Goal: Task Accomplishment & Management: Manage account settings

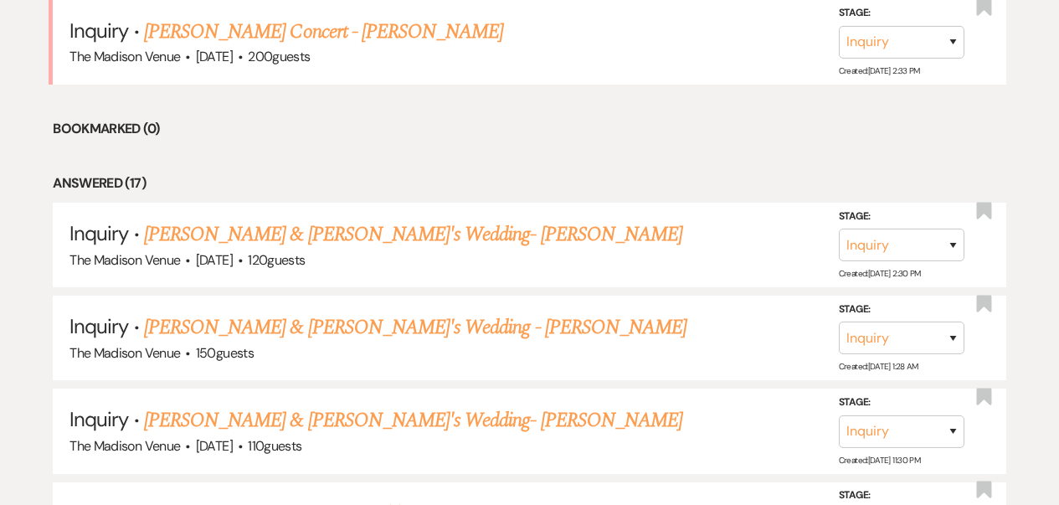
scroll to position [157, 0]
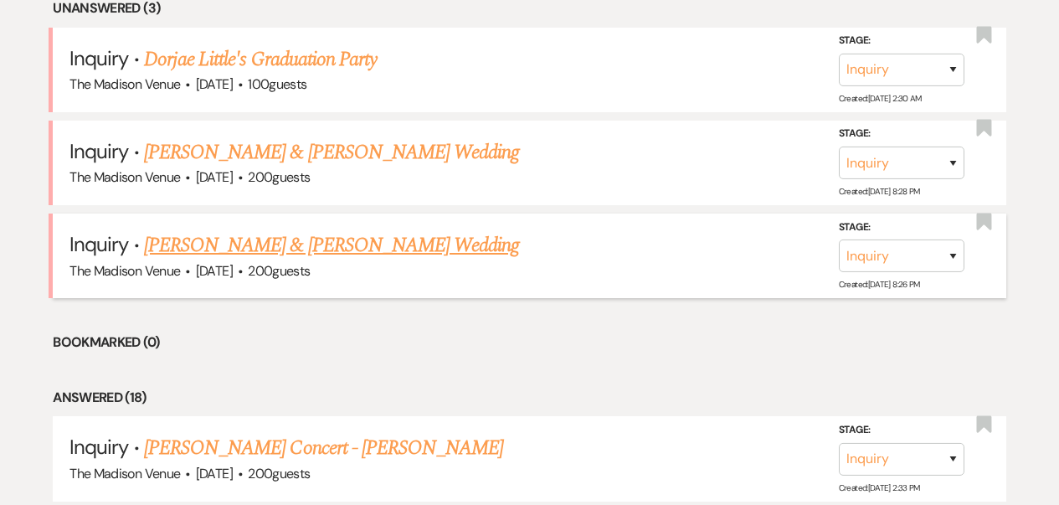
scroll to position [47, 0]
click at [385, 249] on link "Chase Bell & Sarah Stravinsky's Wedding" at bounding box center [331, 245] width 375 height 30
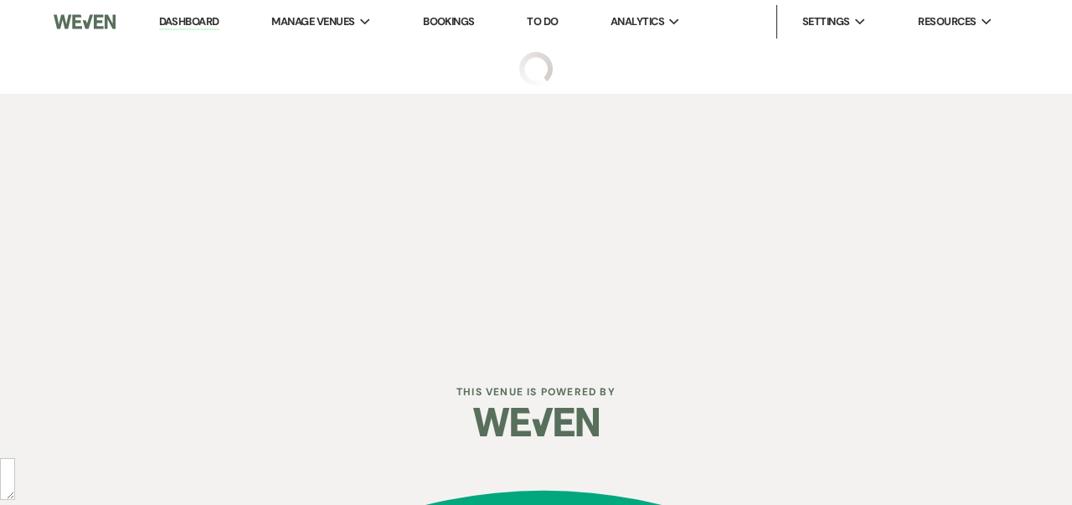
select select "5"
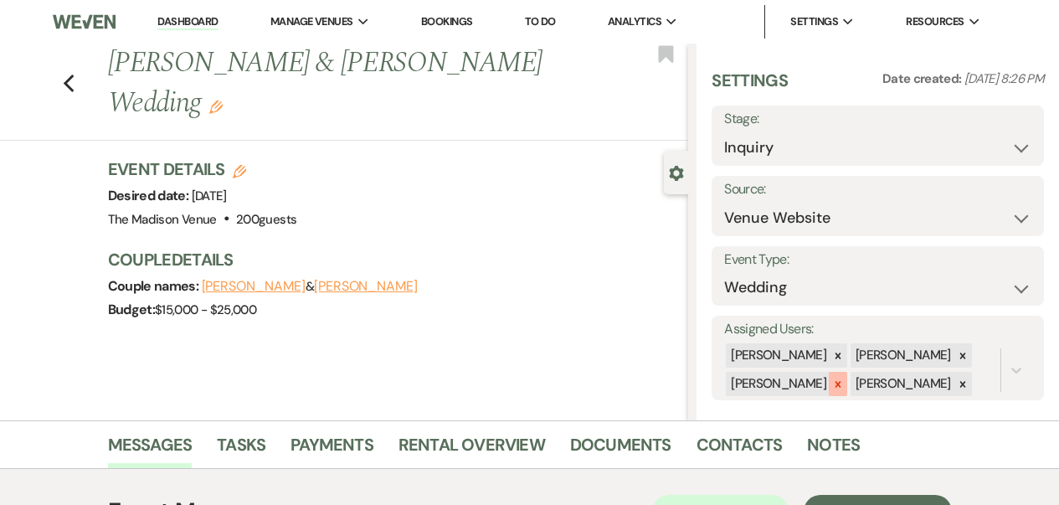
click at [836, 383] on icon at bounding box center [839, 384] width 6 height 6
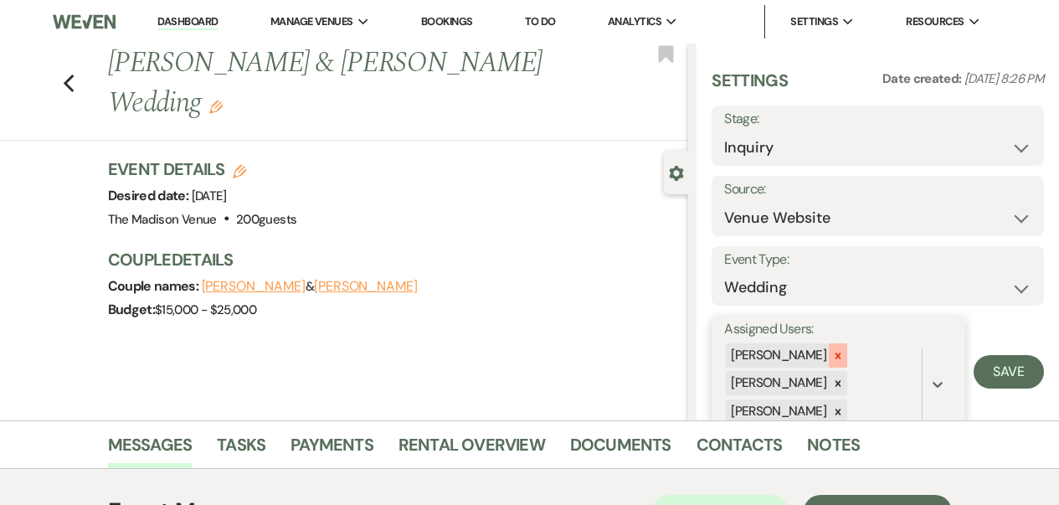
click at [832, 359] on icon at bounding box center [838, 356] width 12 height 12
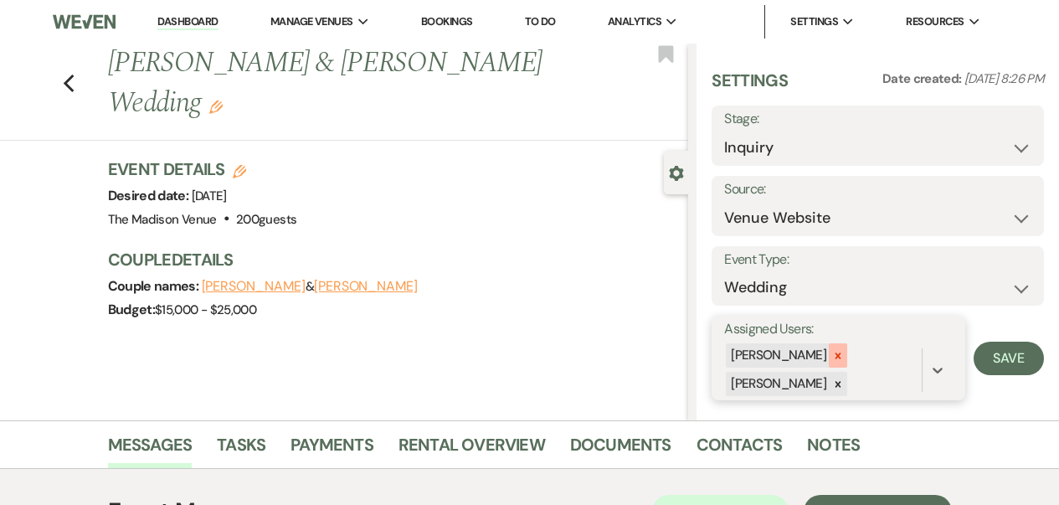
click at [829, 360] on div at bounding box center [838, 355] width 18 height 24
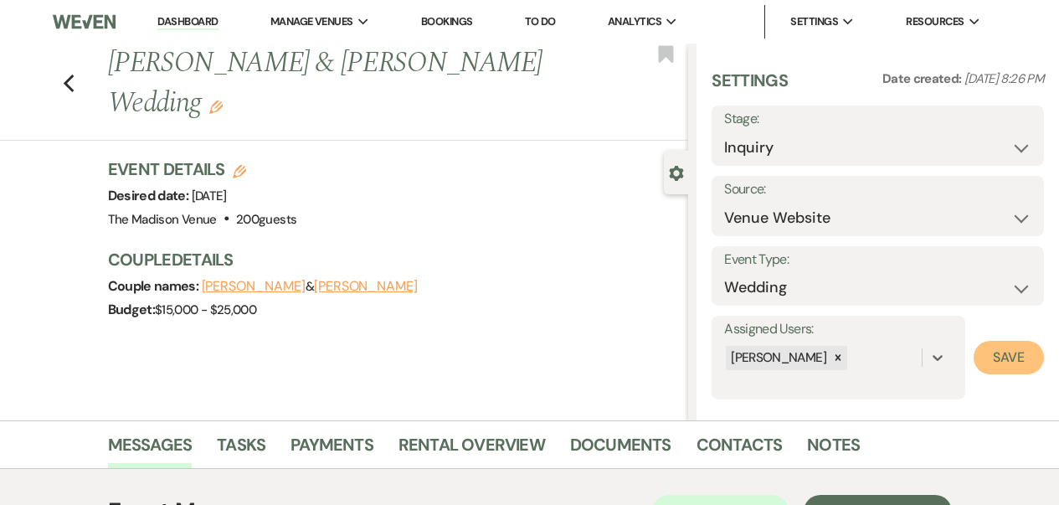
click at [1001, 365] on button "Save" at bounding box center [1009, 357] width 70 height 33
click at [223, 100] on icon "Edit" at bounding box center [215, 106] width 13 height 13
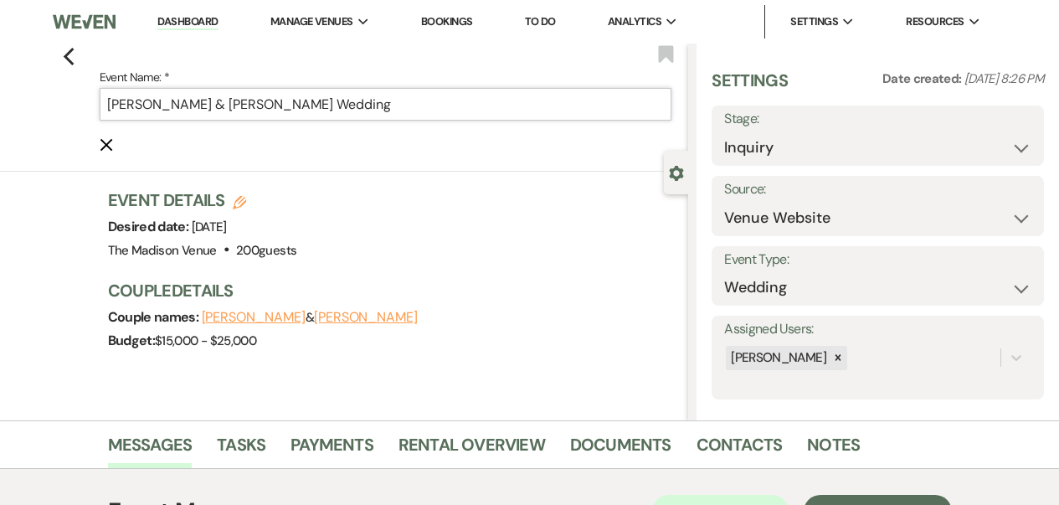
click at [523, 111] on input "Chase Bell & Sarah Stravinsky's Wedding" at bounding box center [386, 104] width 573 height 33
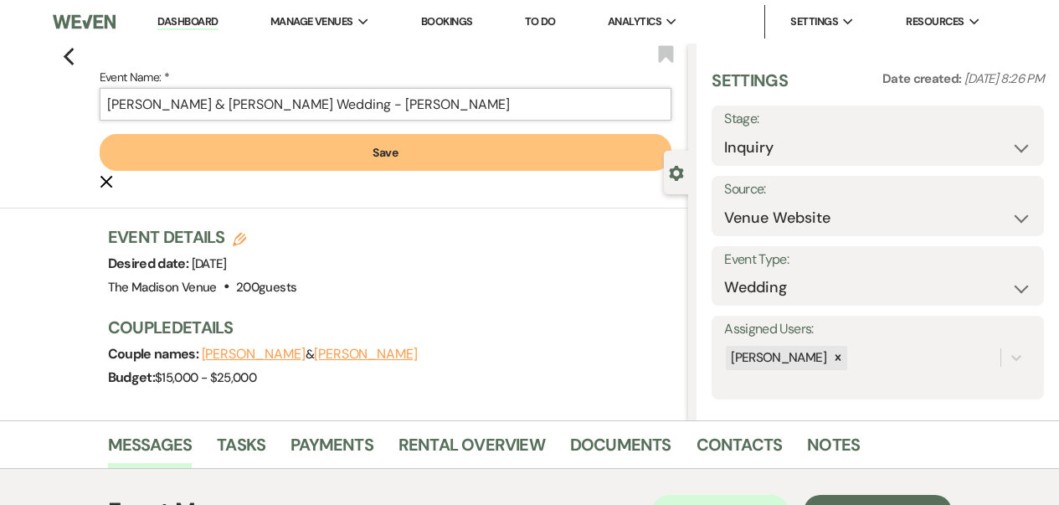
type input "[PERSON_NAME] & [PERSON_NAME] Wedding - [PERSON_NAME]"
click at [506, 152] on button "Save" at bounding box center [386, 152] width 573 height 37
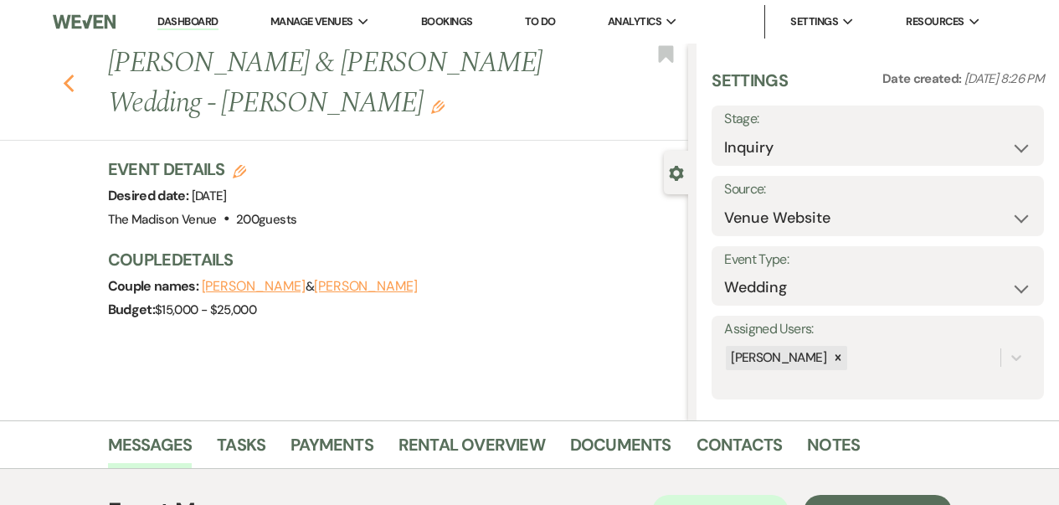
click at [73, 80] on use "button" at bounding box center [68, 84] width 11 height 18
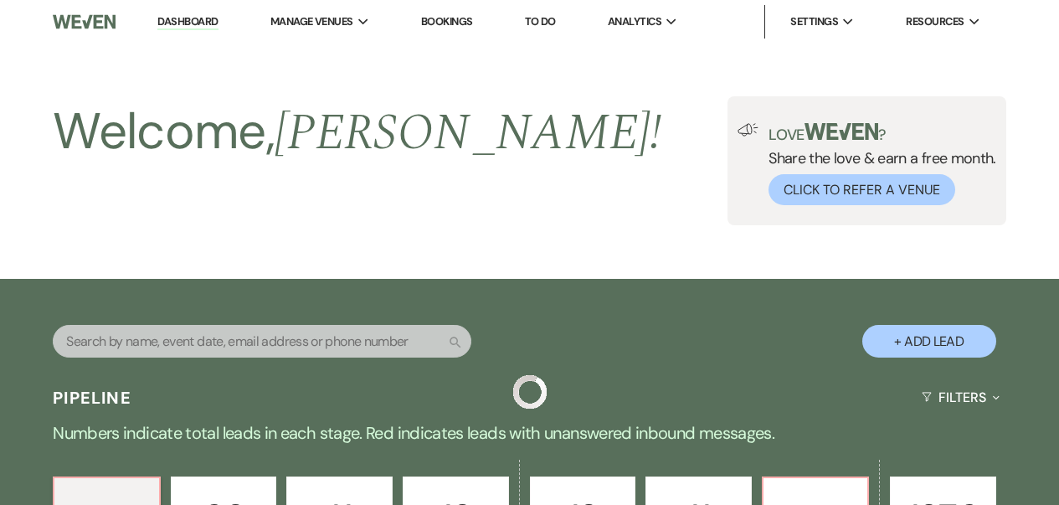
scroll to position [711, 0]
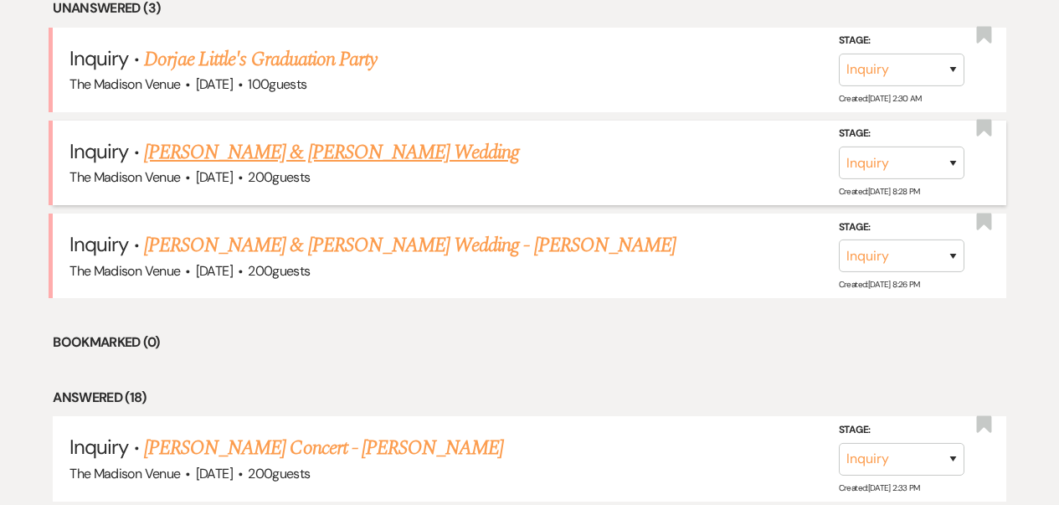
click at [351, 159] on link "Dillon Persaud & Prerna Singh's Wedding" at bounding box center [331, 152] width 375 height 30
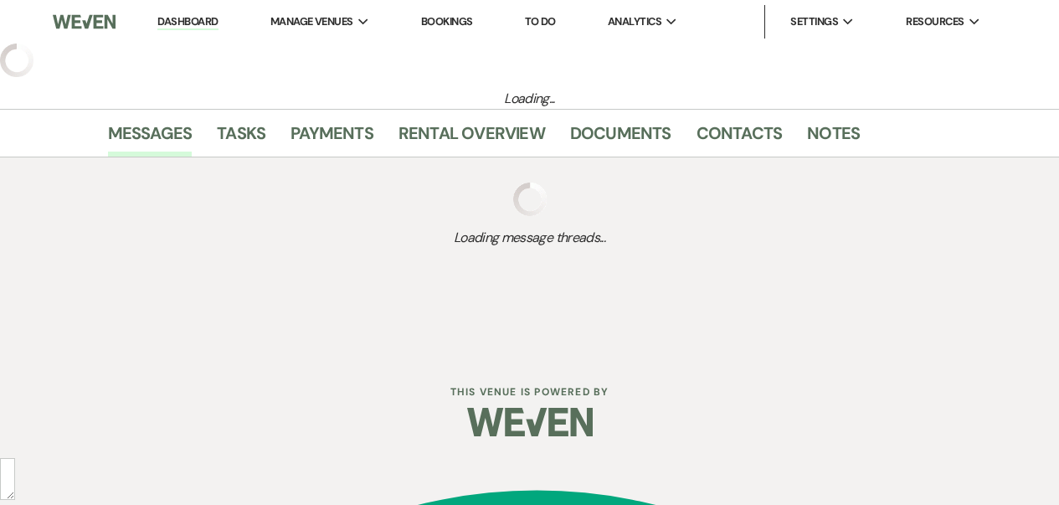
select select "5"
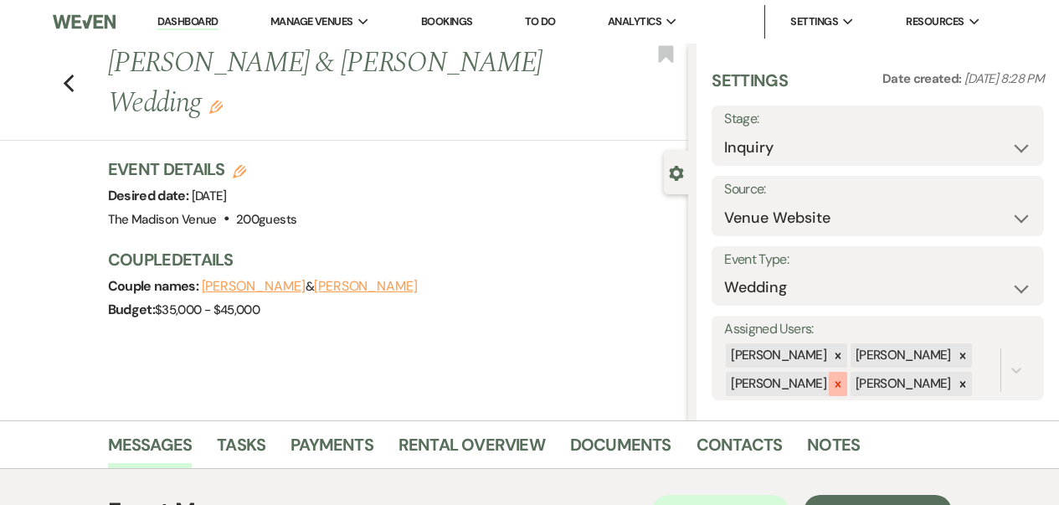
click at [835, 382] on icon at bounding box center [838, 384] width 12 height 12
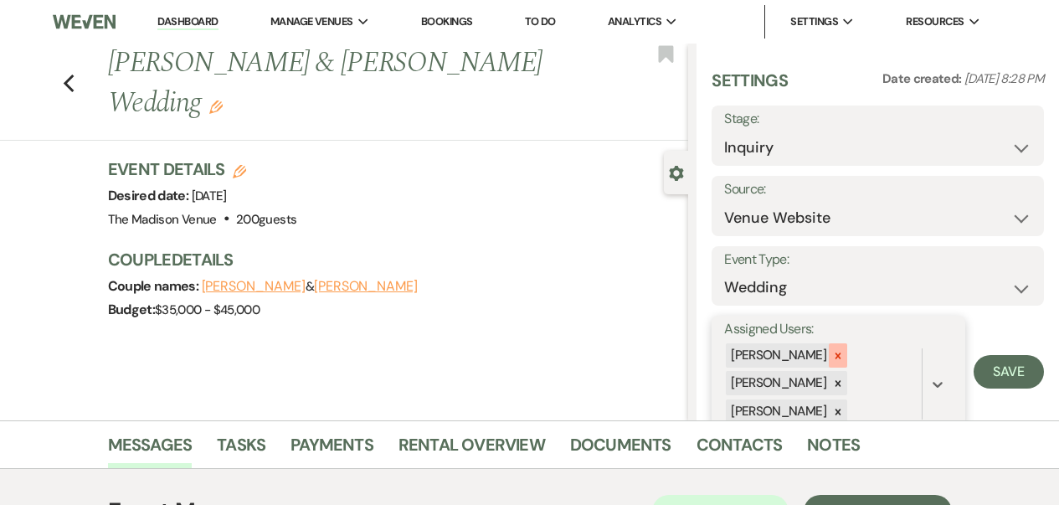
click at [836, 357] on icon at bounding box center [839, 356] width 6 height 6
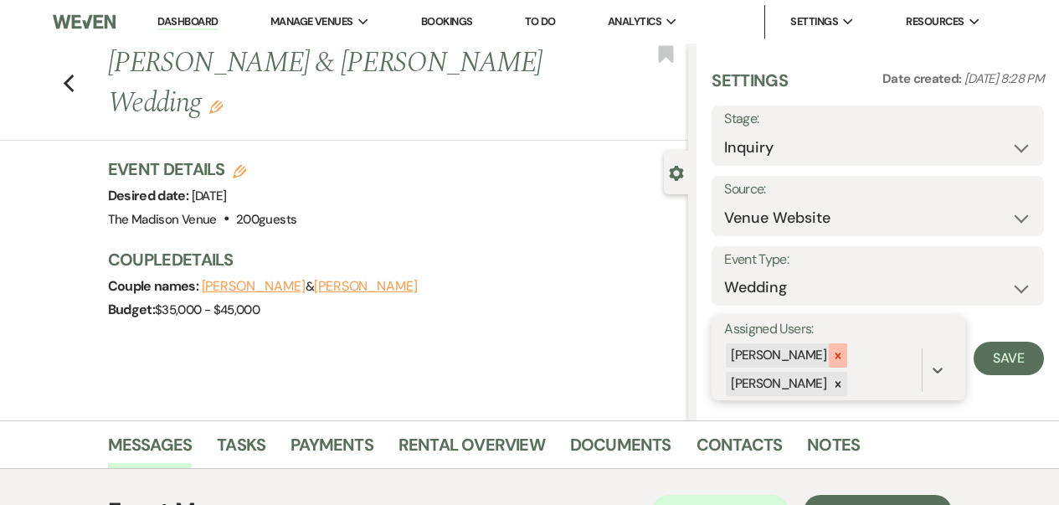
click at [829, 352] on div at bounding box center [838, 355] width 18 height 24
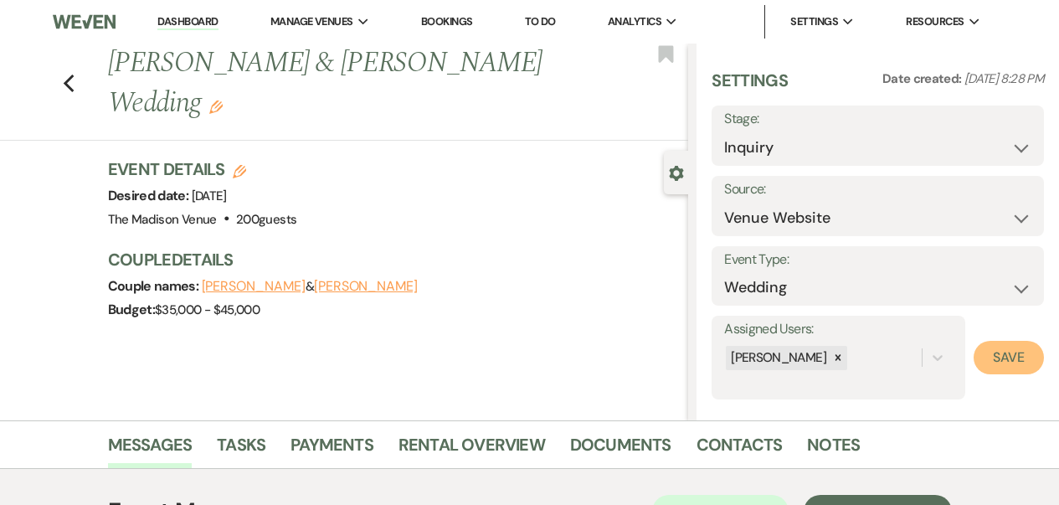
click at [988, 362] on button "Save" at bounding box center [1009, 357] width 70 height 33
click at [838, 359] on icon at bounding box center [838, 358] width 12 height 12
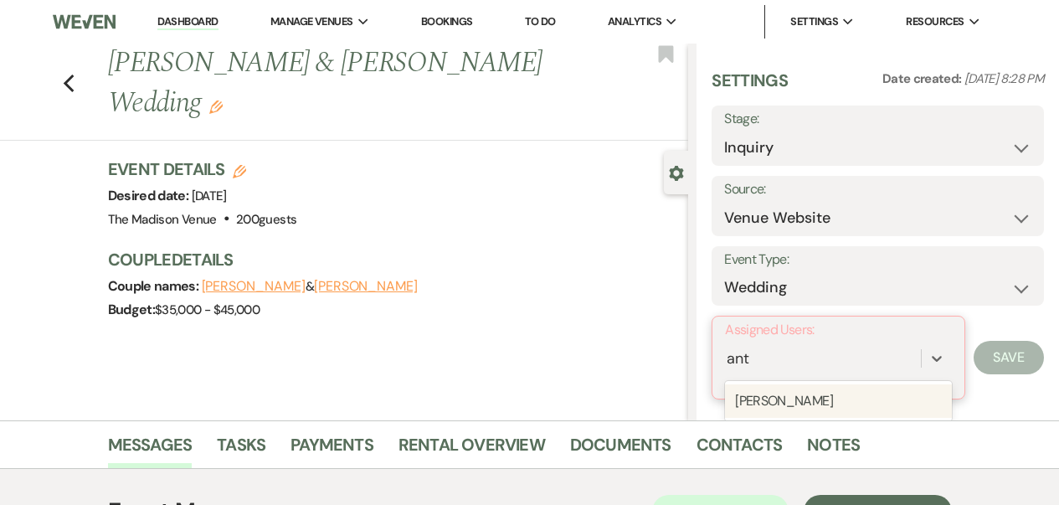
type input "anth"
click at [790, 397] on div "[PERSON_NAME]" at bounding box center [838, 400] width 227 height 33
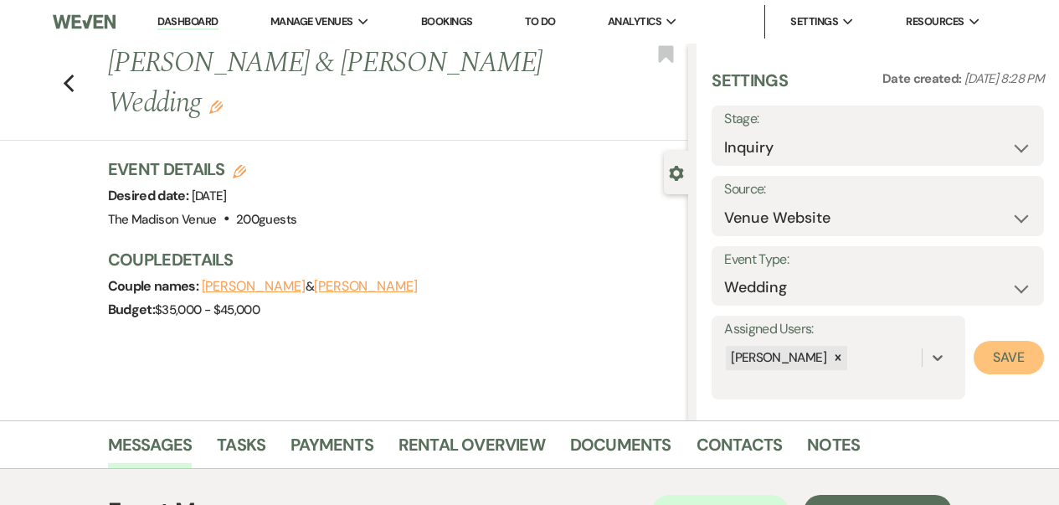
click at [986, 361] on button "Save" at bounding box center [1009, 357] width 70 height 33
click at [564, 69] on h1 "Dillon Persaud & Prerna Singh's Wedding Edit" at bounding box center [337, 84] width 458 height 80
click at [223, 100] on use "button" at bounding box center [215, 106] width 13 height 13
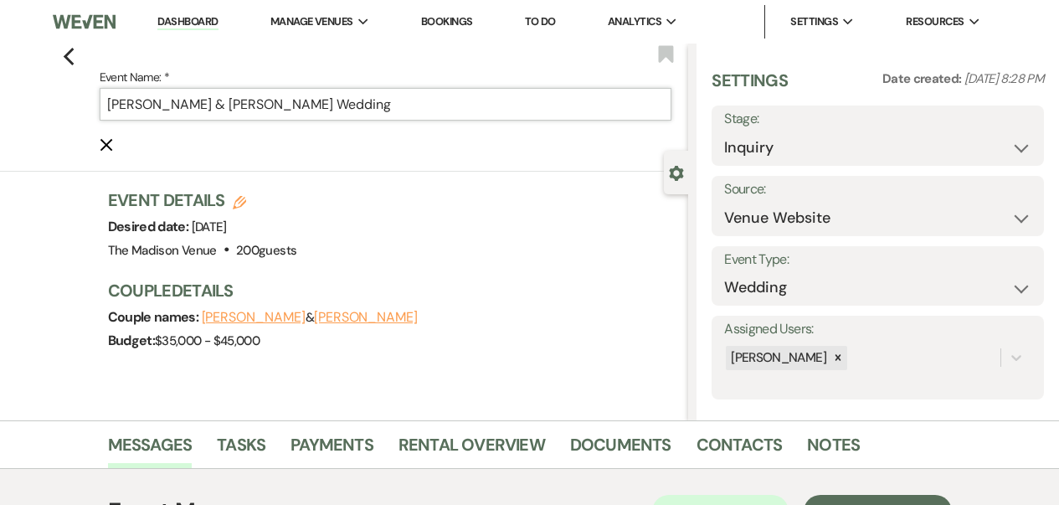
click at [435, 99] on input "Dillon Persaud & Prerna Singh's Wedding" at bounding box center [386, 104] width 573 height 33
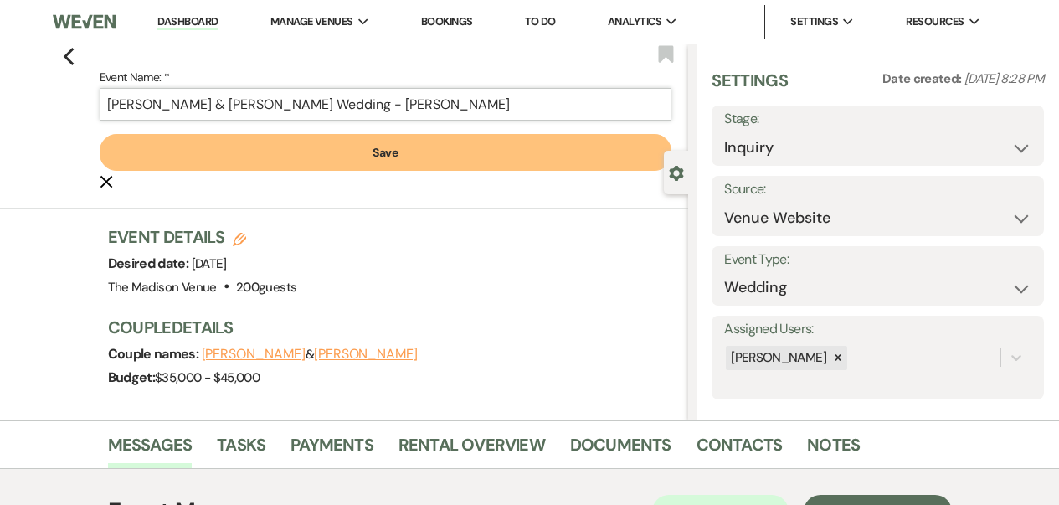
type input "[PERSON_NAME] & [PERSON_NAME] Wedding - [PERSON_NAME]"
click at [389, 152] on button "Save" at bounding box center [386, 152] width 573 height 37
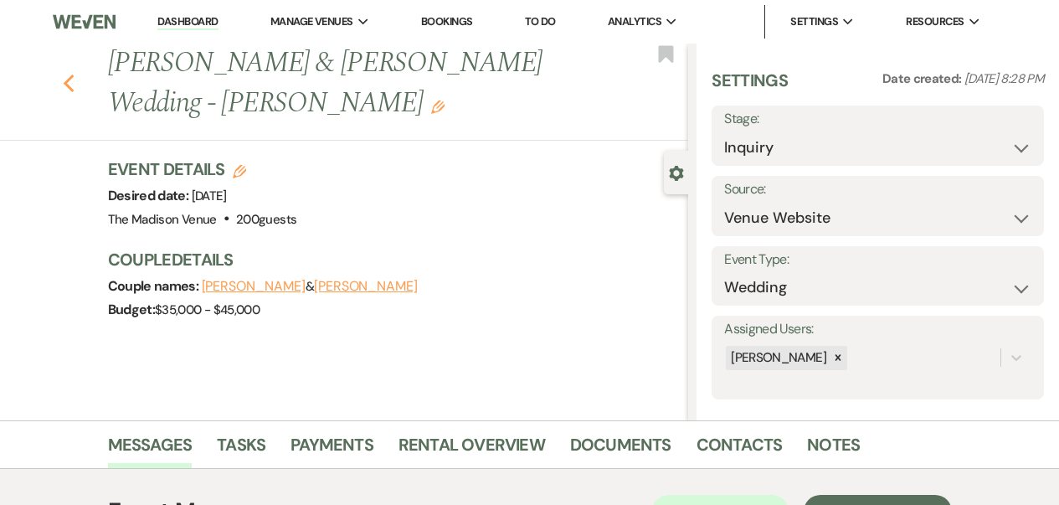
click at [75, 76] on icon "Previous" at bounding box center [69, 84] width 13 height 20
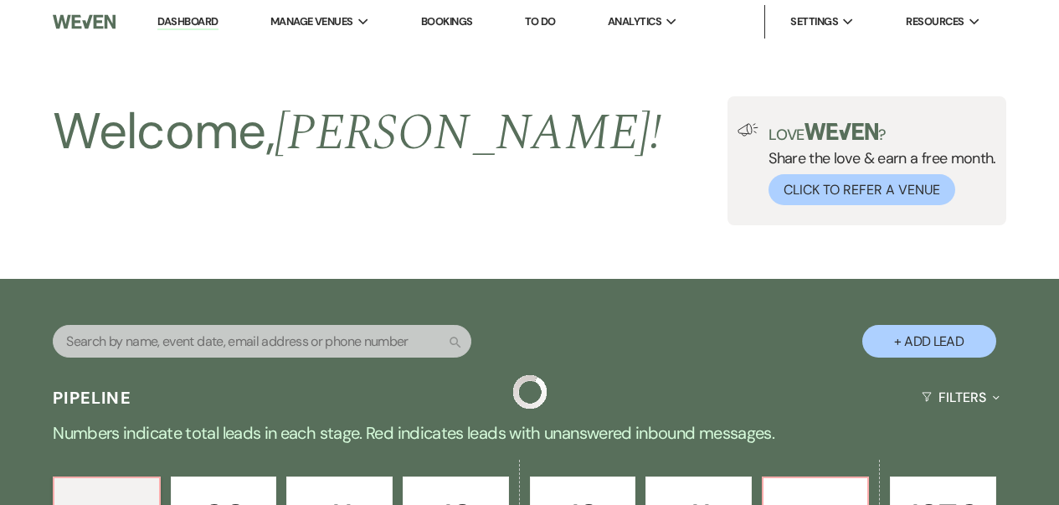
scroll to position [711, 0]
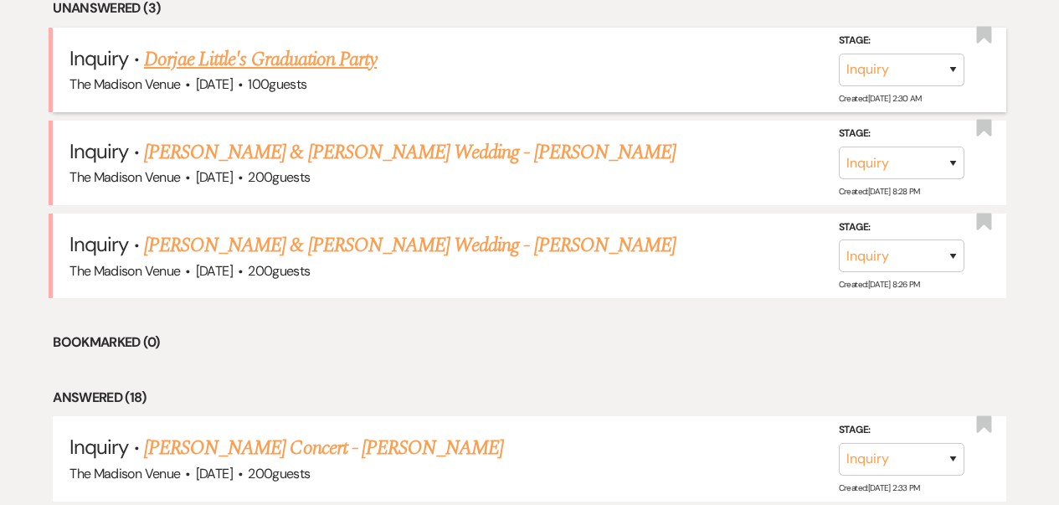
click at [265, 58] on link "Dorjae Little's Graduation Party" at bounding box center [260, 59] width 233 height 30
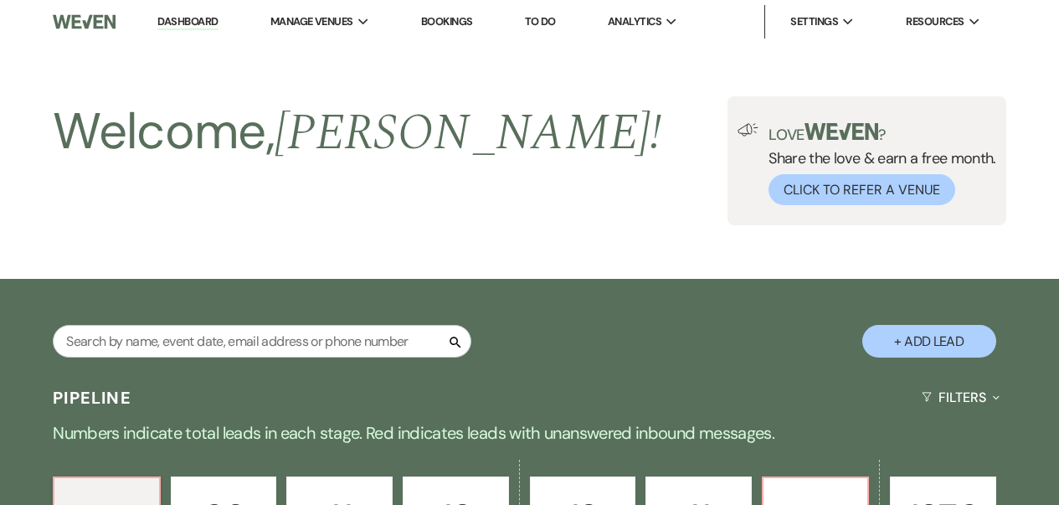
select select "5"
select select "19"
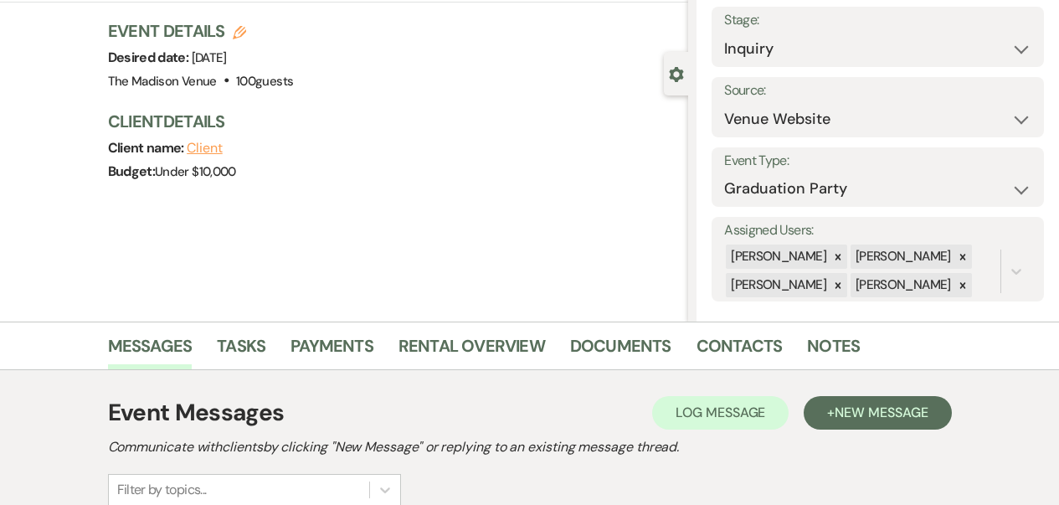
scroll to position [23, 0]
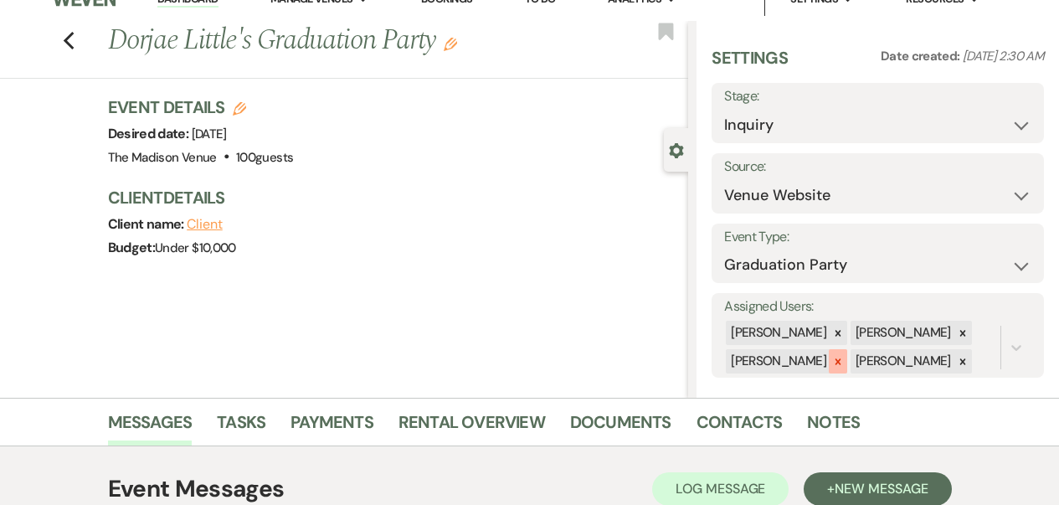
click at [833, 356] on icon at bounding box center [838, 362] width 12 height 12
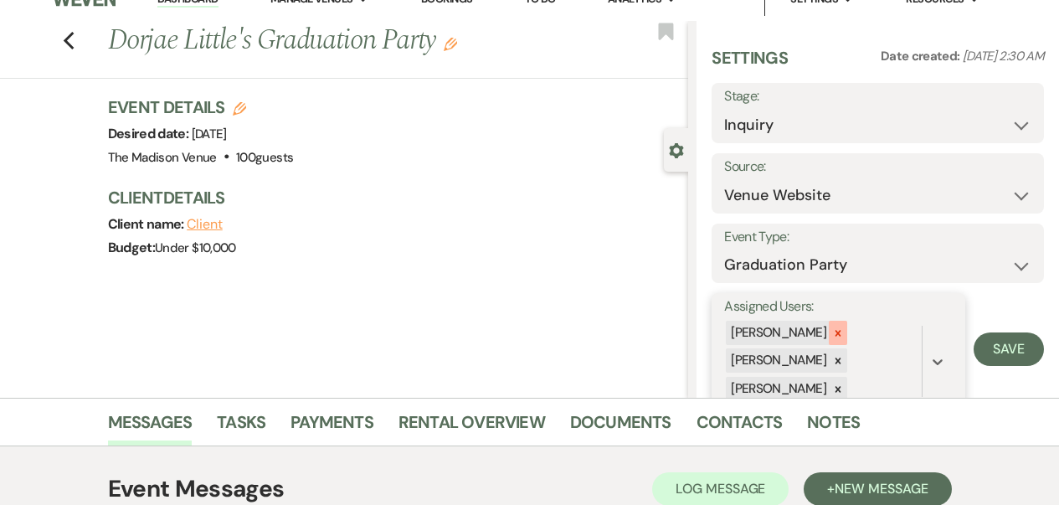
click at [832, 337] on icon at bounding box center [838, 333] width 12 height 12
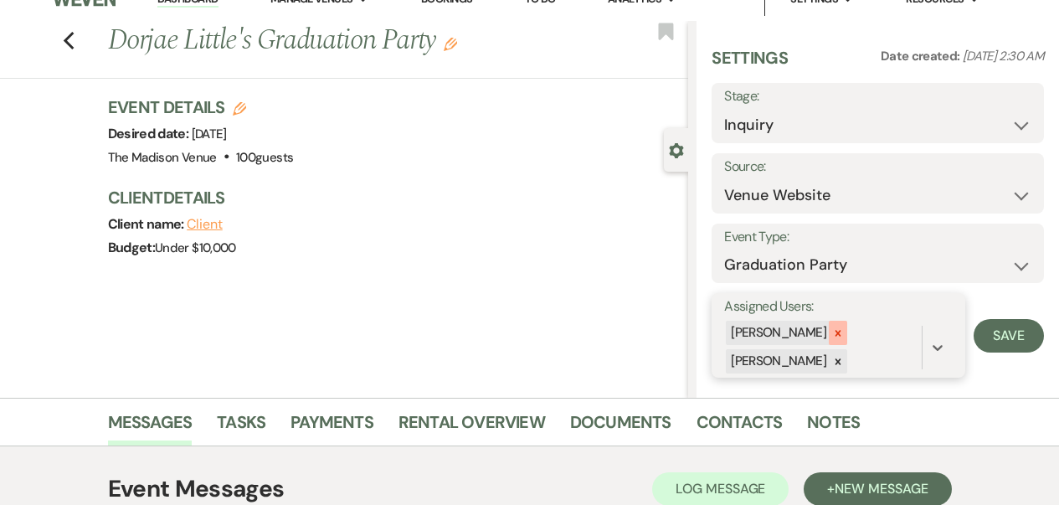
click at [829, 338] on div at bounding box center [838, 333] width 18 height 24
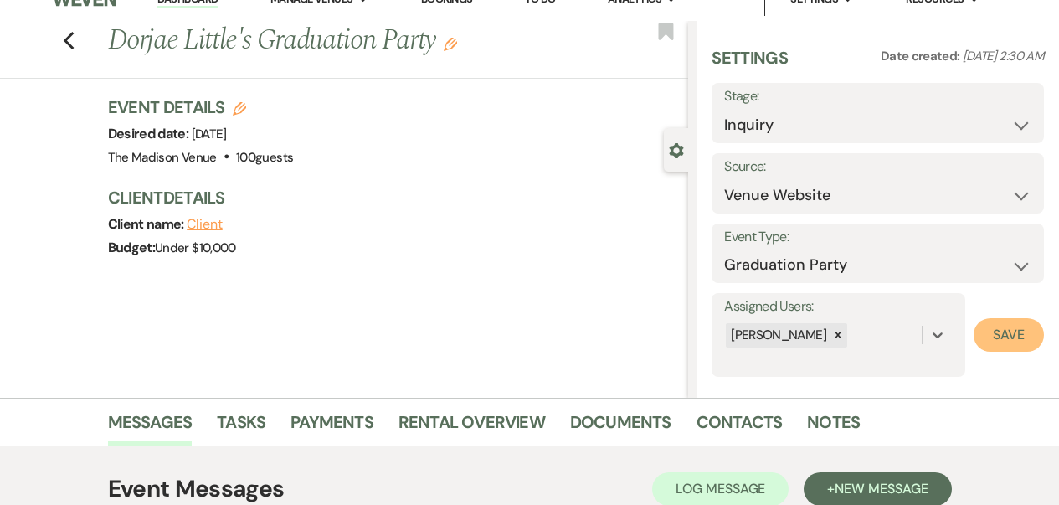
click at [991, 332] on button "Save" at bounding box center [1009, 334] width 70 height 33
click at [457, 47] on use "button" at bounding box center [450, 44] width 13 height 13
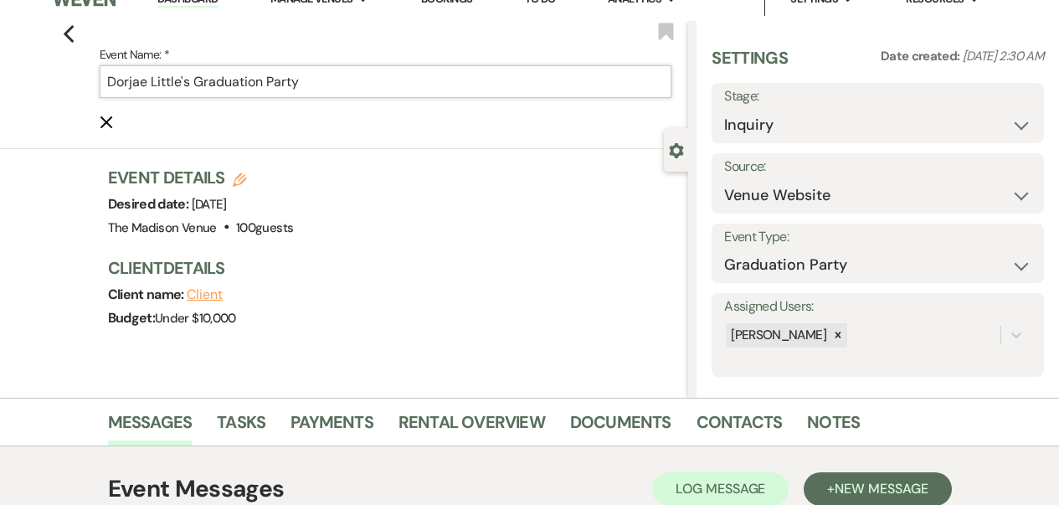
click at [405, 75] on input "Dorjae Little's Graduation Party" at bounding box center [386, 81] width 573 height 33
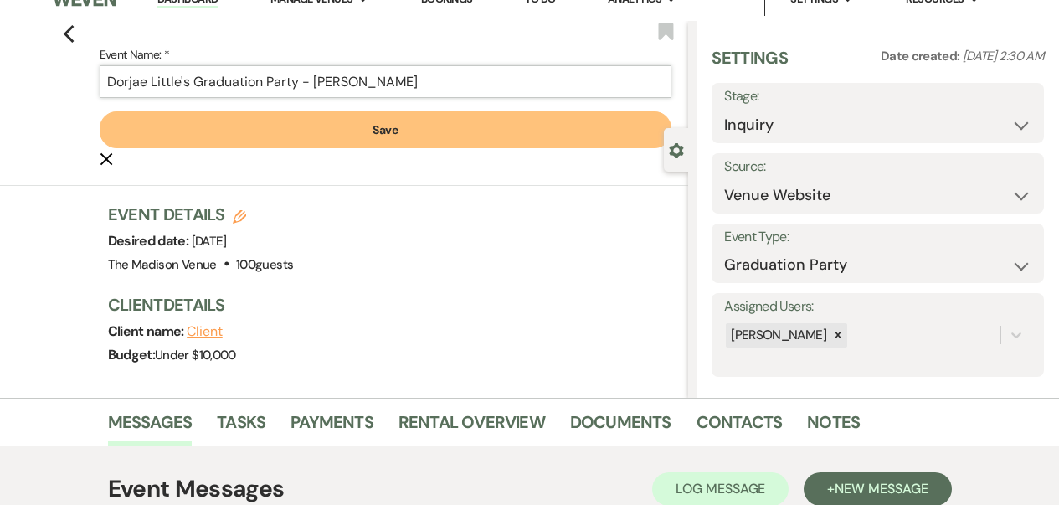
type input "Dorjae Little's Graduation Party - [PERSON_NAME]"
click at [392, 109] on form "Event Name: * Dorjae Little's Graduation Party - Cher Save Cancel Edit" at bounding box center [386, 106] width 573 height 124
click at [373, 130] on button "Save" at bounding box center [386, 129] width 573 height 37
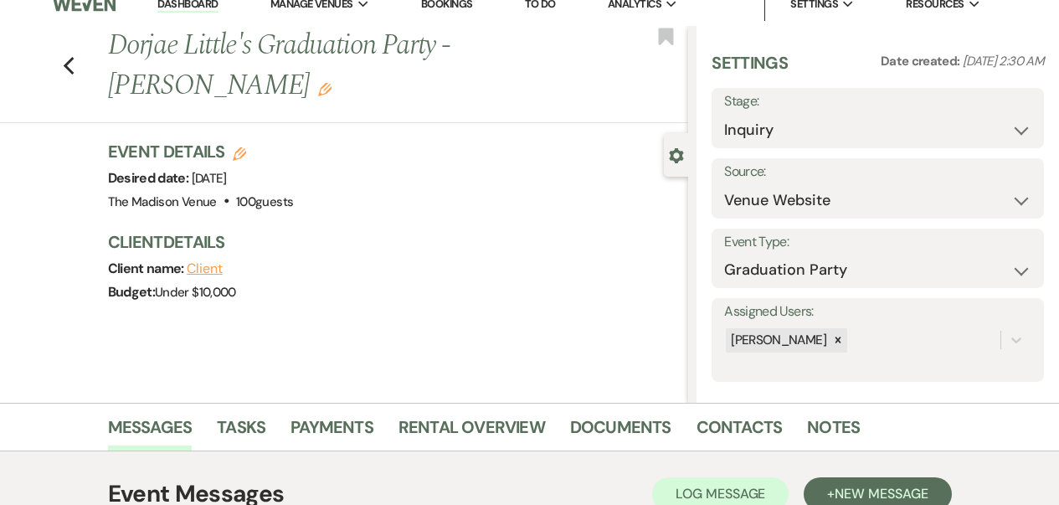
scroll to position [0, 0]
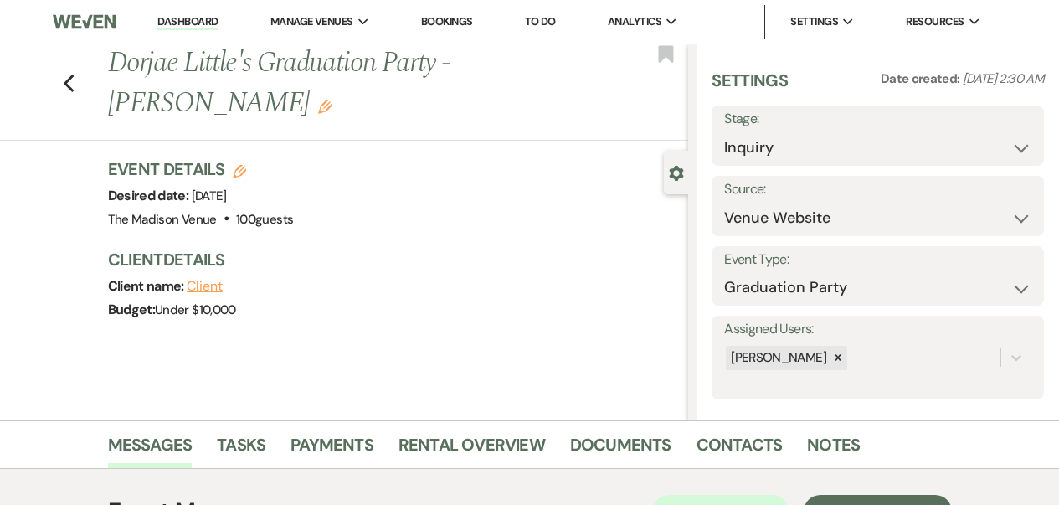
click at [66, 55] on div "Previous Dorjae Little's Graduation Party - Cher Edit Bookmark" at bounding box center [340, 92] width 697 height 97
click at [72, 74] on icon "Previous" at bounding box center [69, 84] width 13 height 20
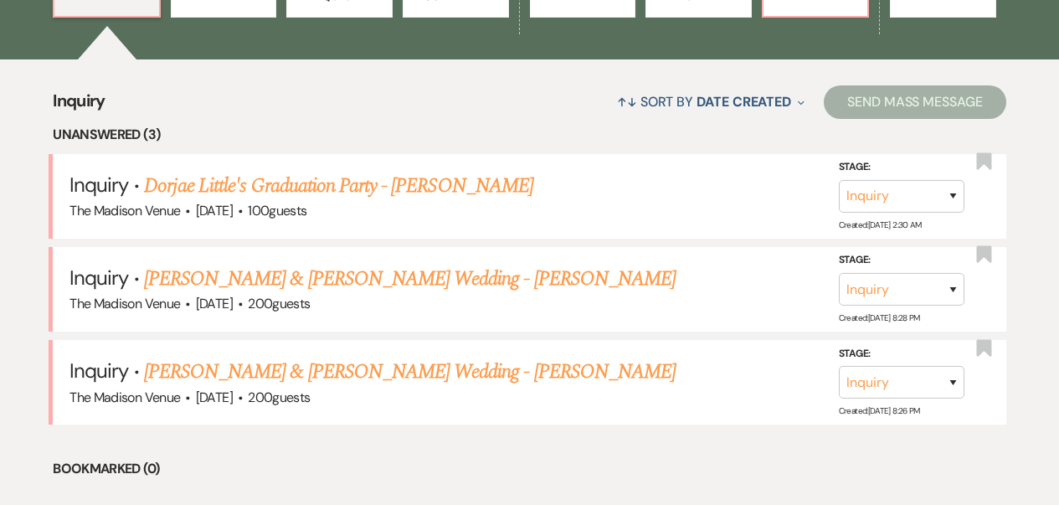
scroll to position [331, 0]
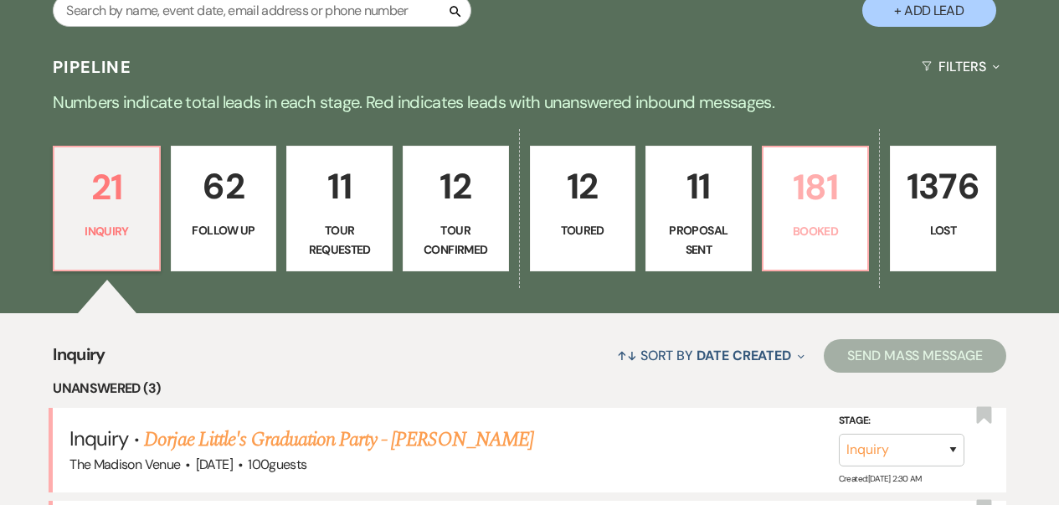
click at [828, 198] on p "181" at bounding box center [816, 187] width 85 height 56
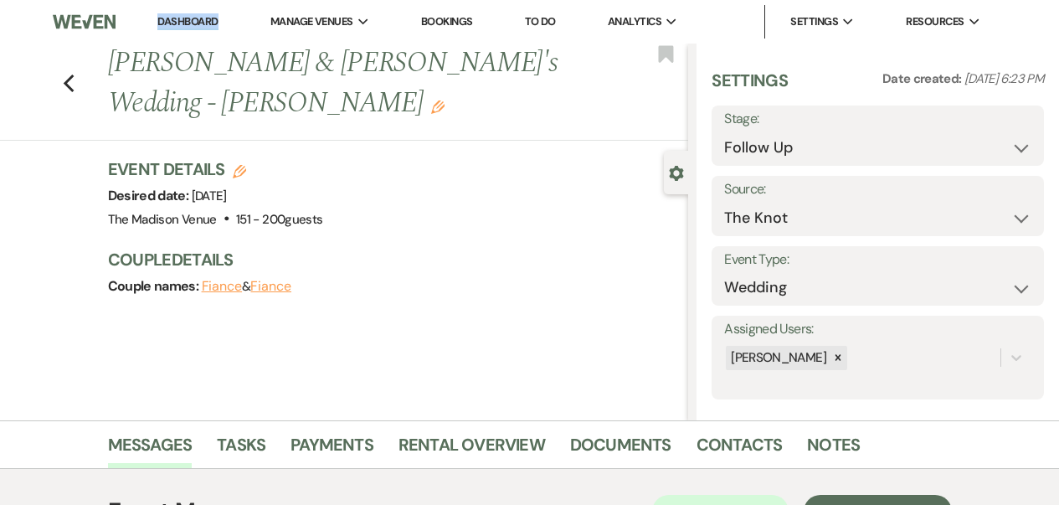
scroll to position [47, 0]
type textarea "DASHBOARD"
click at [188, 28] on link "Dashboard" at bounding box center [187, 22] width 60 height 16
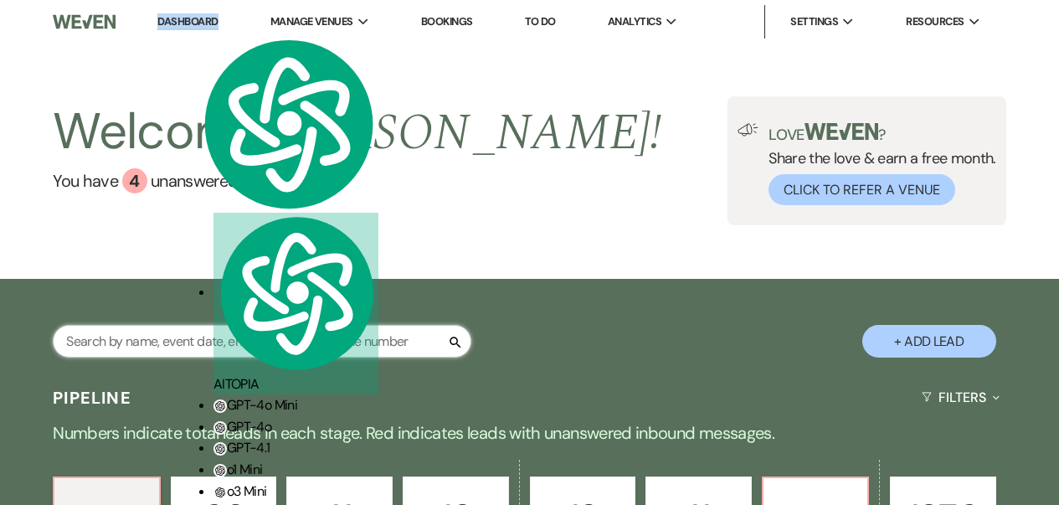
click at [268, 340] on input "text" at bounding box center [262, 341] width 419 height 33
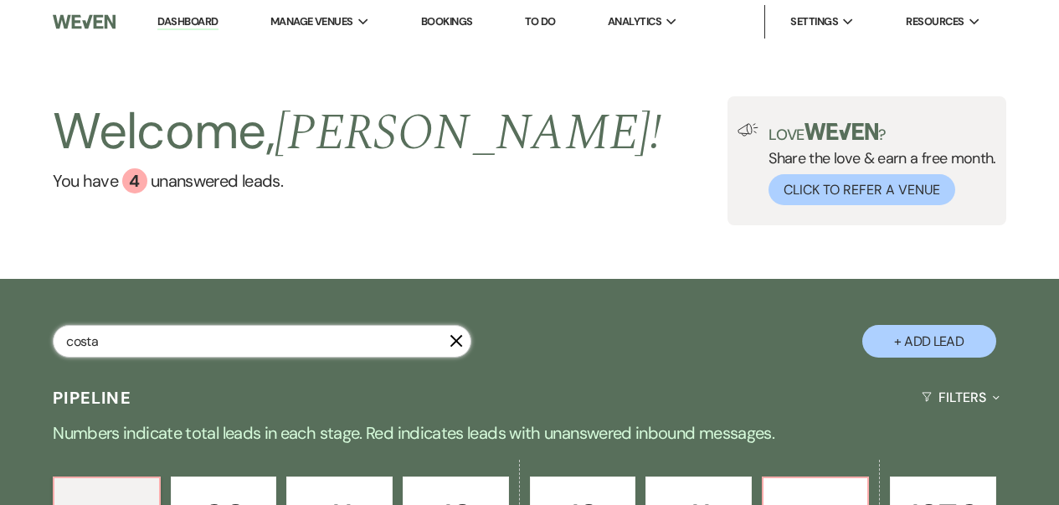
type input "costa"
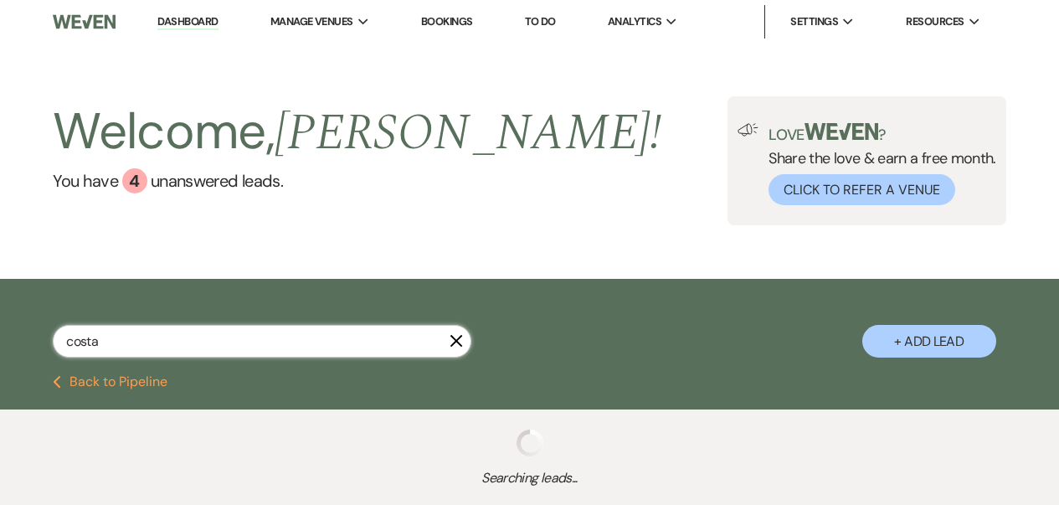
select select "9"
select select "8"
select select "5"
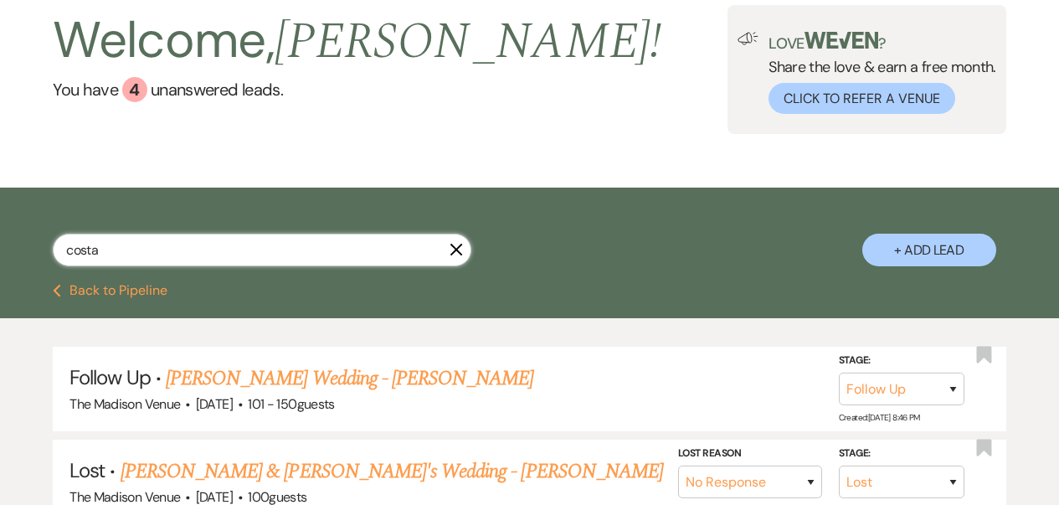
scroll to position [245, 0]
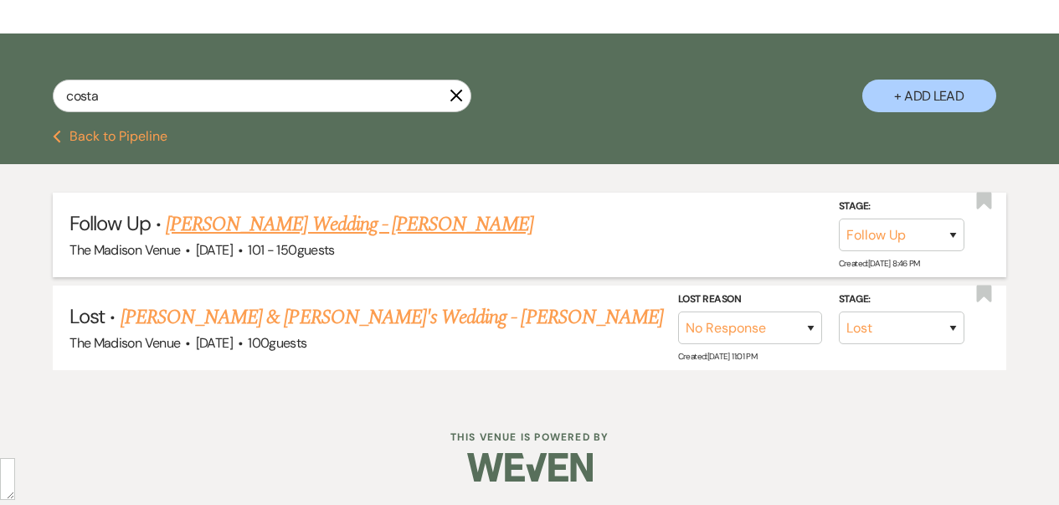
click at [388, 229] on link "[PERSON_NAME] Wedding - [PERSON_NAME]" at bounding box center [350, 224] width 368 height 30
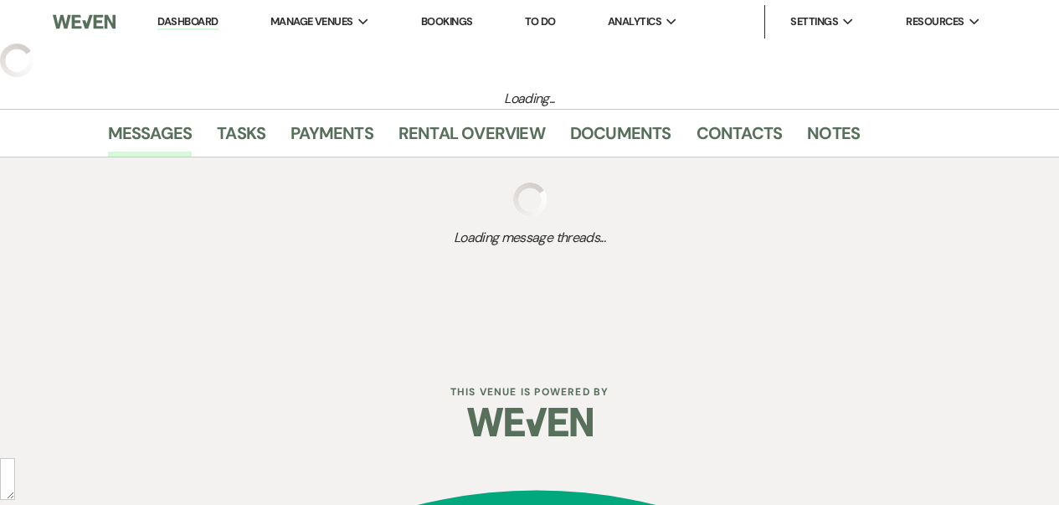
select select "9"
select select "2"
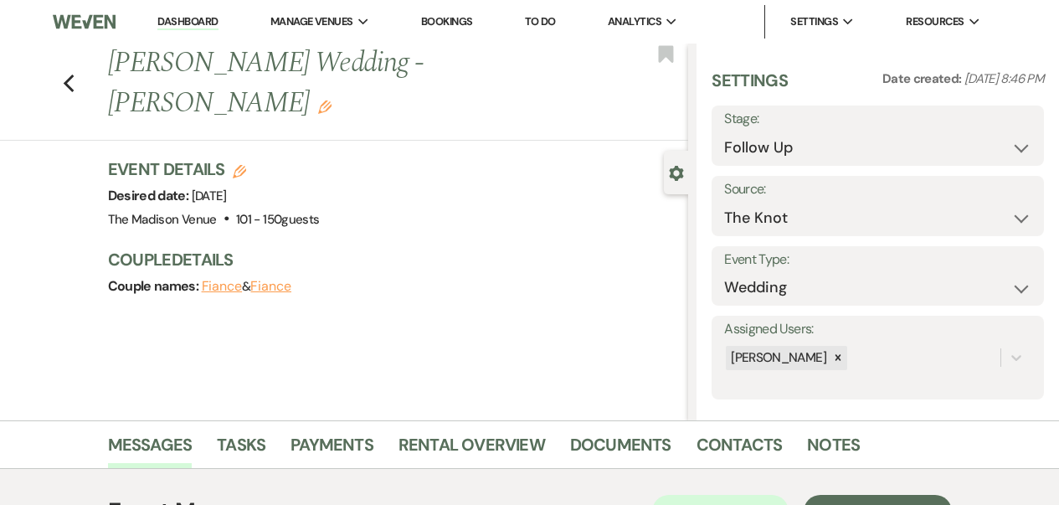
scroll to position [389, 0]
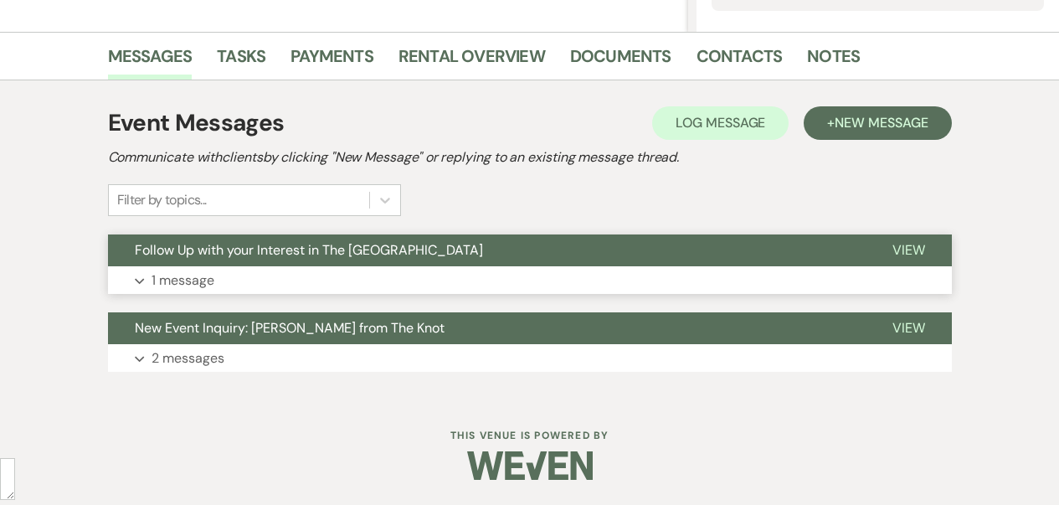
click at [342, 289] on button "Expand 1 message" at bounding box center [530, 280] width 844 height 28
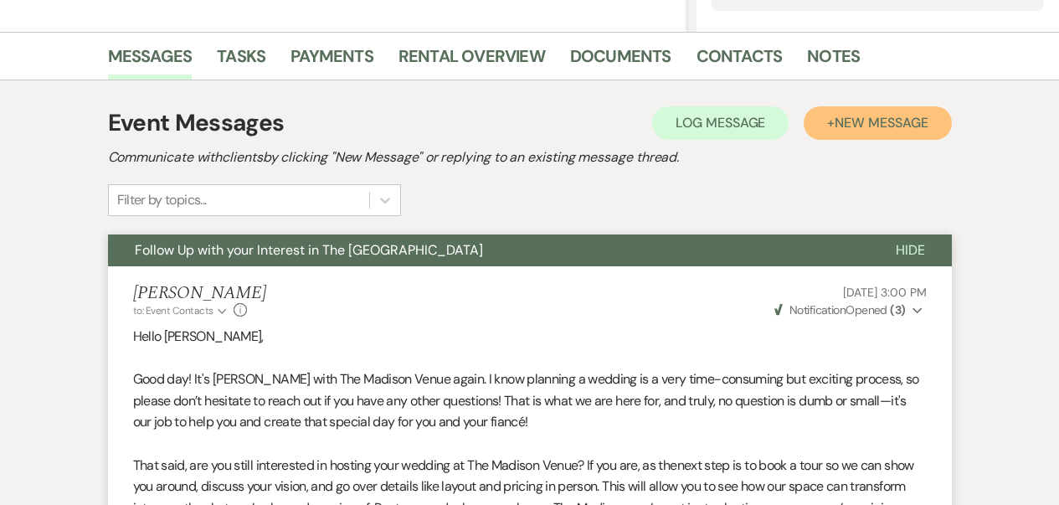
click at [867, 116] on span "New Message" at bounding box center [881, 123] width 93 height 18
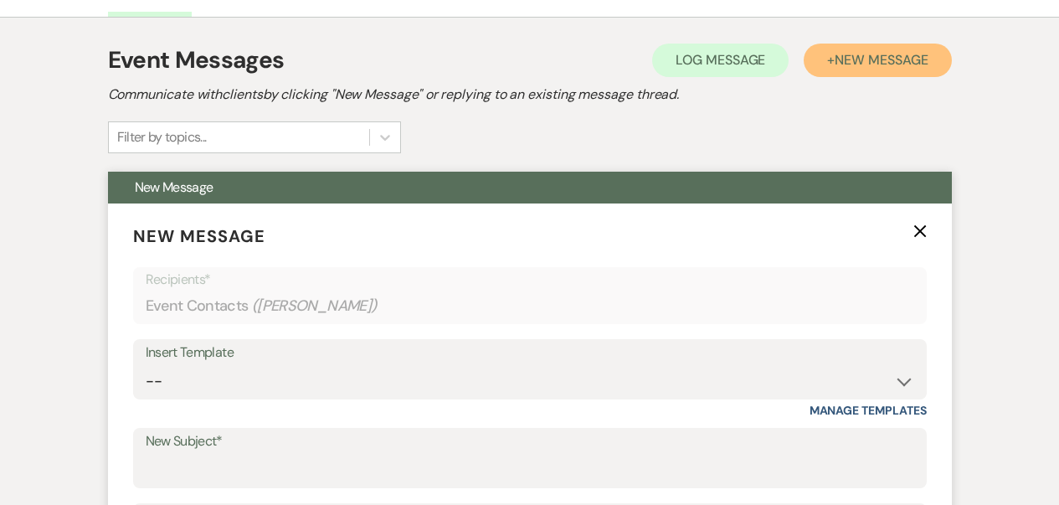
scroll to position [533, 0]
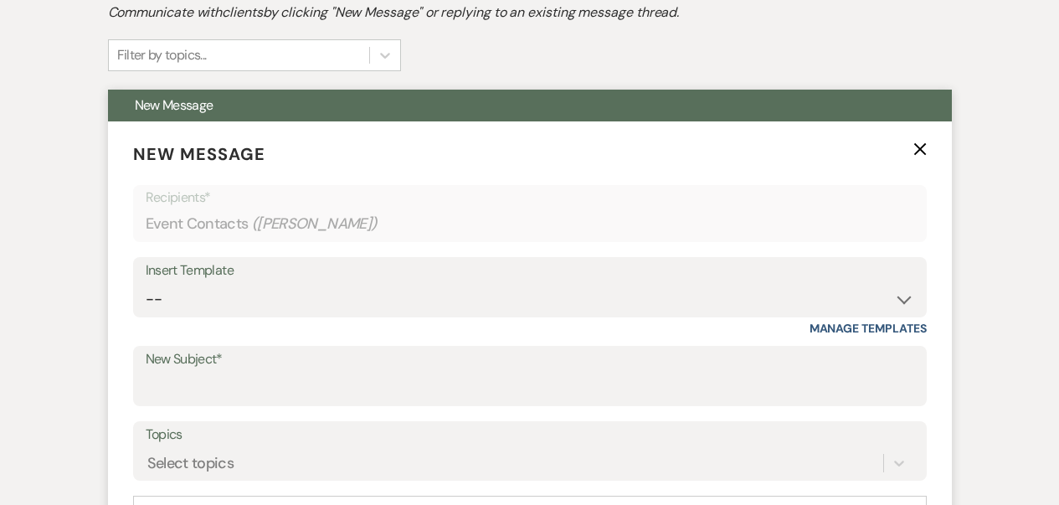
click at [924, 154] on use "button" at bounding box center [920, 148] width 13 height 13
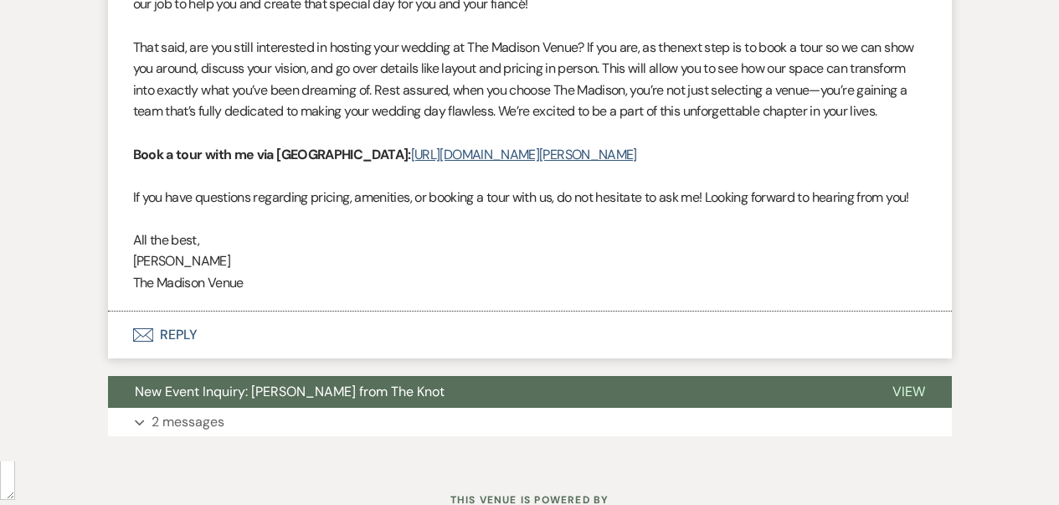
scroll to position [892, 0]
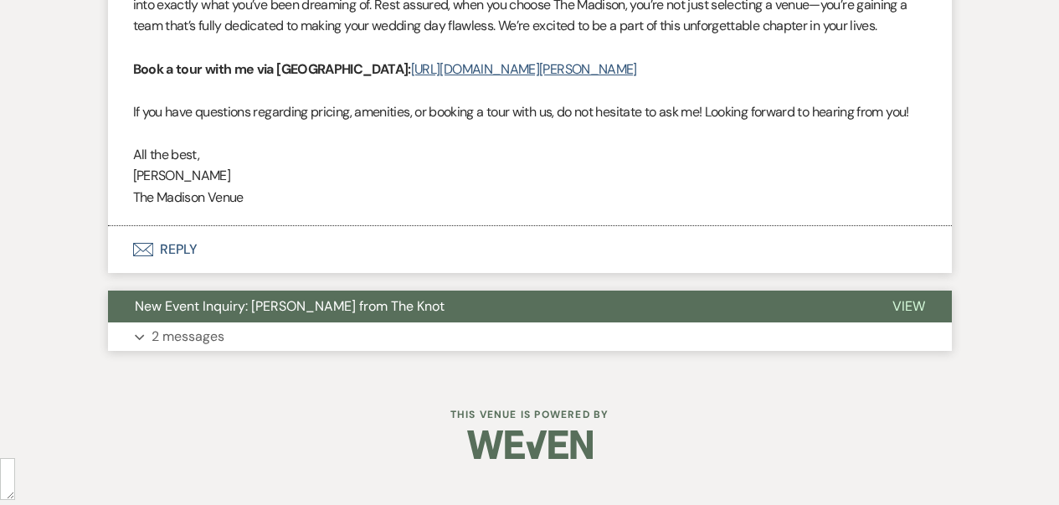
click at [278, 349] on button "Expand 2 messages" at bounding box center [530, 336] width 844 height 28
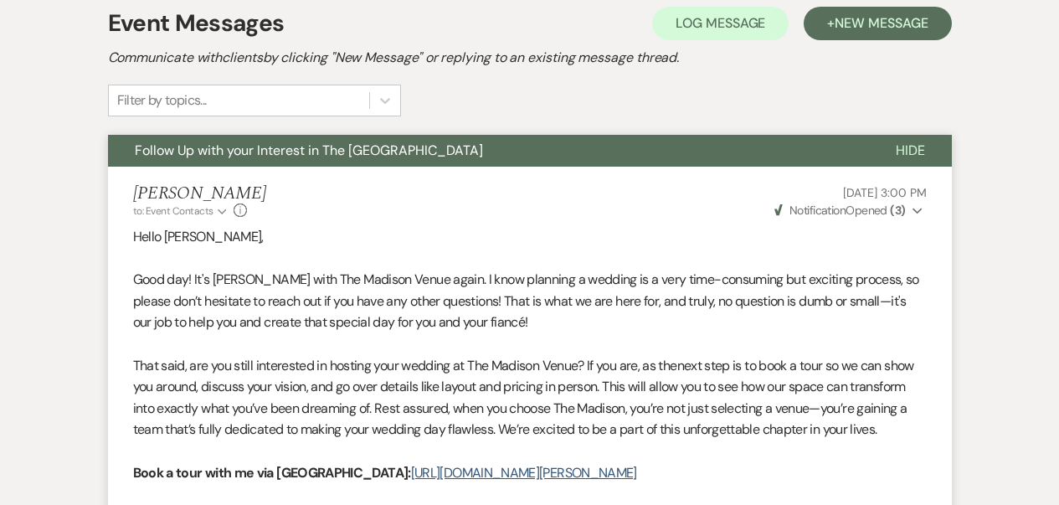
scroll to position [309, 0]
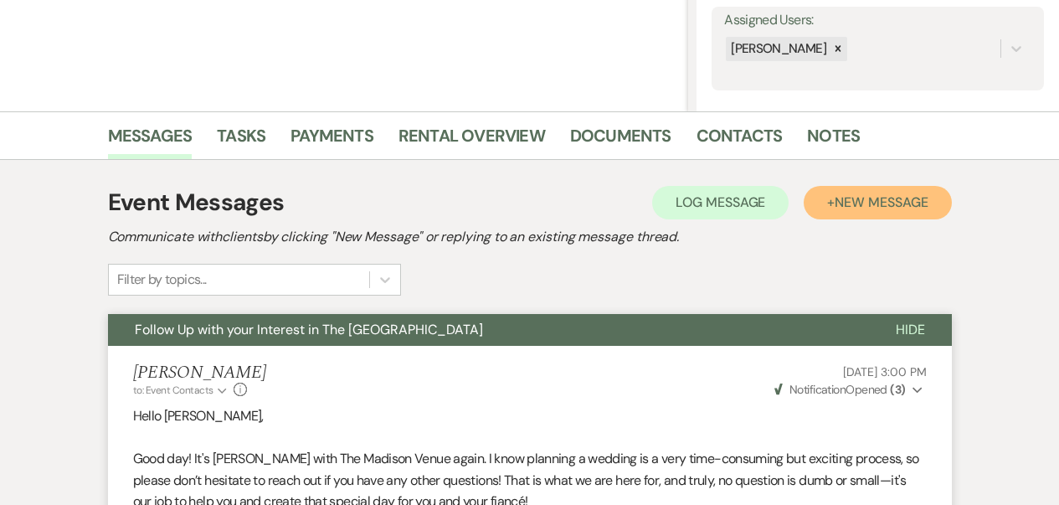
drag, startPoint x: 835, startPoint y: 190, endPoint x: 813, endPoint y: 203, distance: 25.1
click at [835, 190] on button "+ New Message" at bounding box center [877, 202] width 147 height 33
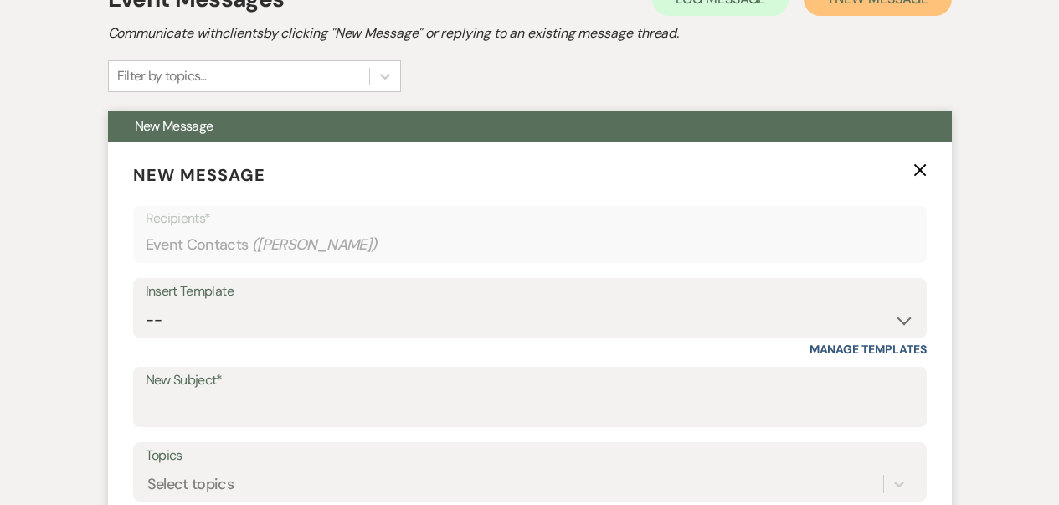
scroll to position [646, 0]
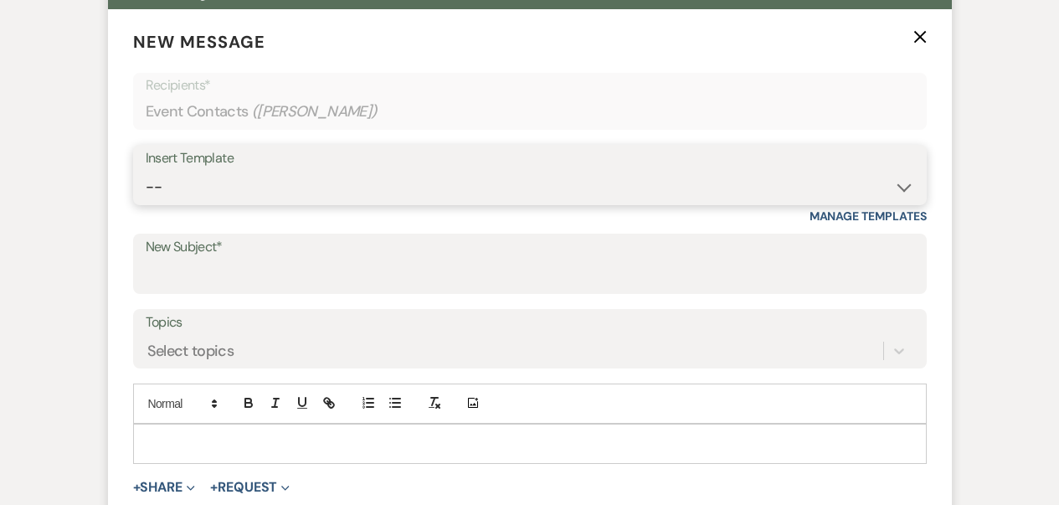
click at [236, 203] on select "-- Weven Planning Portal Introduction (Booked Events) Corporate Lead Follow Up …" at bounding box center [530, 187] width 769 height 33
select select "3685"
click at [146, 171] on select "-- Weven Planning Portal Introduction (Booked Events) Corporate Lead Follow Up …" at bounding box center [530, 187] width 769 height 33
type input "The Madison Venue has closed your Wedding Inquiry"
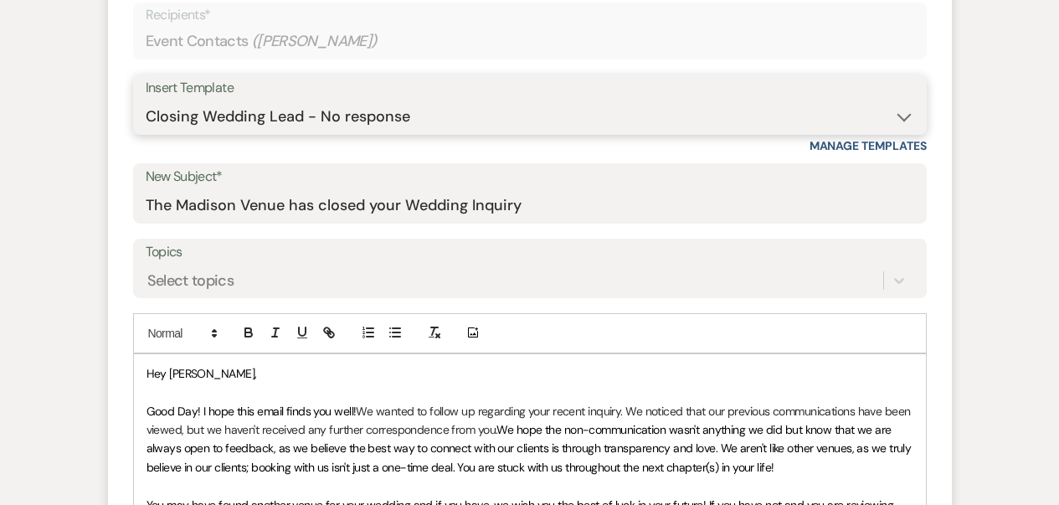
scroll to position [780, 0]
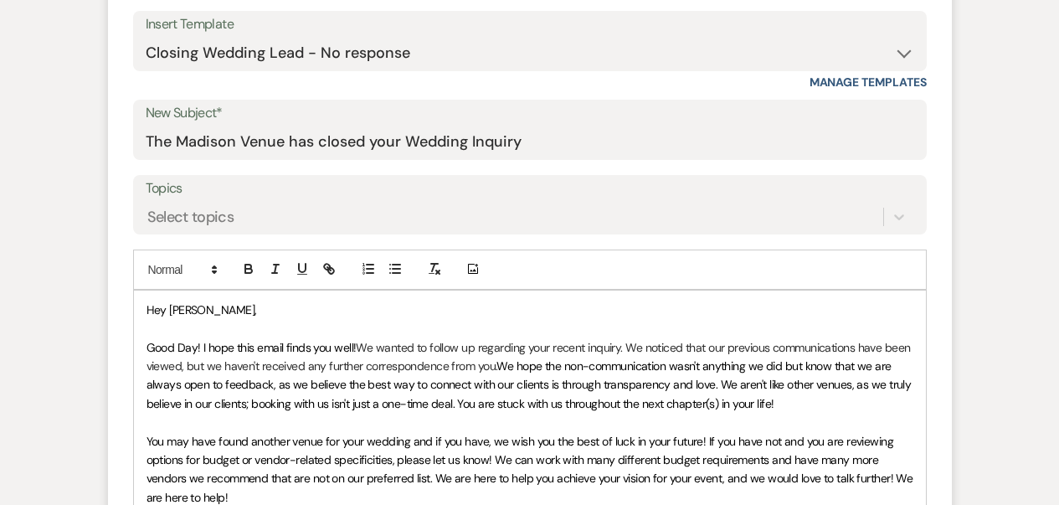
click at [195, 344] on span "Good Day! I hope this email finds you well!" at bounding box center [252, 347] width 210 height 15
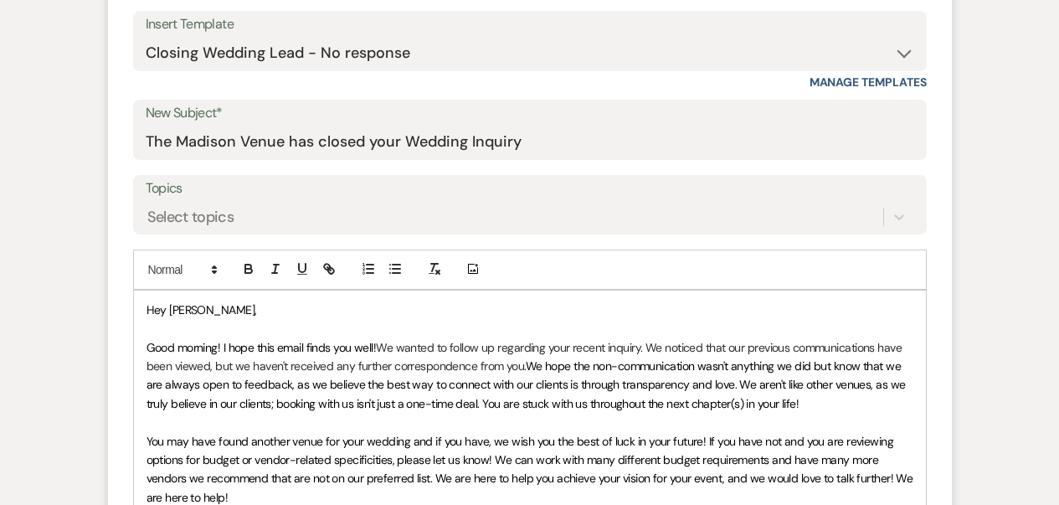
click at [446, 369] on p "Good morning! I hope this email finds you well! We wanted to follow up regardin…" at bounding box center [530, 375] width 767 height 75
click at [368, 461] on span "You may have found another venue for your wedding and if you have, we wish you …" at bounding box center [531, 469] width 769 height 71
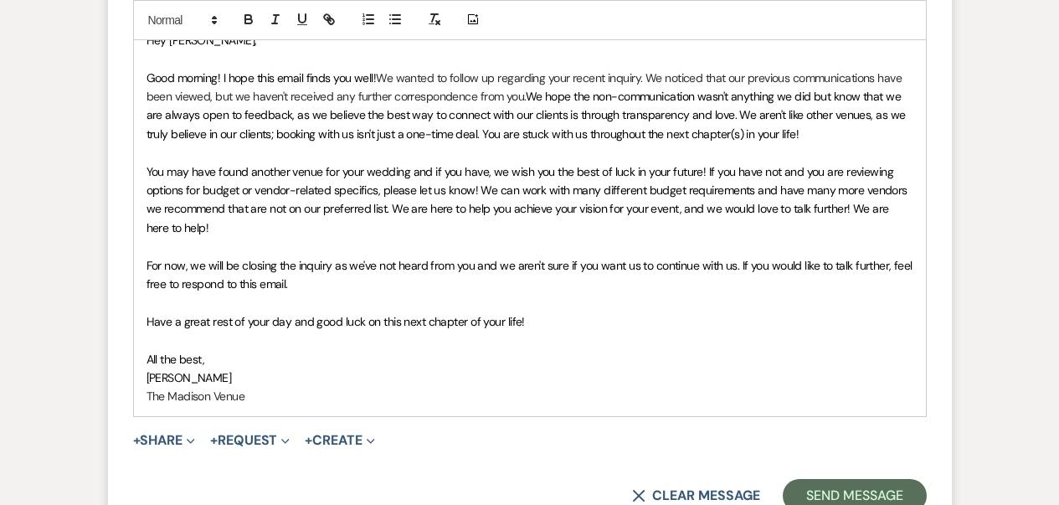
scroll to position [1030, 0]
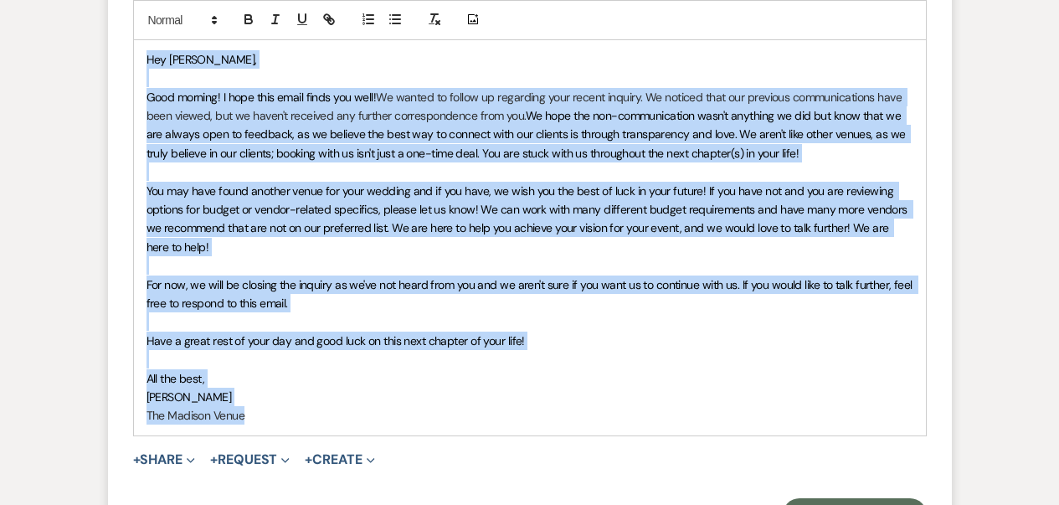
drag, startPoint x: 149, startPoint y: 58, endPoint x: 300, endPoint y: 421, distance: 393.4
click at [300, 421] on div "Hey [PERSON_NAME], Good morning! I hope this email finds you well! We wanted to…" at bounding box center [530, 237] width 792 height 395
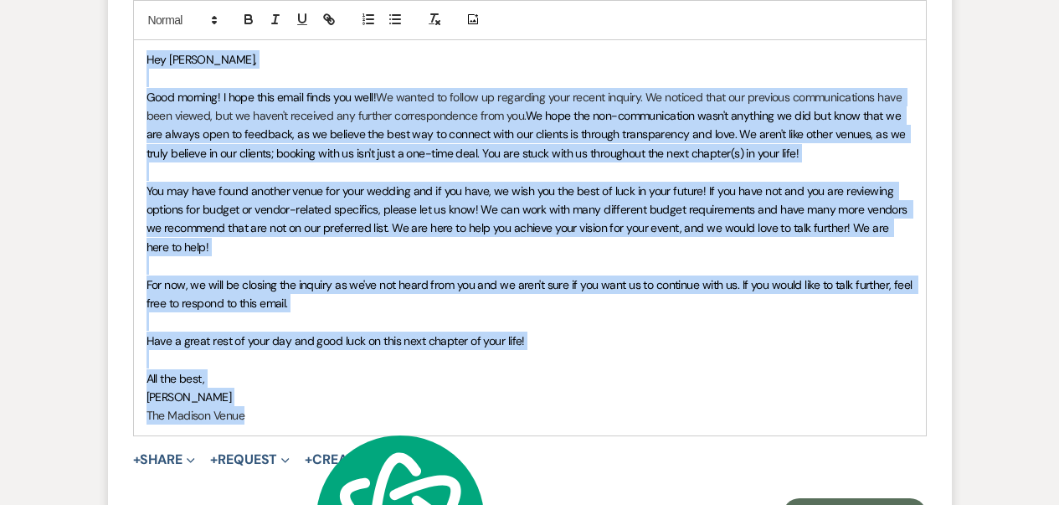
copy div "Hey [PERSON_NAME], Good morning! I hope this email finds you well! We wanted to…"
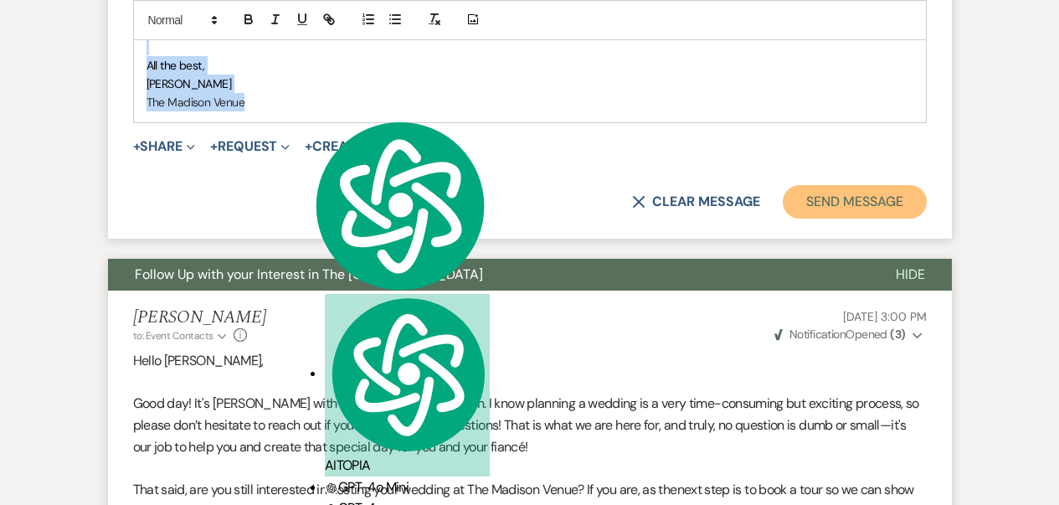
click at [880, 204] on button "Send Message" at bounding box center [854, 201] width 143 height 33
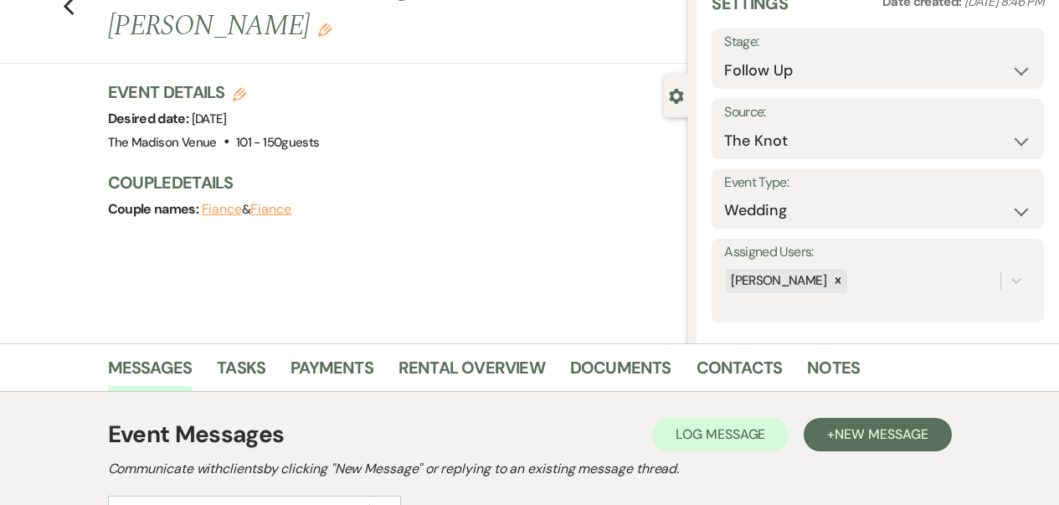
scroll to position [65, 0]
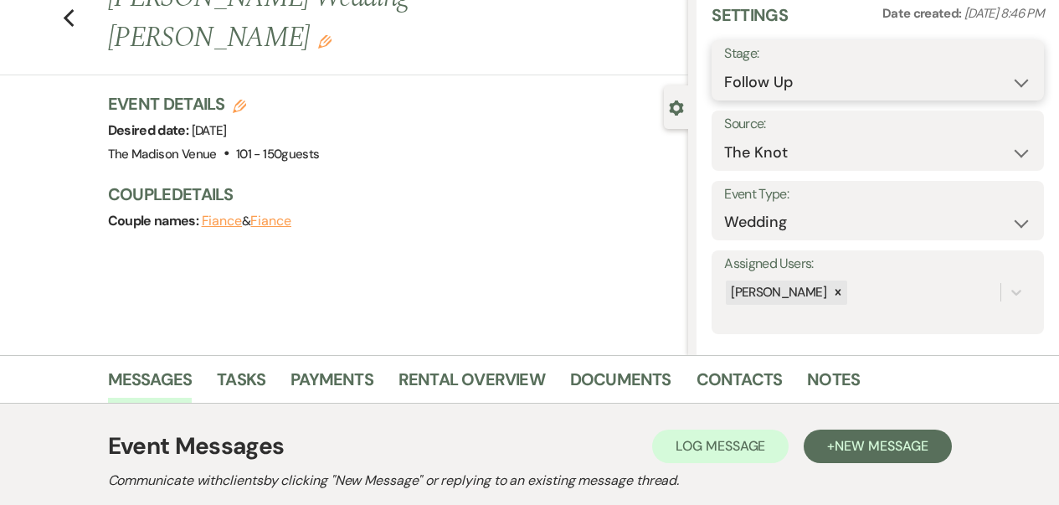
click at [801, 66] on select "Inquiry Follow Up Tour Requested Tour Confirmed Toured Proposal Sent Booked Lost" at bounding box center [877, 82] width 307 height 33
select select "8"
click at [724, 66] on select "Inquiry Follow Up Tour Requested Tour Confirmed Toured Proposal Sent Booked Lost" at bounding box center [877, 82] width 307 height 33
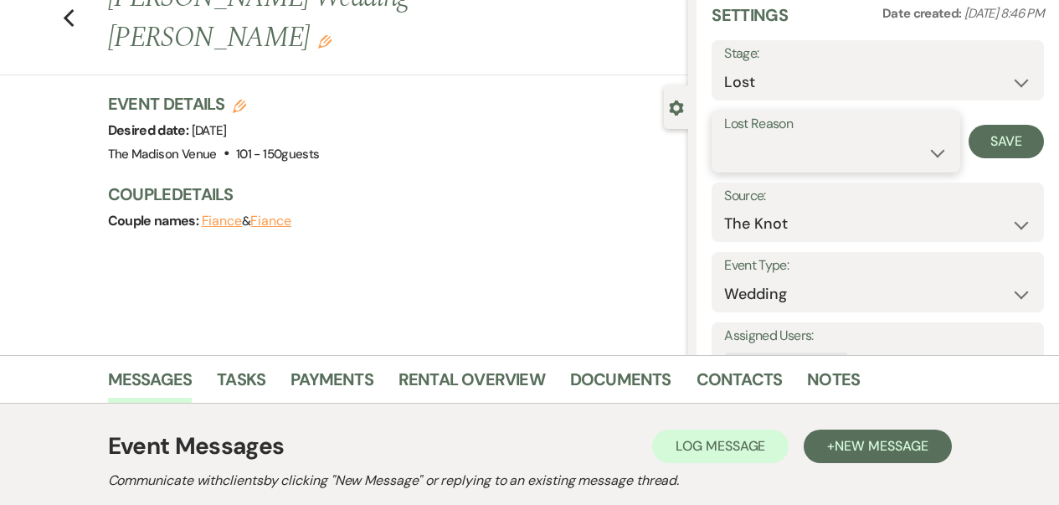
click at [803, 140] on select "Booked Elsewhere Budget Date Unavailable No Response Not a Good Match Capacity …" at bounding box center [836, 152] width 224 height 33
select select "5"
click at [724, 136] on select "Booked Elsewhere Budget Date Unavailable No Response Not a Good Match Capacity …" at bounding box center [836, 152] width 224 height 33
click at [1005, 136] on button "Save" at bounding box center [1006, 141] width 75 height 33
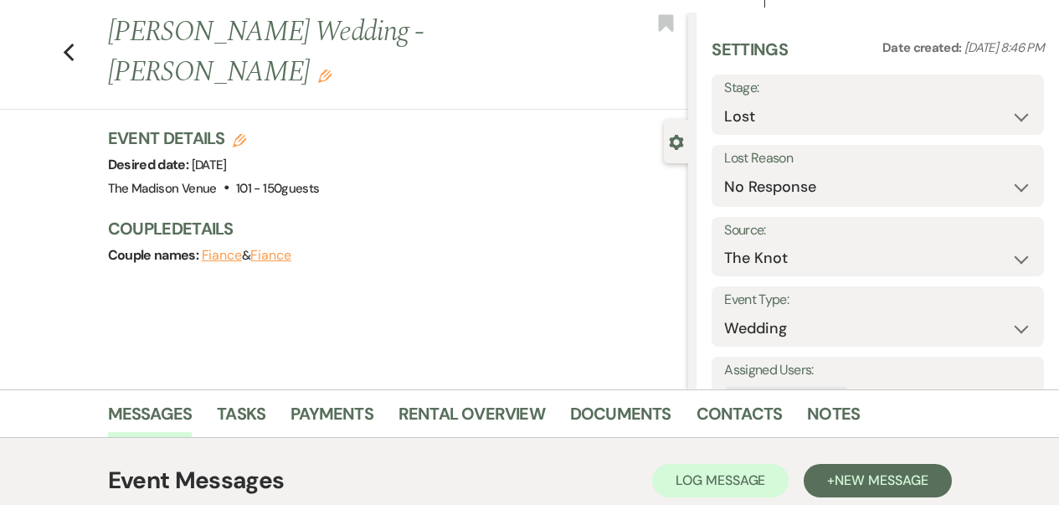
scroll to position [0, 0]
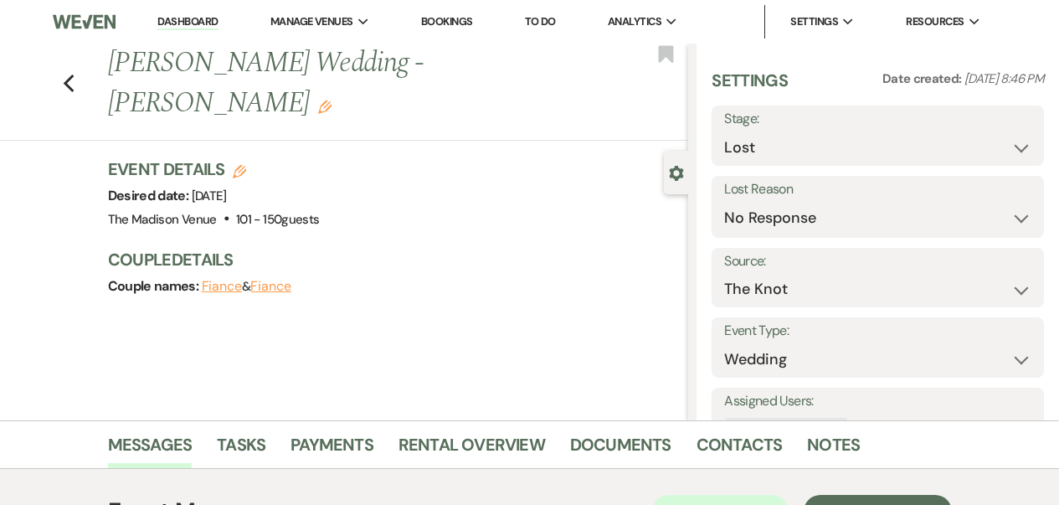
click at [183, 21] on link "Dashboard" at bounding box center [187, 22] width 60 height 16
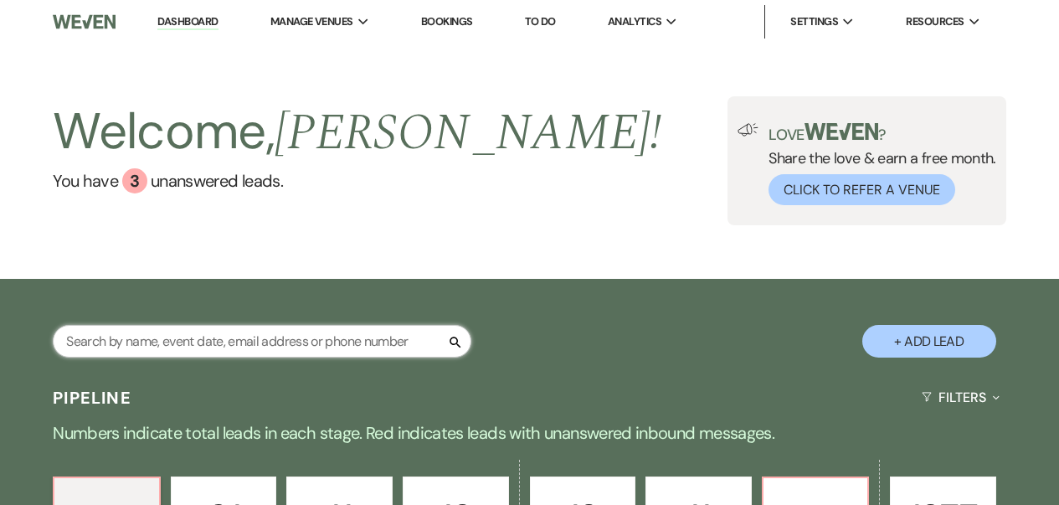
click at [154, 344] on input "text" at bounding box center [262, 341] width 419 height 33
type input "[PERSON_NAME]"
select select "8"
select select "5"
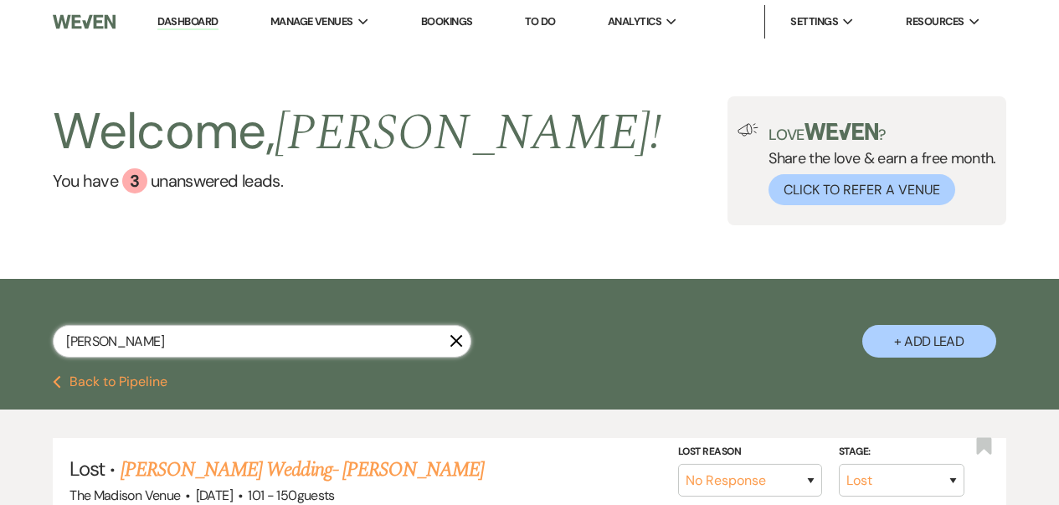
scroll to position [131, 0]
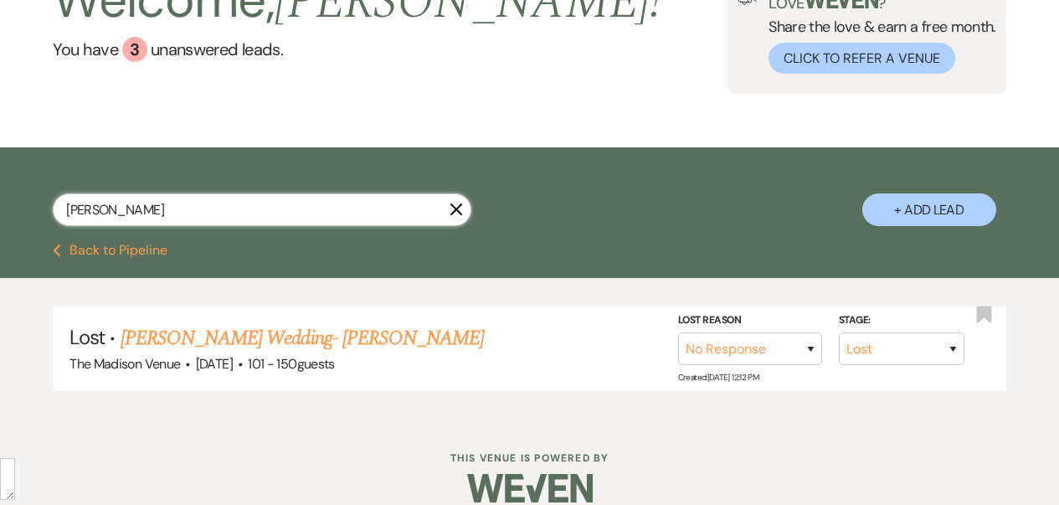
click at [219, 213] on input "[PERSON_NAME]" at bounding box center [262, 209] width 419 height 33
type input "[PERSON_NAME]"
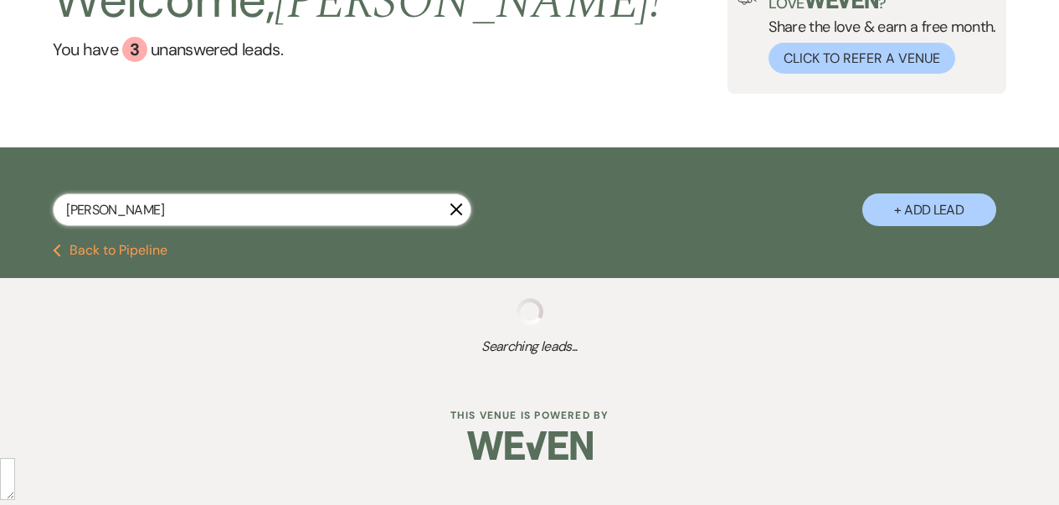
select select "9"
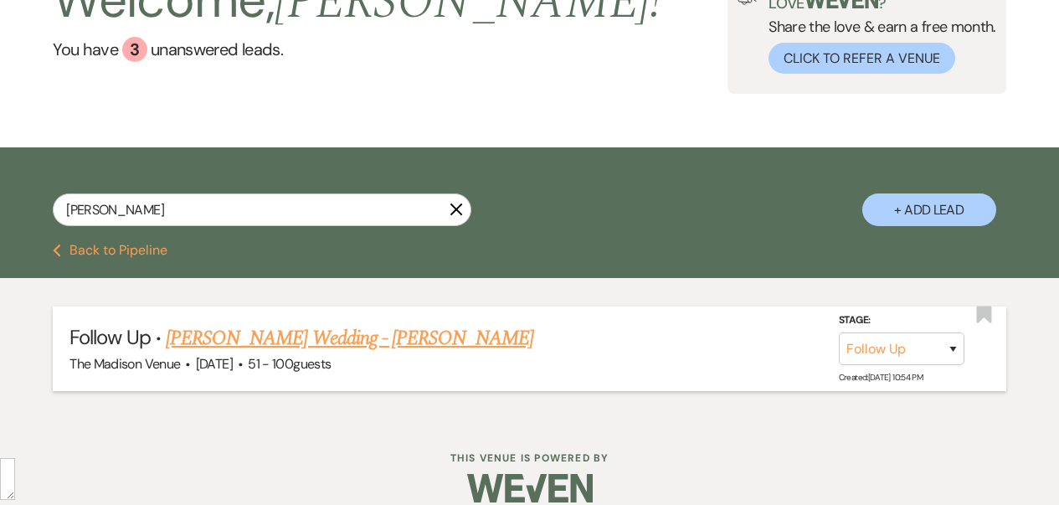
click at [330, 336] on link "[PERSON_NAME] Wedding - [PERSON_NAME]" at bounding box center [350, 338] width 368 height 30
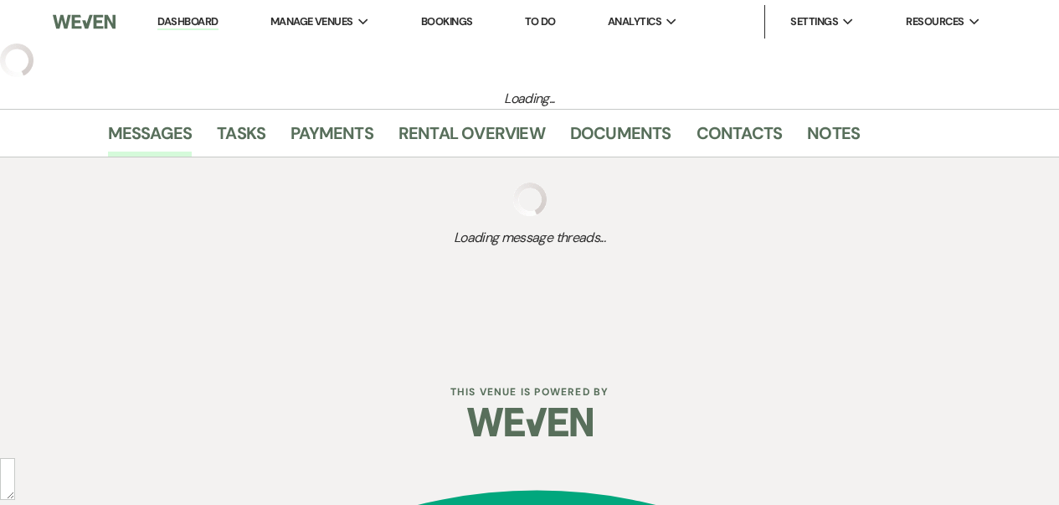
select select "9"
select select "2"
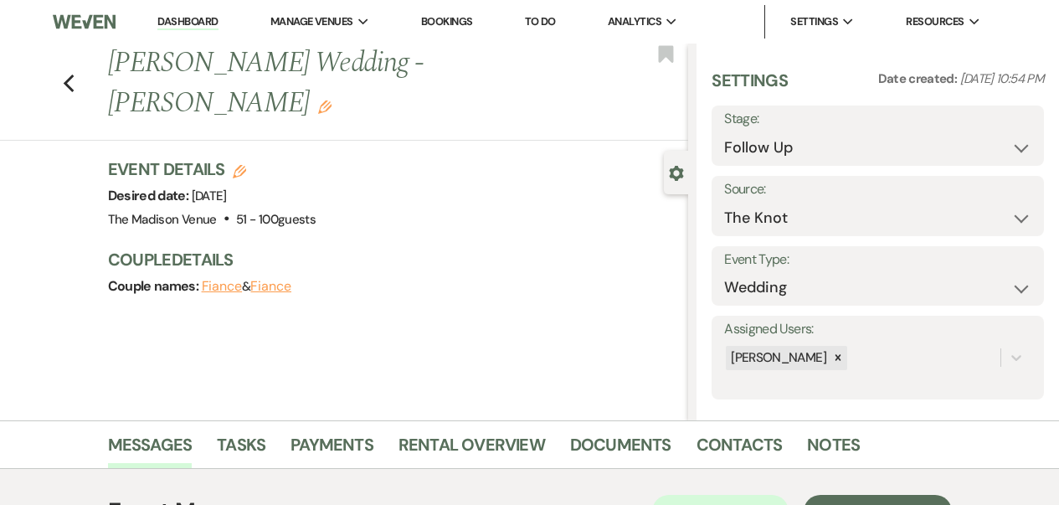
scroll to position [311, 0]
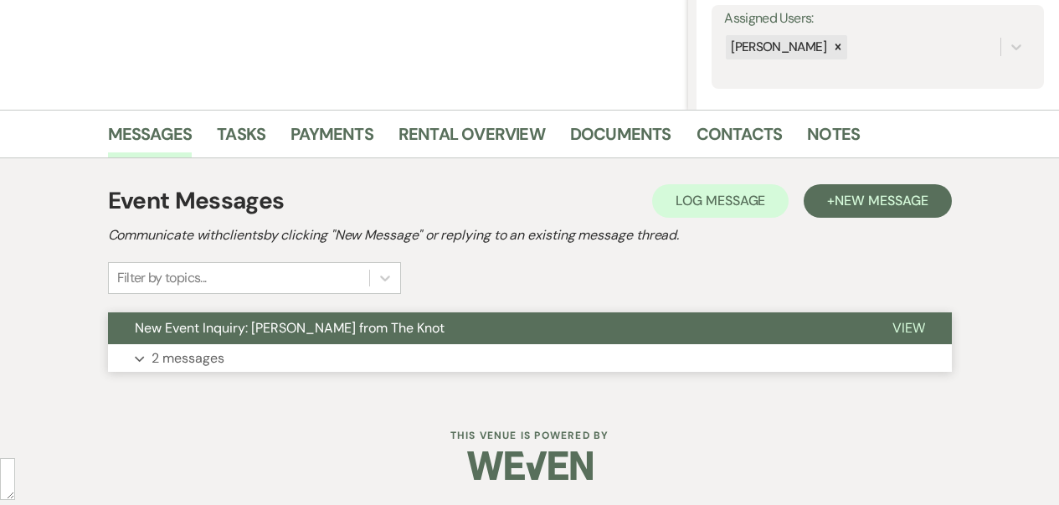
click at [408, 348] on button "Expand 2 messages" at bounding box center [530, 358] width 844 height 28
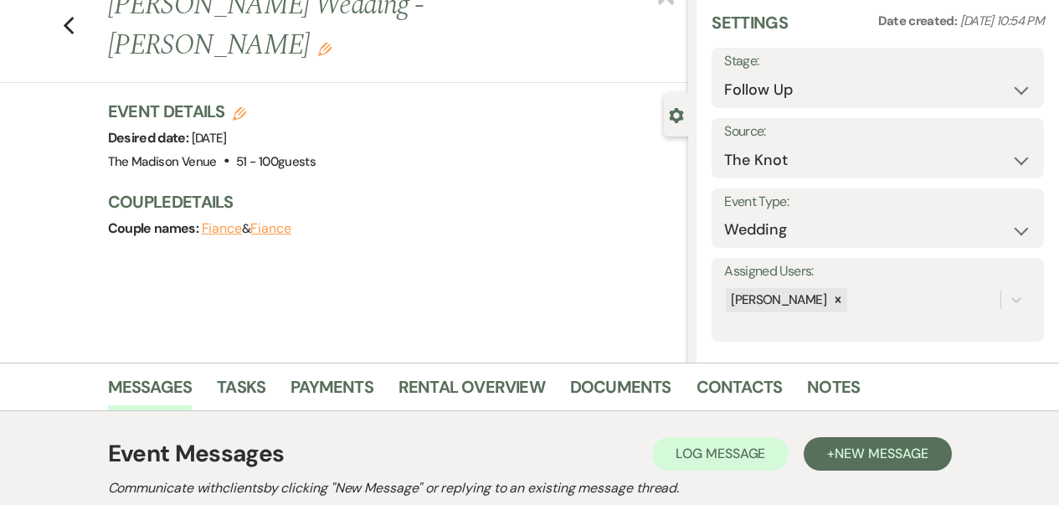
scroll to position [0, 0]
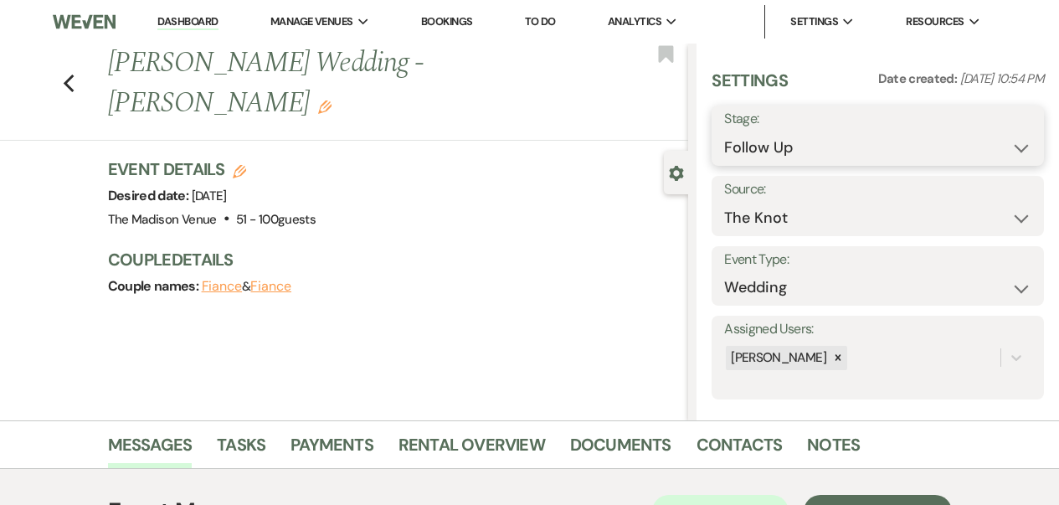
click at [769, 143] on select "Inquiry Follow Up Tour Requested Tour Confirmed Toured Proposal Sent Booked Lost" at bounding box center [877, 147] width 307 height 33
select select "8"
click at [724, 131] on select "Inquiry Follow Up Tour Requested Tour Confirmed Toured Proposal Sent Booked Lost" at bounding box center [877, 147] width 307 height 33
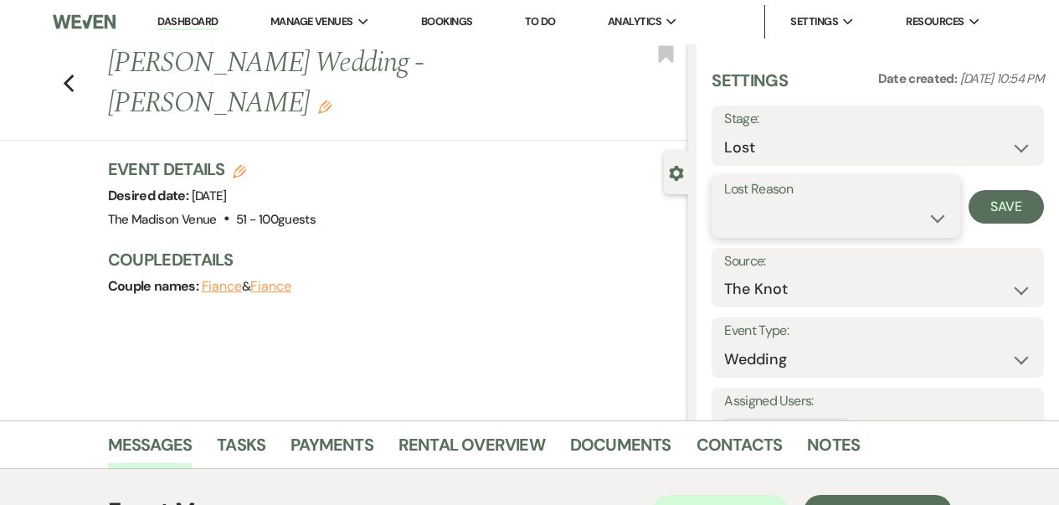
click at [775, 204] on select "Booked Elsewhere Budget Date Unavailable No Response Not a Good Match Capacity …" at bounding box center [836, 218] width 224 height 33
select select "5"
click at [724, 202] on select "Booked Elsewhere Budget Date Unavailable No Response Not a Good Match Capacity …" at bounding box center [836, 218] width 224 height 33
click at [970, 215] on button "Save" at bounding box center [1006, 206] width 75 height 33
click at [81, 58] on div "Previous [PERSON_NAME] Wedding - [PERSON_NAME] Edit Bookmark" at bounding box center [340, 92] width 697 height 97
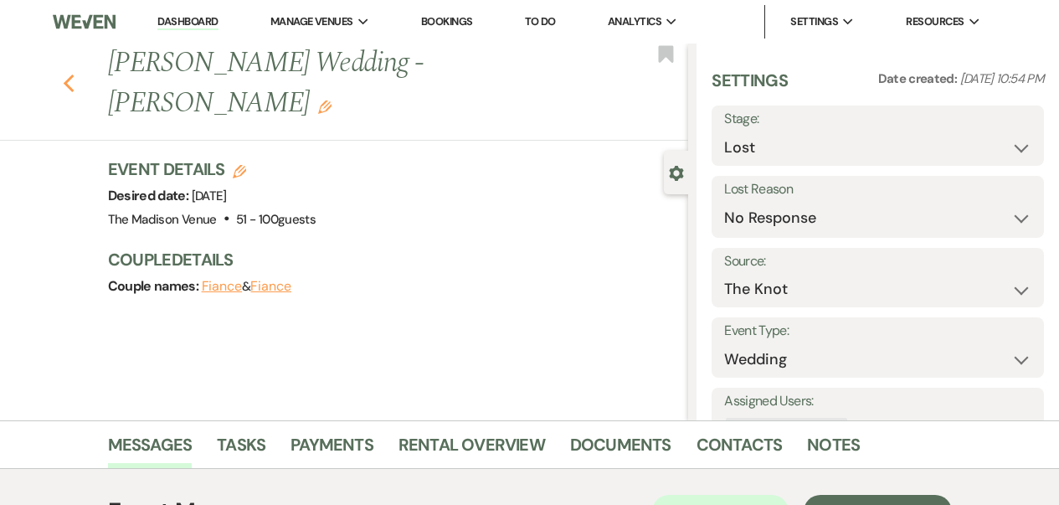
click at [75, 74] on icon "Previous" at bounding box center [69, 84] width 13 height 20
select select "8"
select select "5"
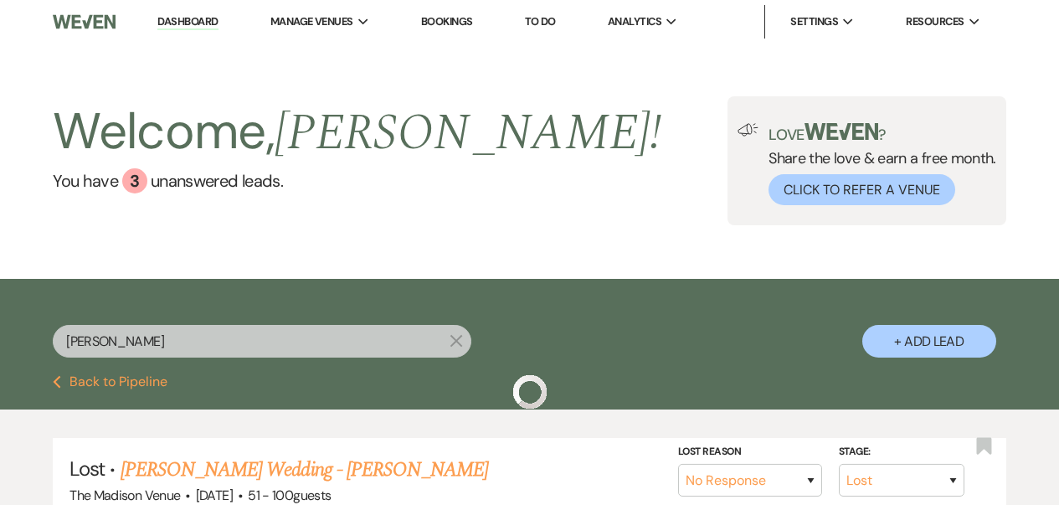
scroll to position [131, 0]
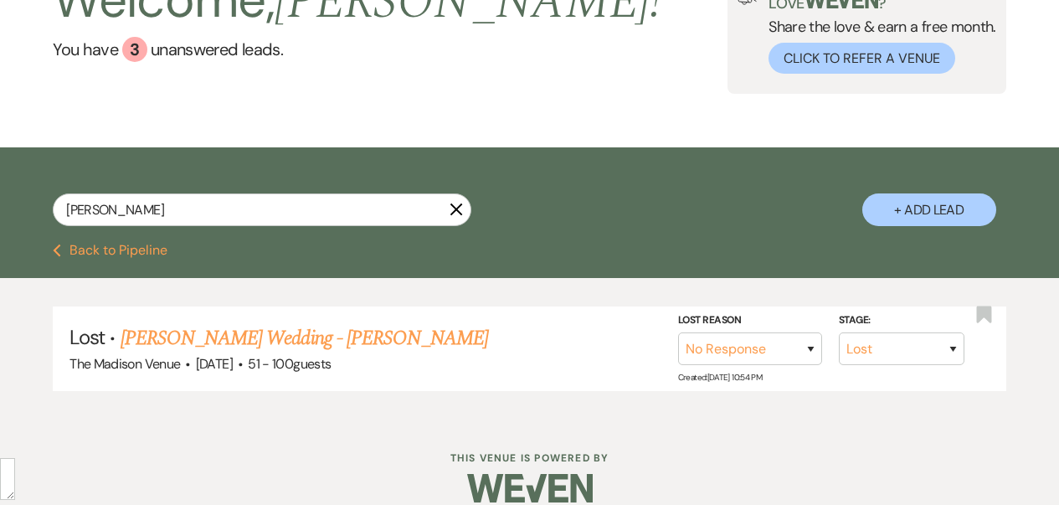
drag, startPoint x: 456, startPoint y: 209, endPoint x: 351, endPoint y: 240, distance: 110.0
click at [456, 209] on use "button" at bounding box center [456, 209] width 13 height 13
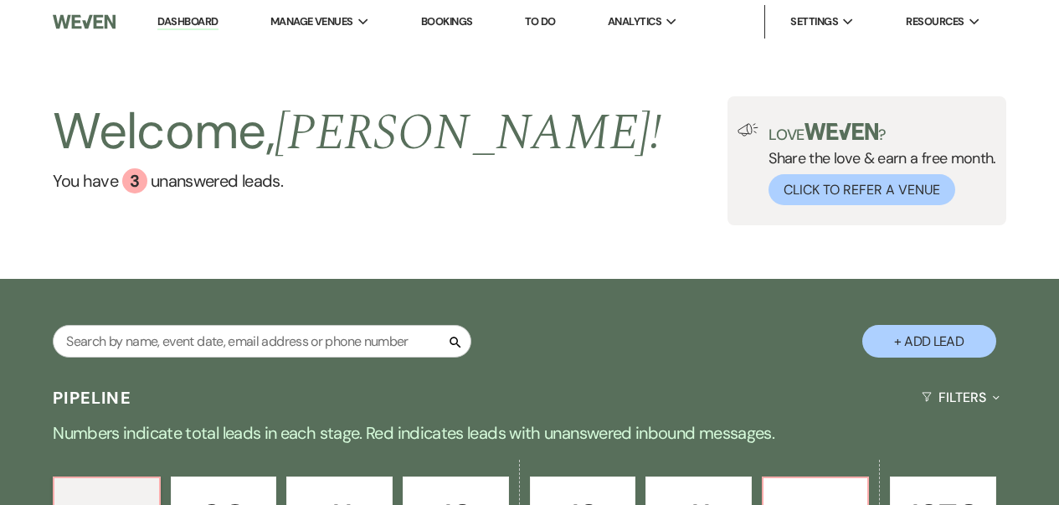
click at [230, 318] on div "Search + Add Lead" at bounding box center [529, 329] width 1059 height 85
click at [230, 341] on input "text" at bounding box center [262, 341] width 419 height 33
type input "[PERSON_NAME]"
select select "8"
select select "5"
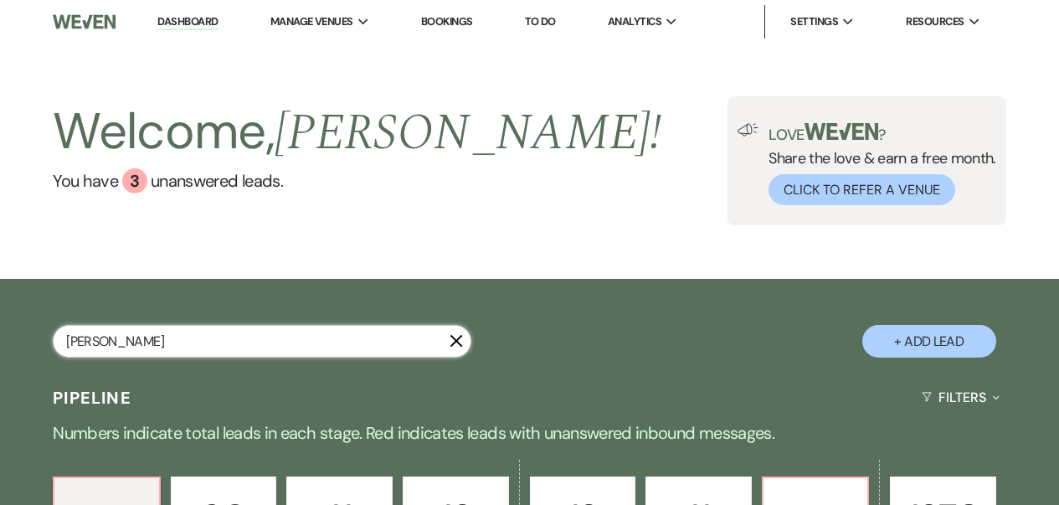
select select "8"
select select "6"
select select "8"
select select "5"
select select "8"
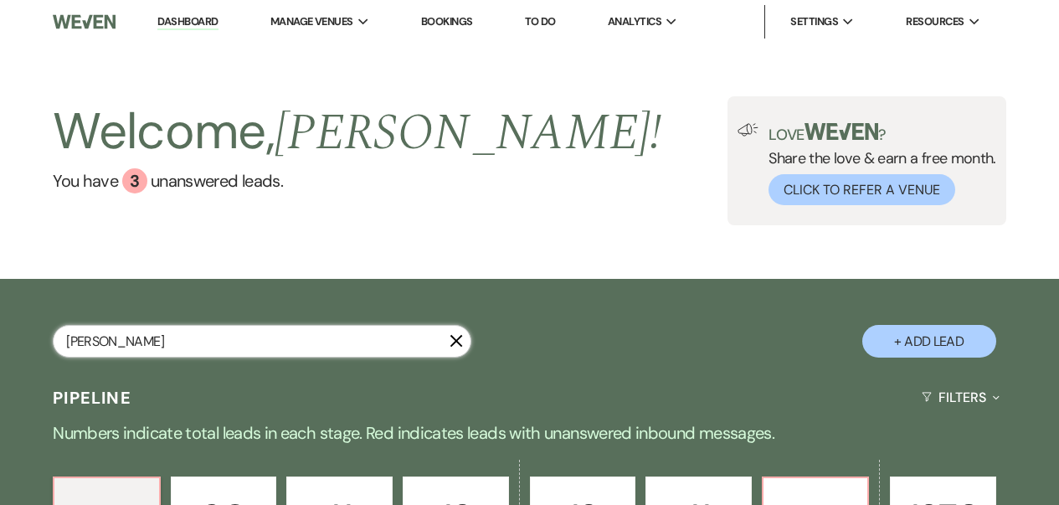
select select "5"
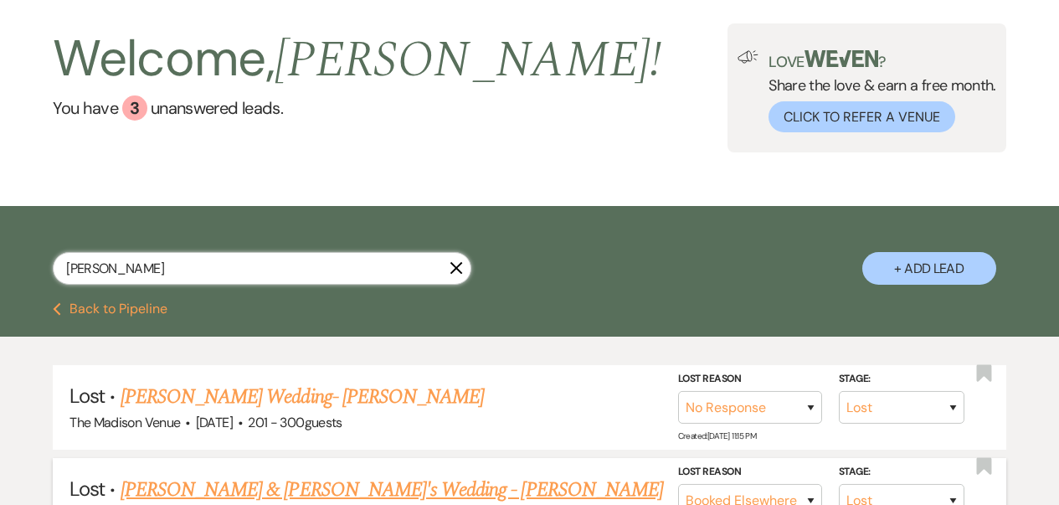
scroll to position [149, 0]
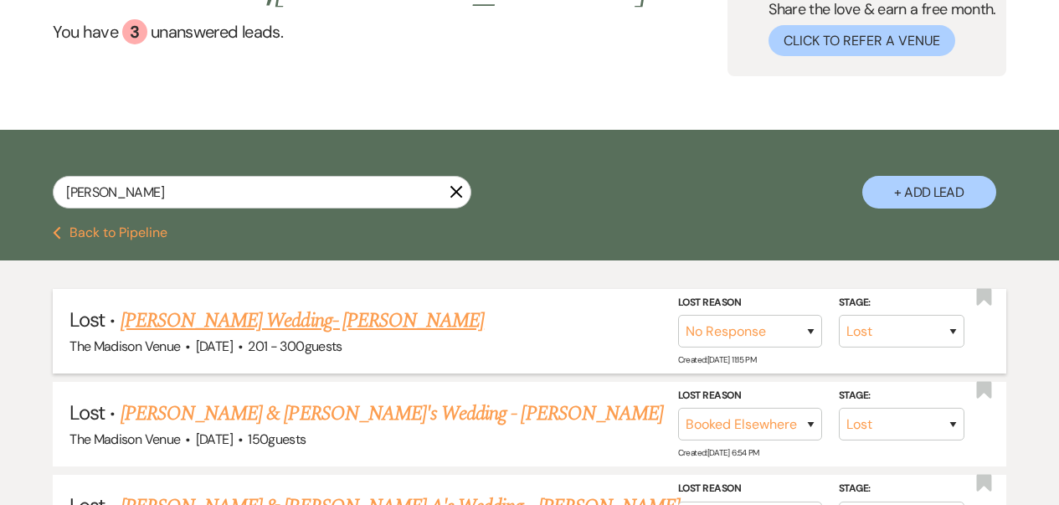
click at [317, 323] on link "[PERSON_NAME] Wedding- [PERSON_NAME]" at bounding box center [302, 321] width 363 height 30
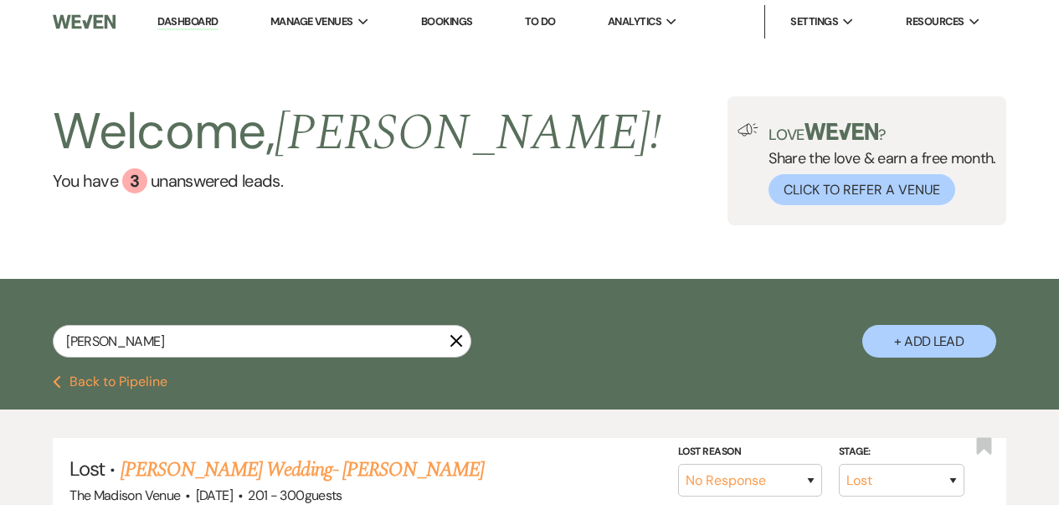
select select "8"
select select "5"
select select "2"
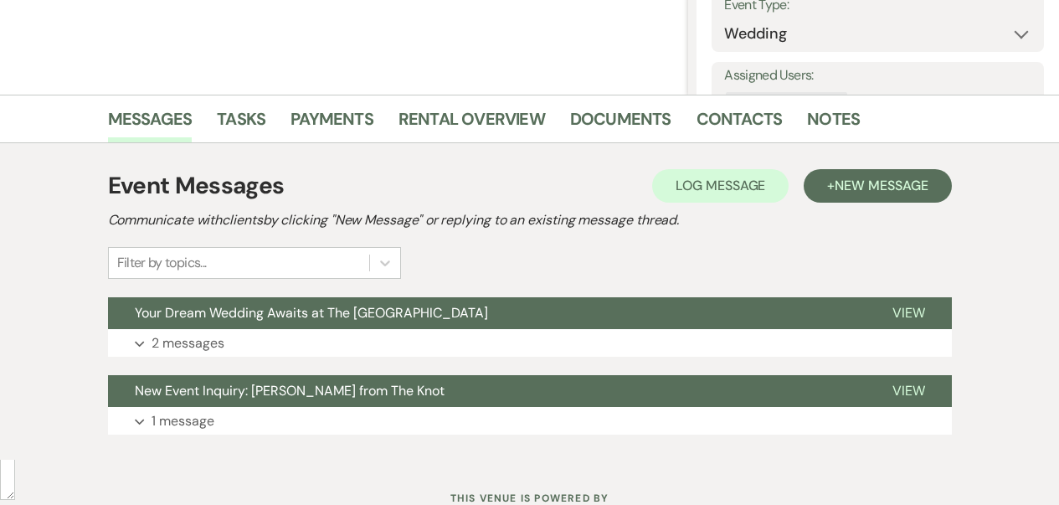
scroll to position [389, 0]
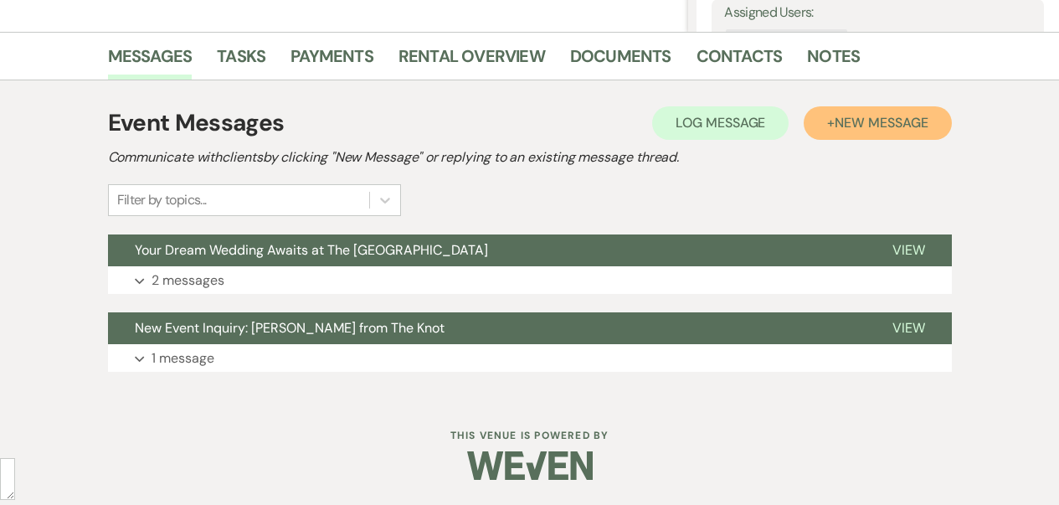
click at [847, 128] on span "New Message" at bounding box center [881, 123] width 93 height 18
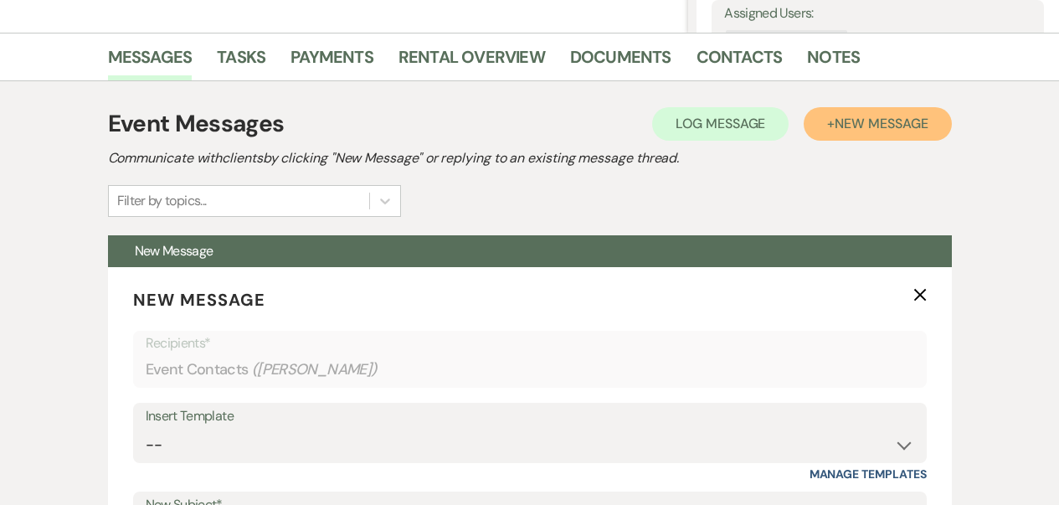
scroll to position [16, 0]
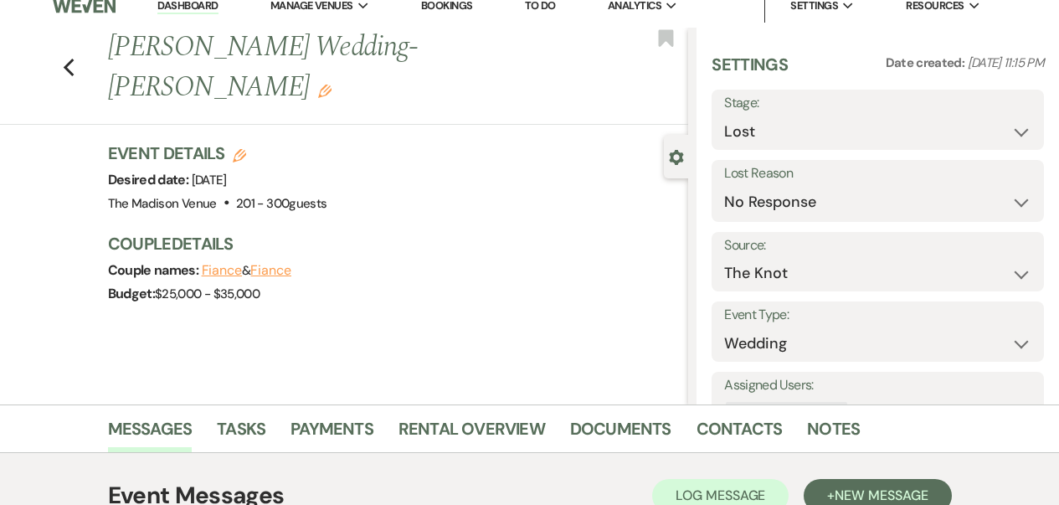
click at [182, 8] on link "Dashboard" at bounding box center [187, 6] width 60 height 16
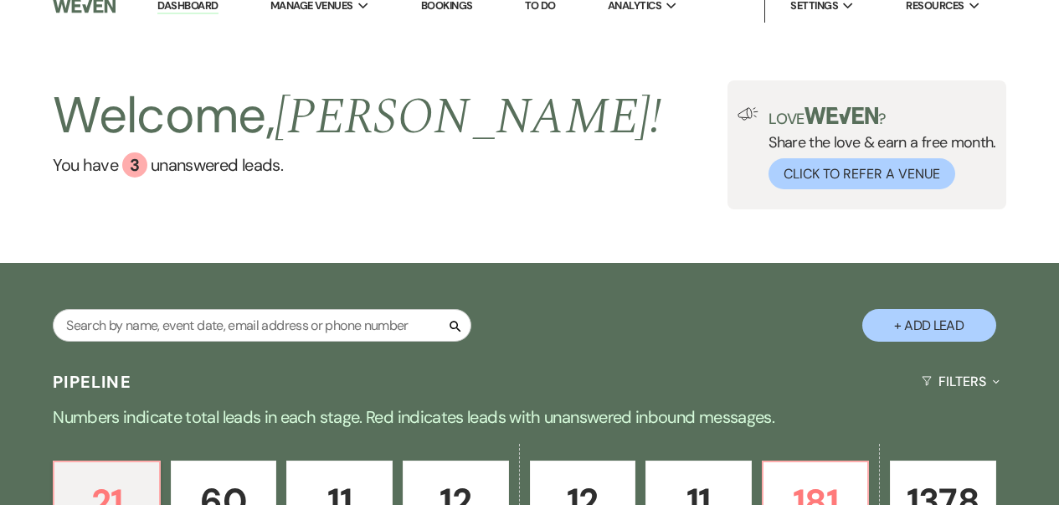
click at [214, 304] on div "Search + Add Lead" at bounding box center [529, 313] width 1059 height 85
click at [209, 320] on input "text" at bounding box center [262, 325] width 419 height 33
type input "[PERSON_NAME]"
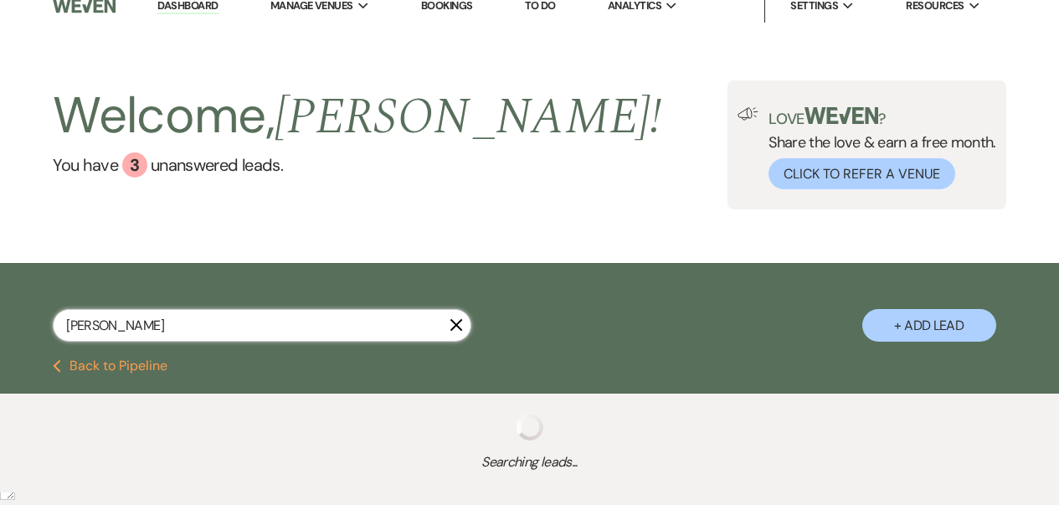
select select "8"
select select "5"
select select "8"
select select "10"
select select "8"
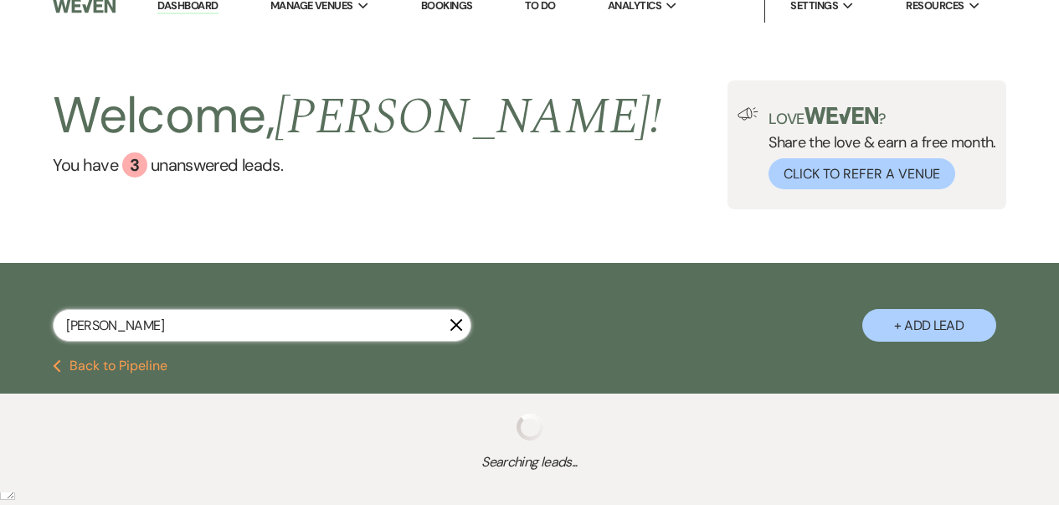
select select "6"
select select "8"
select select "5"
select select "8"
select select "7"
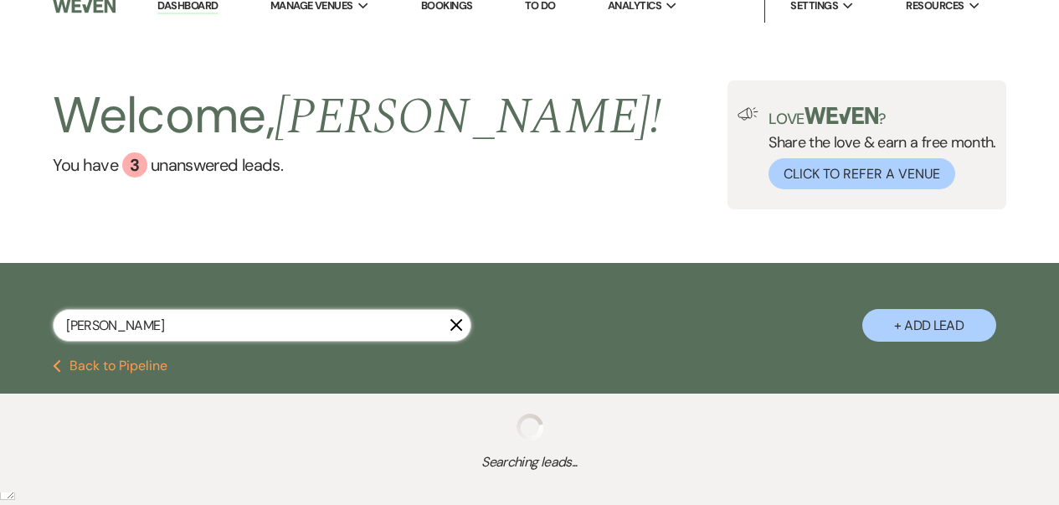
select select "8"
select select "4"
select select "8"
select select "5"
select select "8"
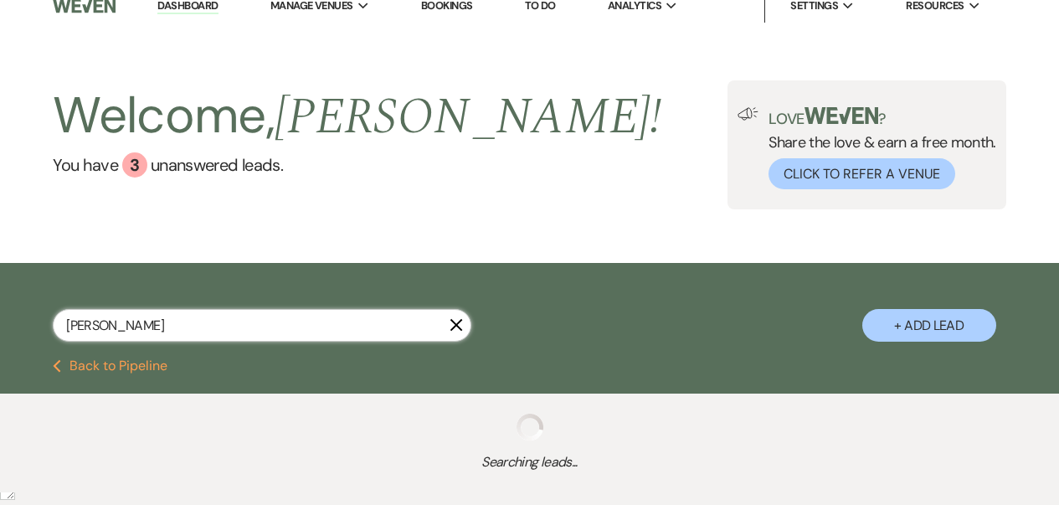
select select "6"
select select "8"
select select "5"
select select "8"
select select "5"
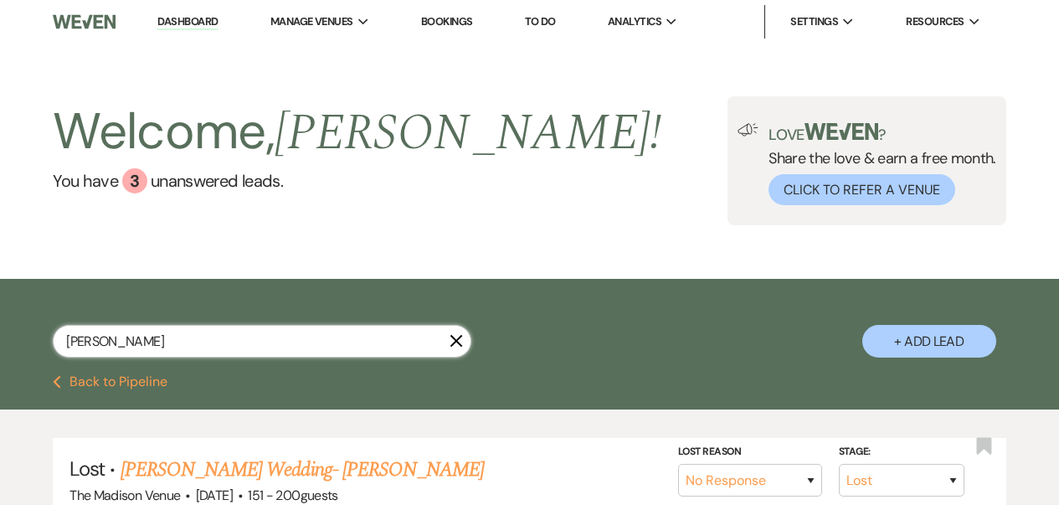
click at [181, 343] on input "[PERSON_NAME]" at bounding box center [262, 341] width 419 height 33
paste input "[EMAIL_ADDRESS][DOMAIN_NAME]"
type input "[EMAIL_ADDRESS][DOMAIN_NAME]"
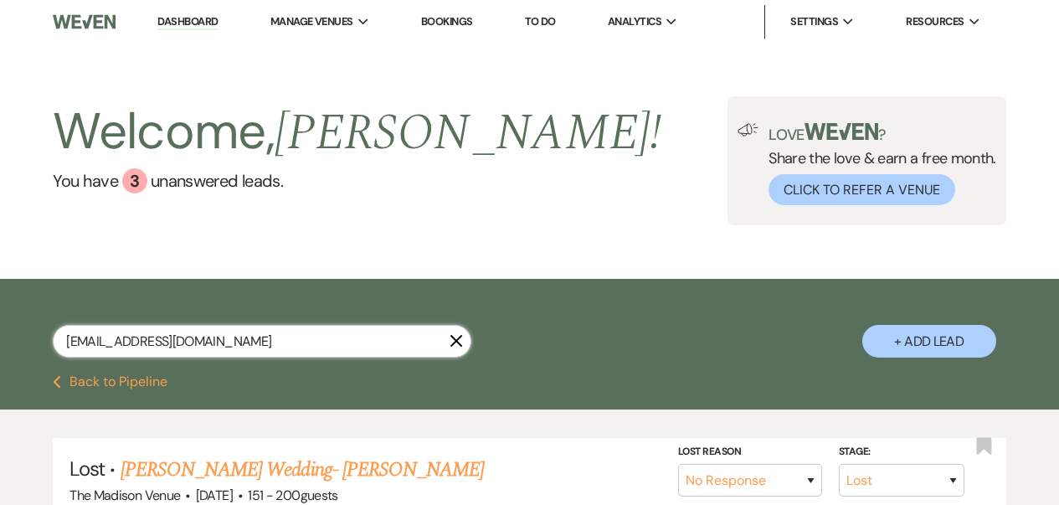
select select "8"
select select "6"
type input "[EMAIL_ADDRESS][DOMAIN_NAME]"
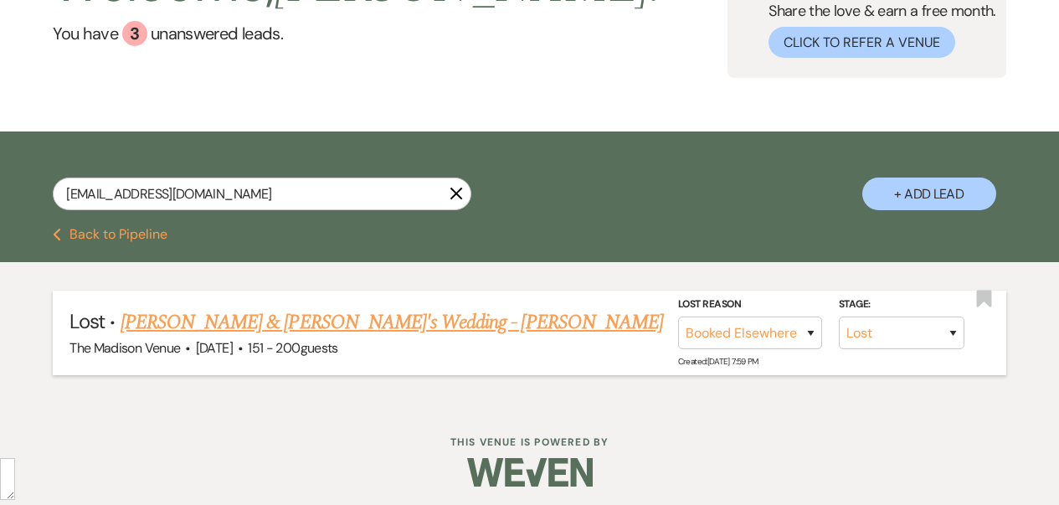
click at [260, 324] on link "[PERSON_NAME] & [PERSON_NAME]'s Wedding - [PERSON_NAME]" at bounding box center [392, 322] width 543 height 30
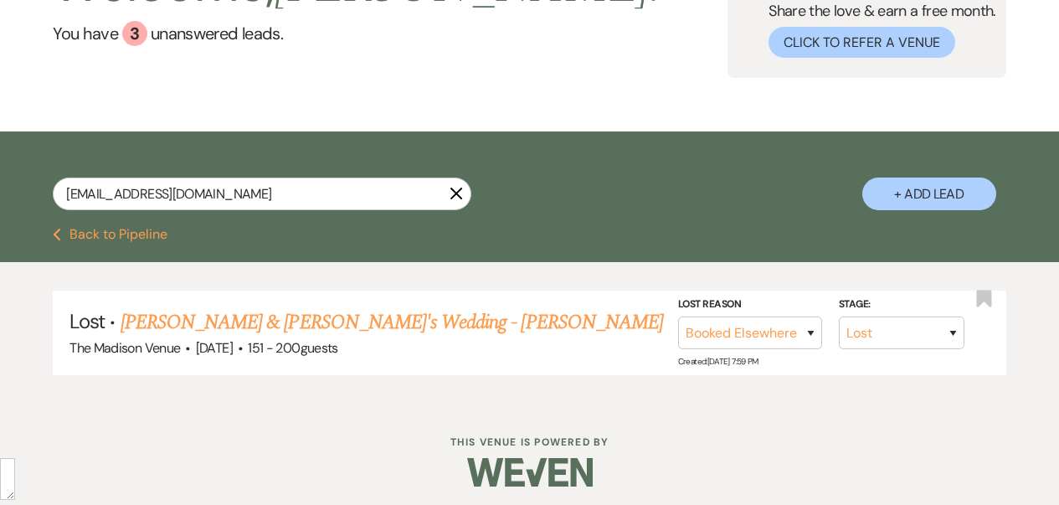
select select "8"
select select "6"
select select "2"
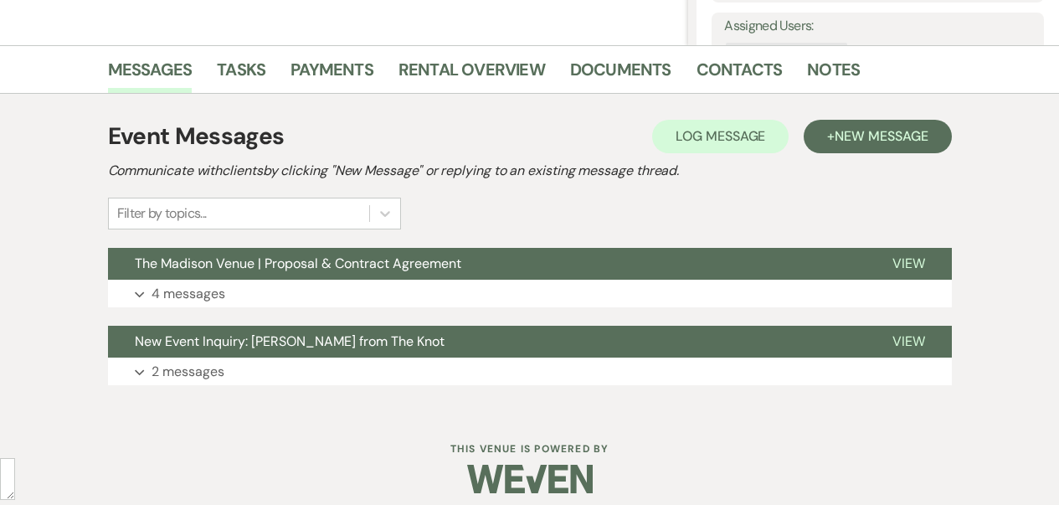
scroll to position [389, 0]
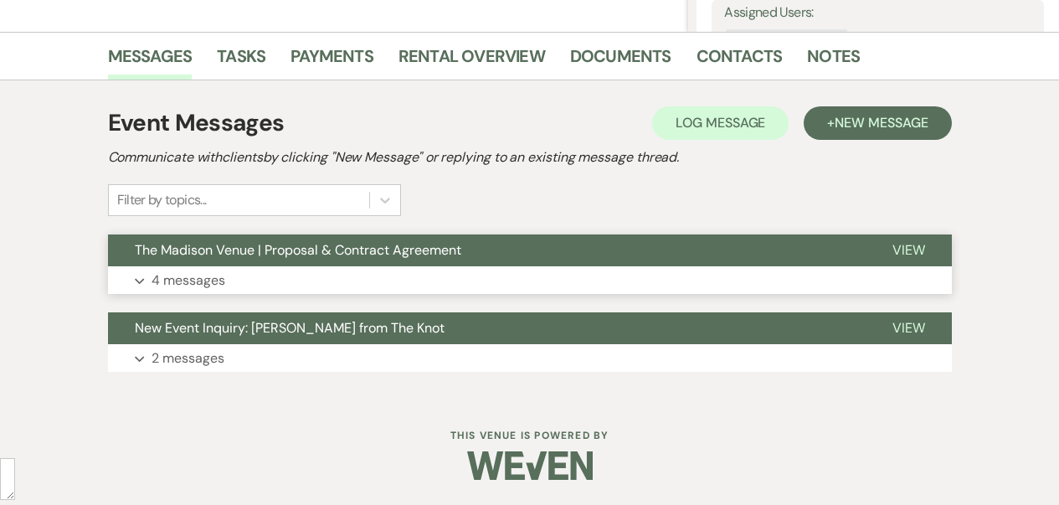
click at [327, 275] on button "Expand 4 messages" at bounding box center [530, 280] width 844 height 28
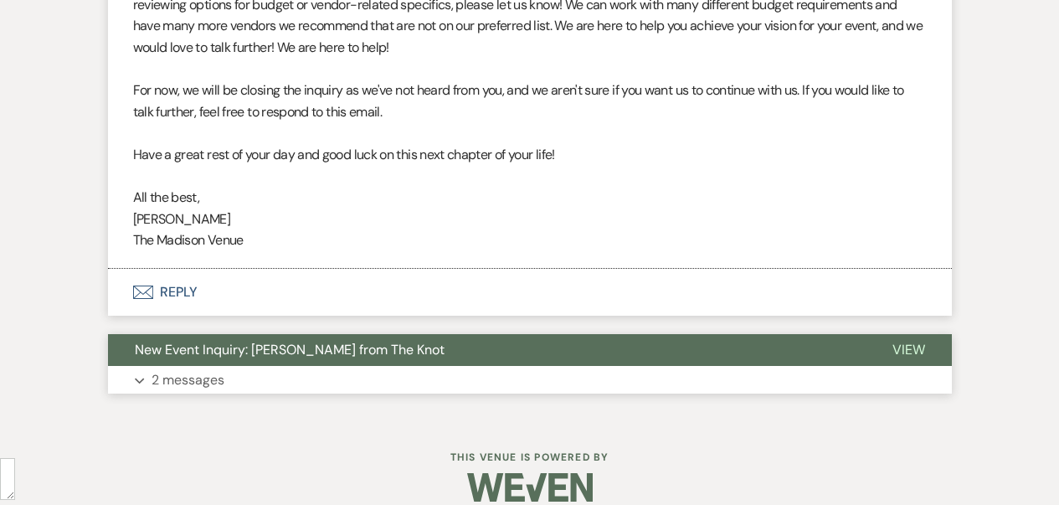
click at [303, 366] on button "Expand 2 messages" at bounding box center [530, 380] width 844 height 28
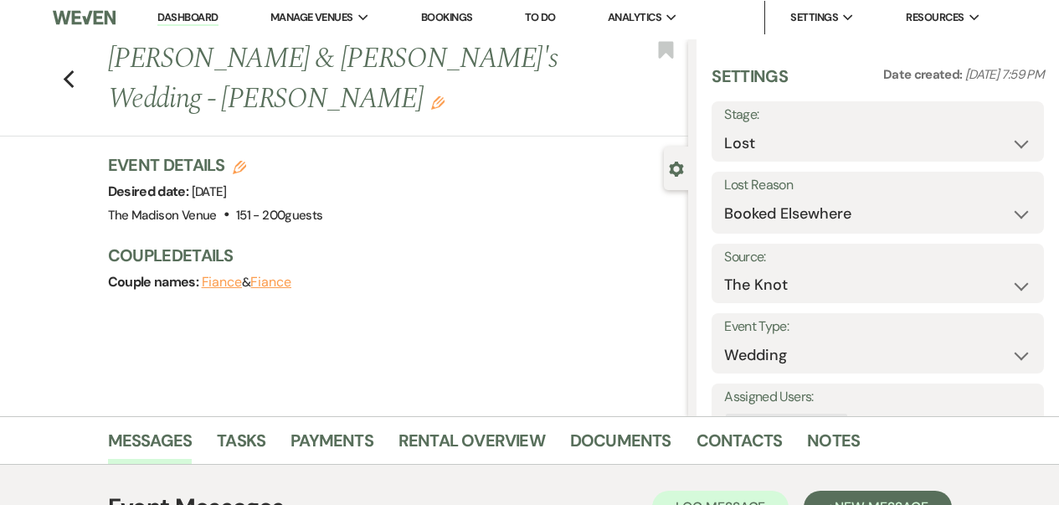
scroll to position [0, 0]
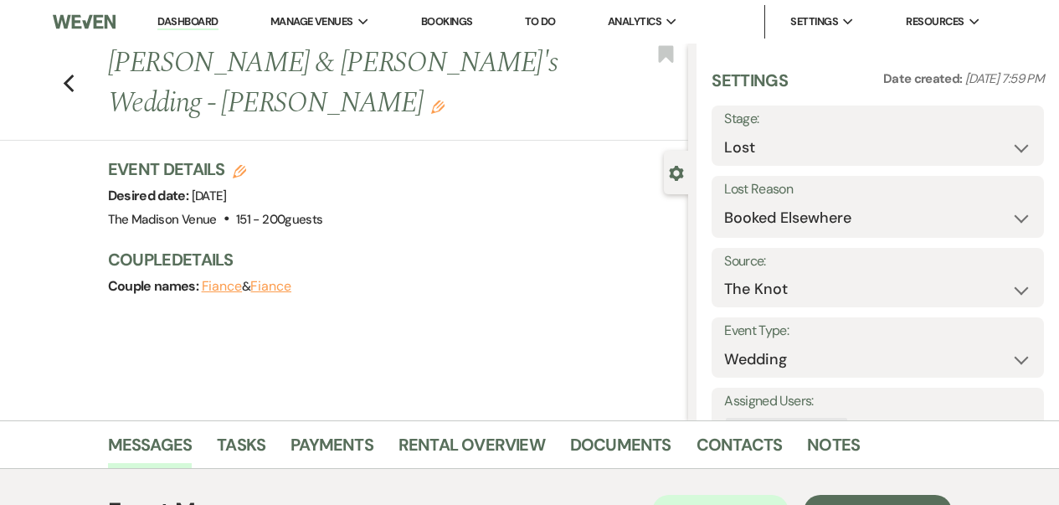
click at [204, 23] on link "Dashboard" at bounding box center [187, 22] width 60 height 16
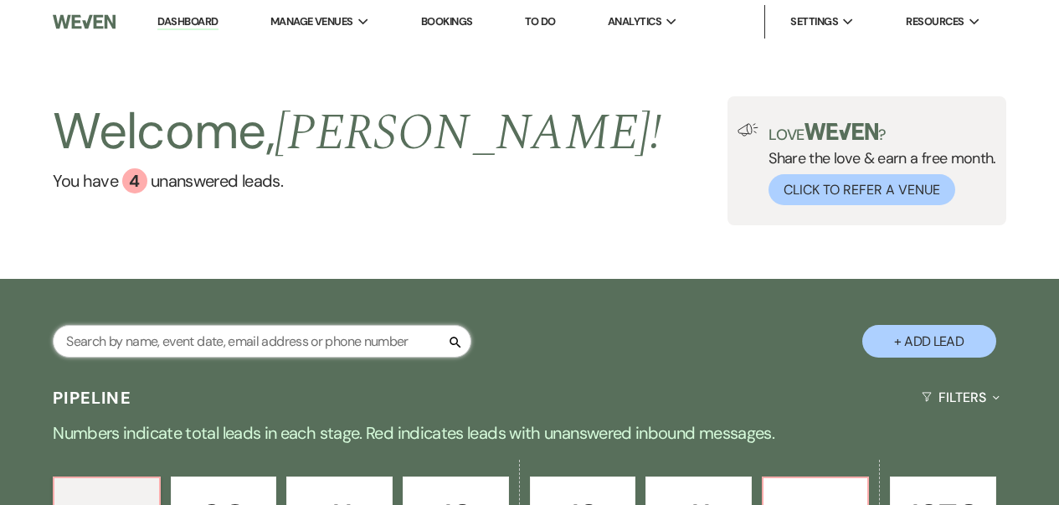
click at [307, 335] on input "text" at bounding box center [262, 341] width 419 height 33
type input "[PERSON_NAME]"
select select "9"
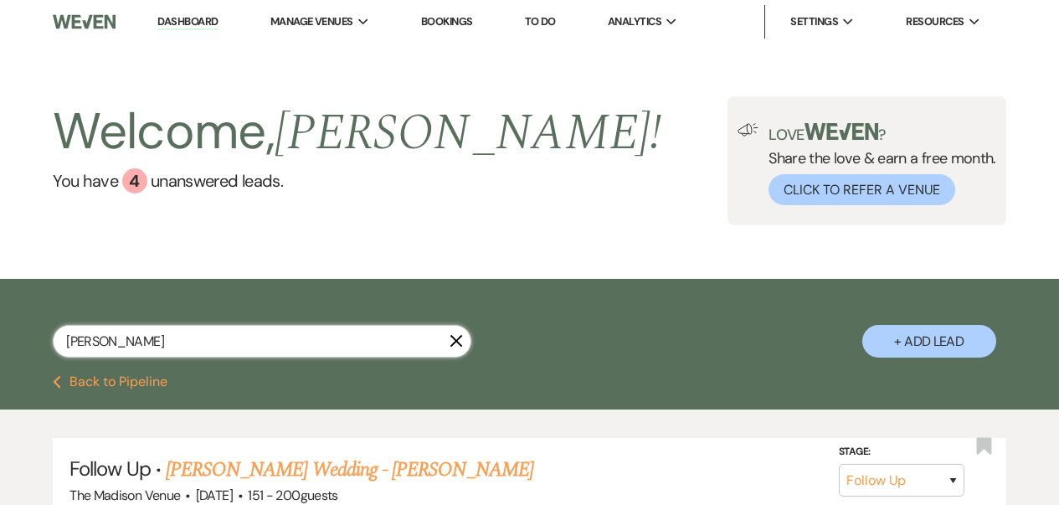
scroll to position [138, 0]
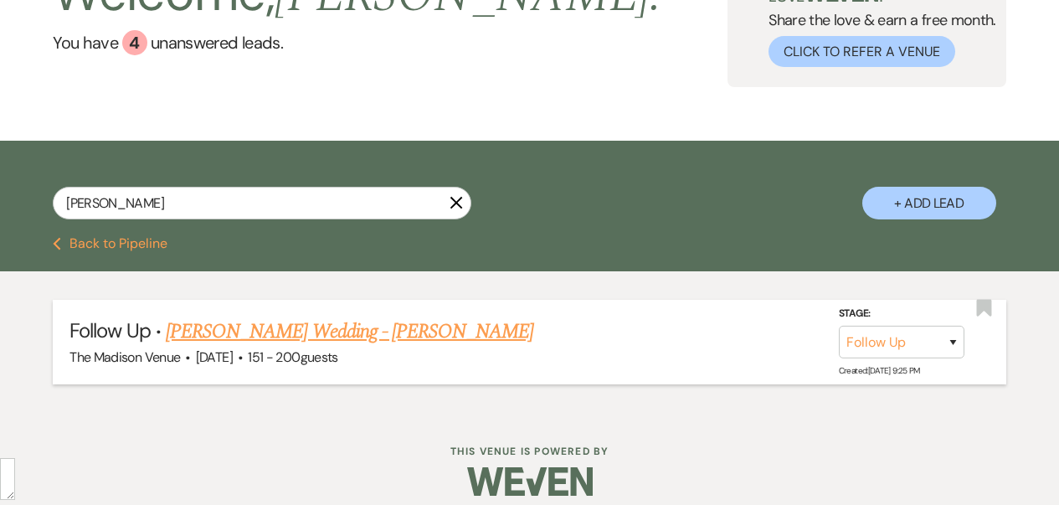
click at [341, 332] on link "[PERSON_NAME] Wedding - [PERSON_NAME]" at bounding box center [350, 332] width 368 height 30
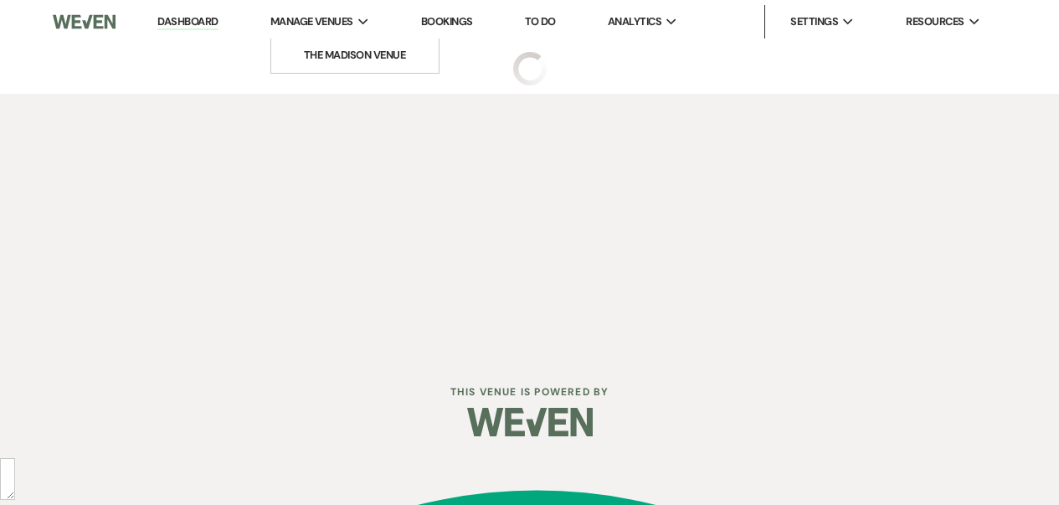
select select "9"
select select "2"
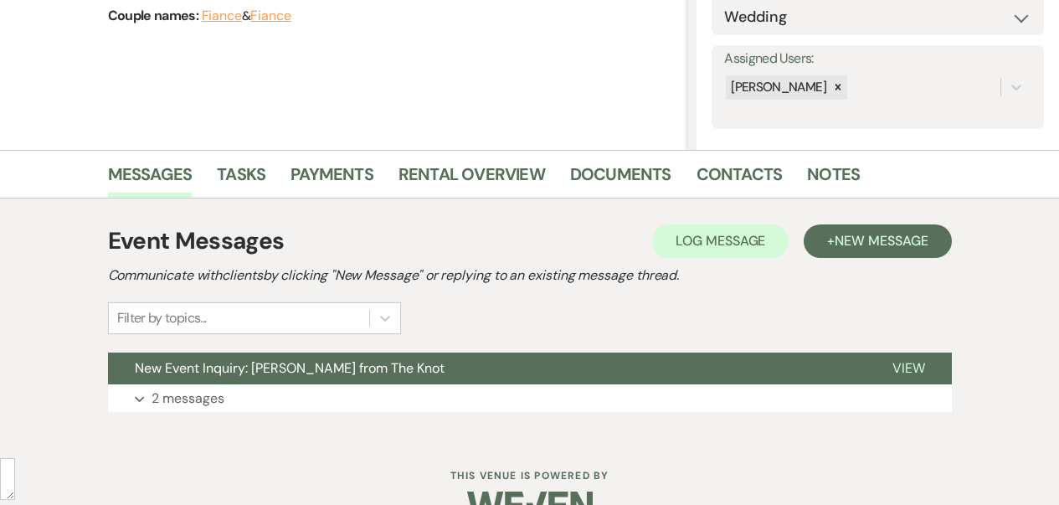
scroll to position [311, 0]
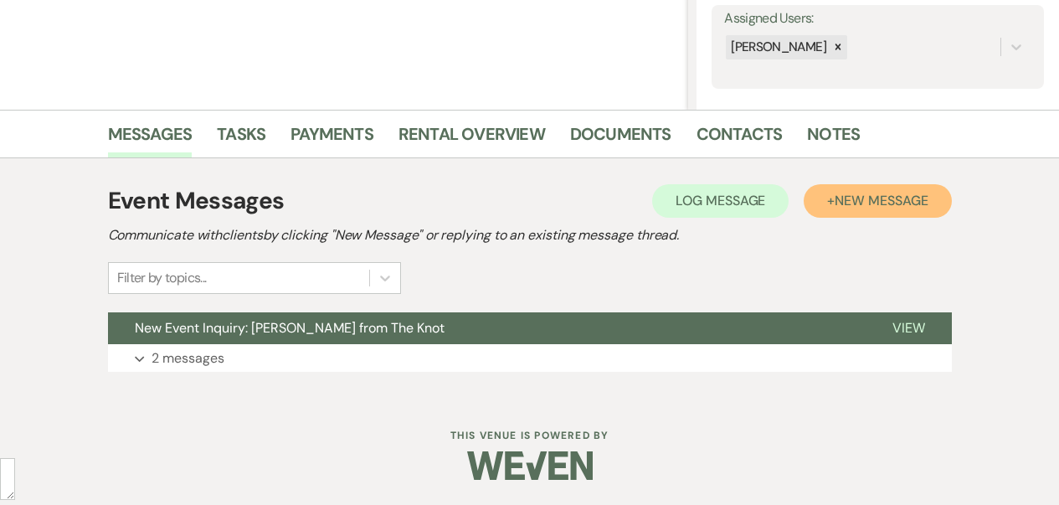
click at [838, 197] on span "New Message" at bounding box center [881, 201] width 93 height 18
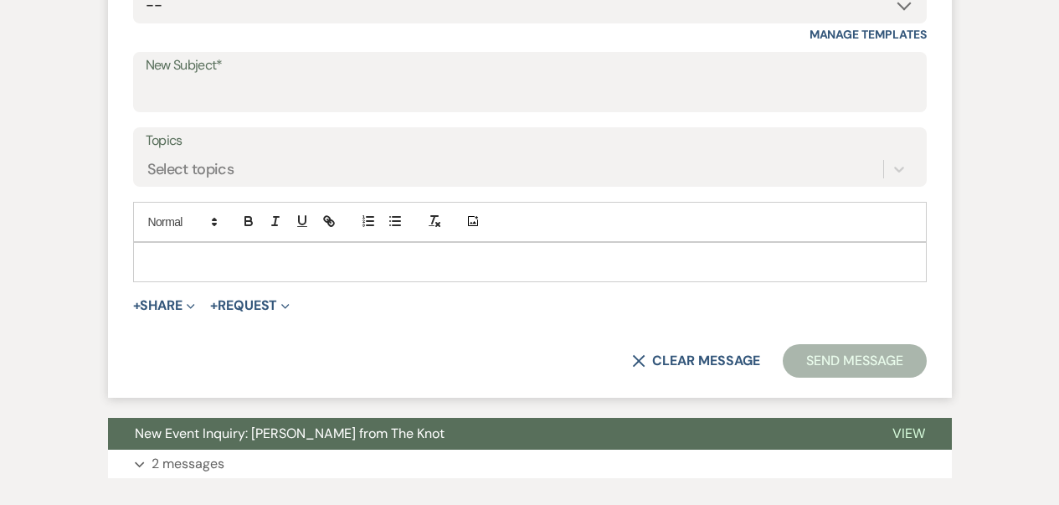
scroll to position [743, 0]
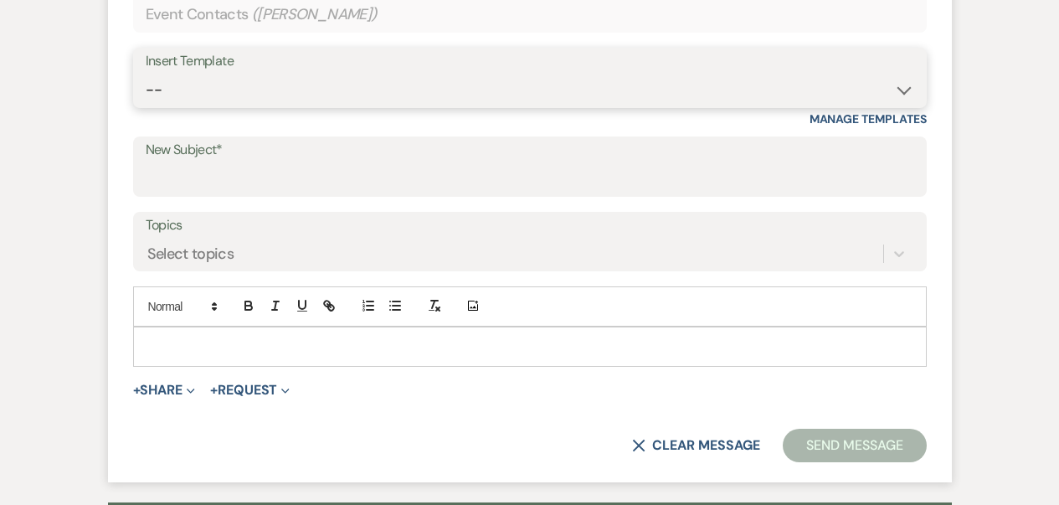
click at [225, 96] on select "-- Weven Planning Portal Introduction (Booked Events) Corporate Lead Follow Up …" at bounding box center [530, 90] width 769 height 33
select select "3682"
click at [146, 74] on select "-- Weven Planning Portal Introduction (Booked Events) Corporate Lead Follow Up …" at bounding box center [530, 90] width 769 height 33
type input "Follow Up with your Interest in The [GEOGRAPHIC_DATA]"
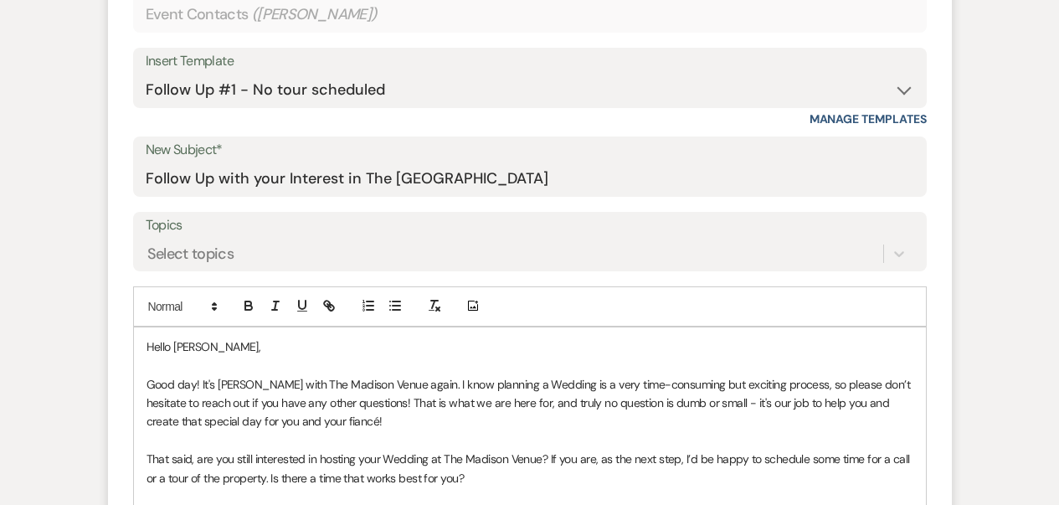
click at [193, 381] on p "Good day! It's [PERSON_NAME] with The Madison Venue again. I know planning a We…" at bounding box center [530, 403] width 767 height 56
click at [558, 383] on p "Good morning! It's [PERSON_NAME] with The Madison Venue again. I know planning …" at bounding box center [530, 403] width 767 height 56
click at [0, 0] on div "wedding" at bounding box center [0, 0] width 0 height 0
click at [427, 459] on p "That said, are you still interested in hosting your Wedding at The Madison Venu…" at bounding box center [530, 469] width 767 height 38
click at [0, 0] on div "wedding" at bounding box center [0, 0] width 0 height 0
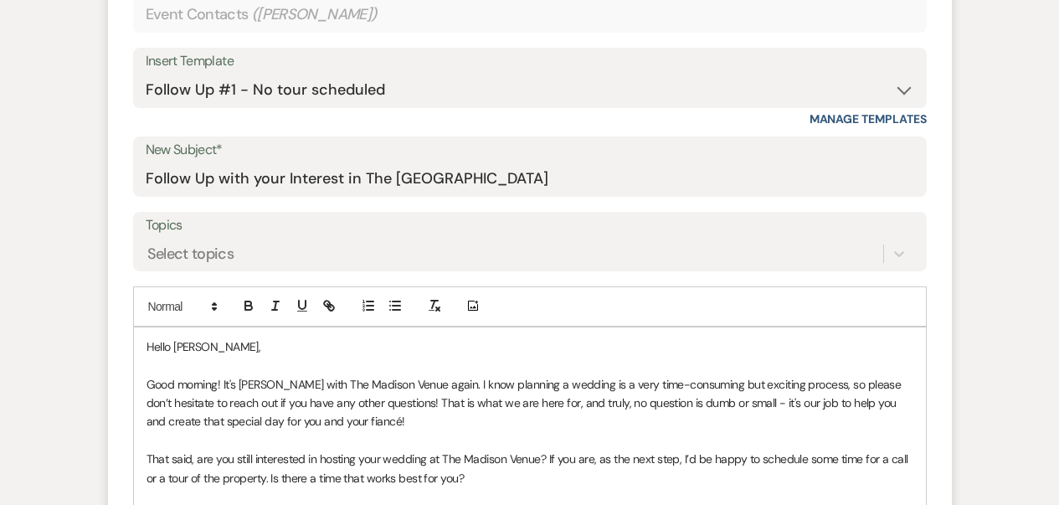
scroll to position [883, 0]
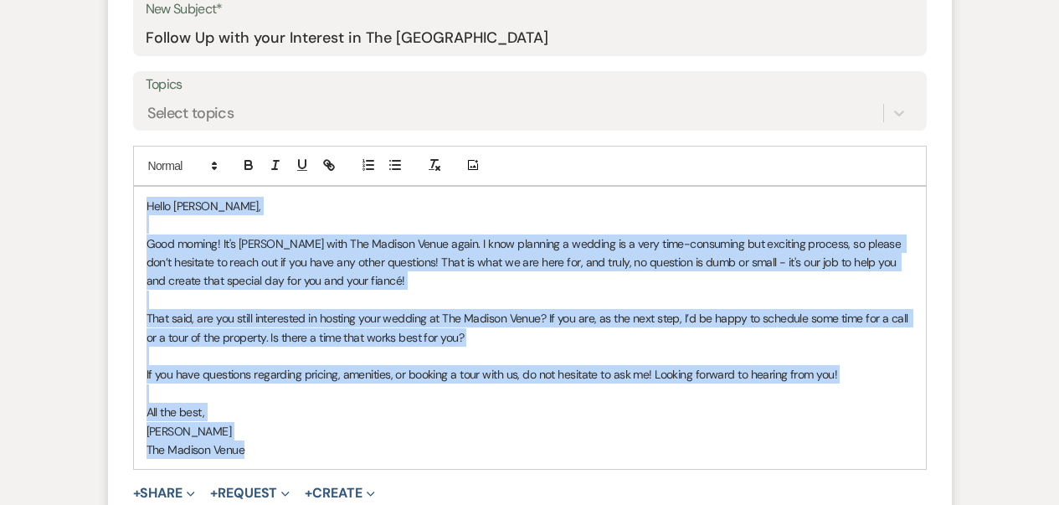
drag, startPoint x: 147, startPoint y: 207, endPoint x: 258, endPoint y: 447, distance: 264.5
click at [258, 447] on div "Hello [PERSON_NAME], Good morning! It's [PERSON_NAME] with The Madison Venue ag…" at bounding box center [530, 328] width 792 height 282
copy div "Hello [PERSON_NAME], Good morning! It's [PERSON_NAME] with The Madison Venue ag…"
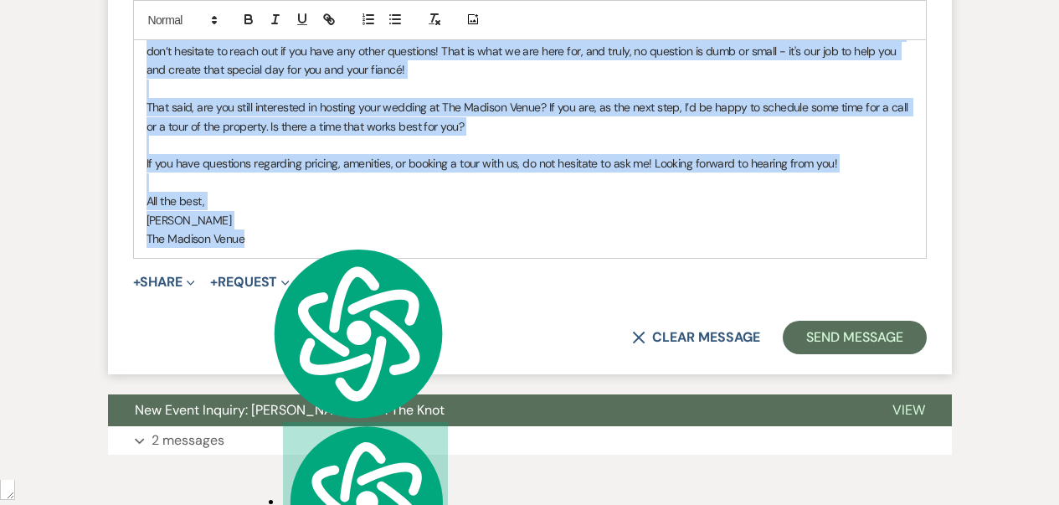
scroll to position [1176, 0]
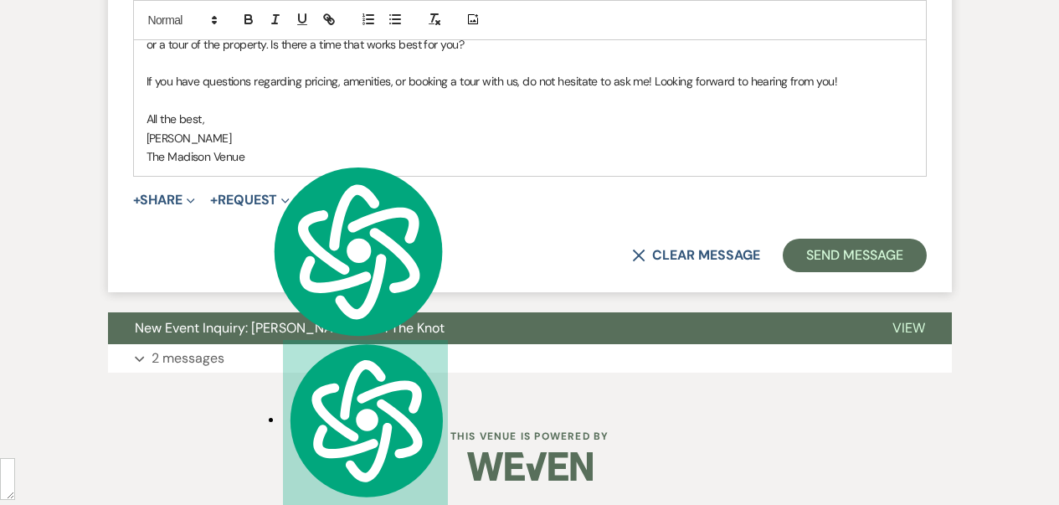
click at [864, 259] on button "Send Message" at bounding box center [854, 255] width 143 height 33
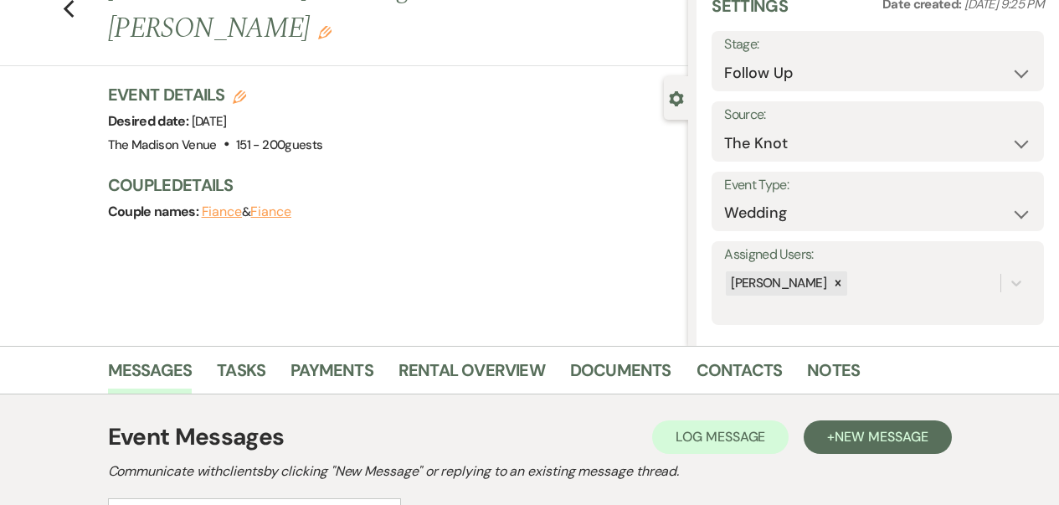
scroll to position [0, 0]
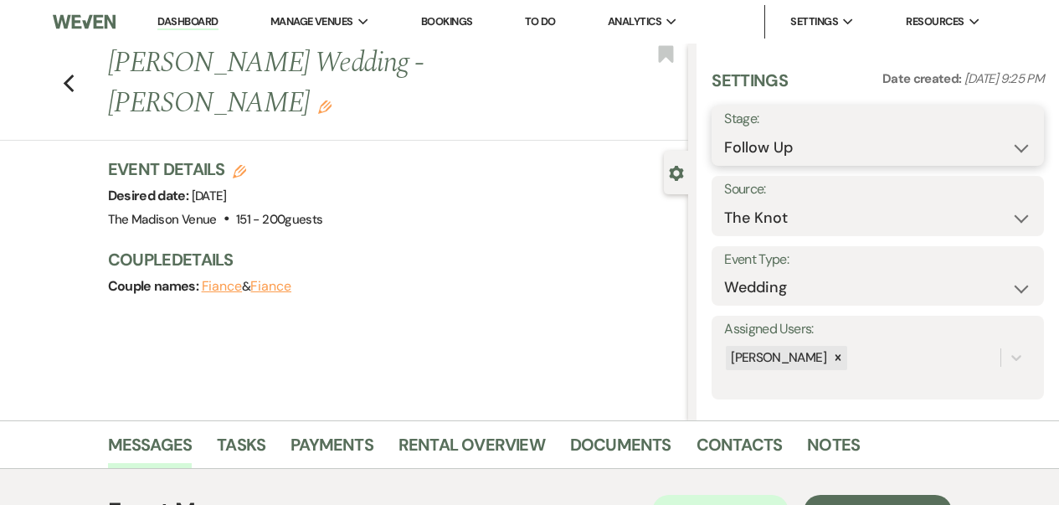
click at [790, 151] on select "Inquiry Follow Up Tour Requested Tour Confirmed Toured Proposal Sent Booked Lost" at bounding box center [877, 147] width 307 height 33
click at [724, 131] on select "Inquiry Follow Up Tour Requested Tour Confirmed Toured Proposal Sent Booked Lost" at bounding box center [877, 147] width 307 height 33
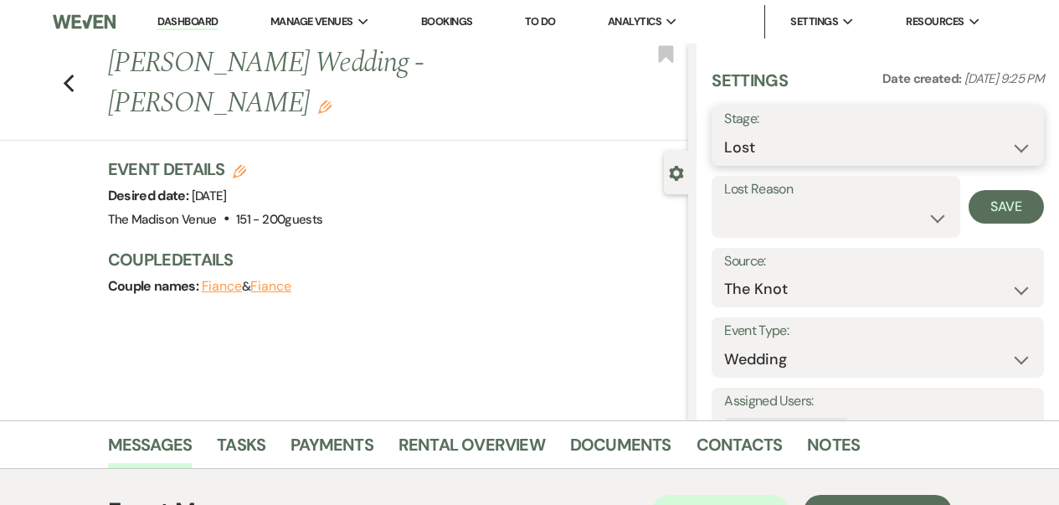
click at [772, 152] on select "Inquiry Follow Up Tour Requested Tour Confirmed Toured Proposal Sent Booked Lost" at bounding box center [877, 147] width 307 height 33
select select "9"
click at [724, 131] on select "Inquiry Follow Up Tour Requested Tour Confirmed Toured Proposal Sent Booked Lost" at bounding box center [877, 147] width 307 height 33
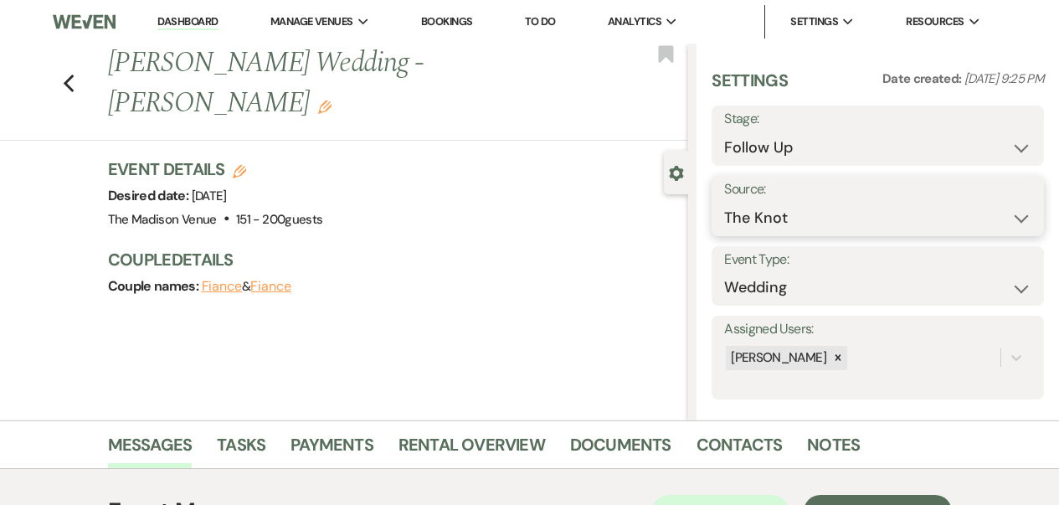
click at [1006, 203] on select "Weven Venue Website Instagram Facebook Pinterest Google The Knot Wedding Wire H…" at bounding box center [877, 218] width 307 height 33
click at [83, 66] on div "Previous [PERSON_NAME] Wedding - [PERSON_NAME] Edit Bookmark" at bounding box center [340, 92] width 697 height 97
click at [75, 74] on icon "Previous" at bounding box center [69, 84] width 13 height 20
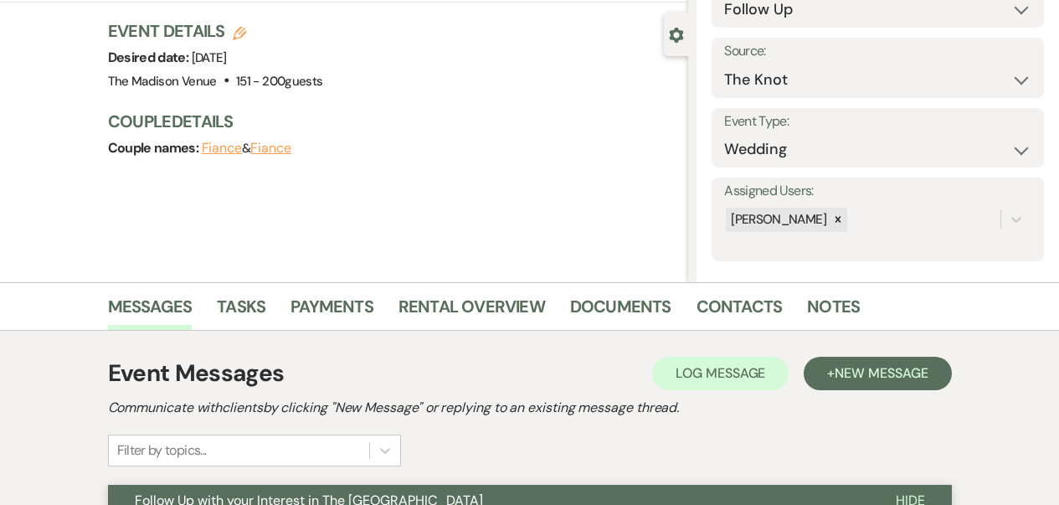
select select "9"
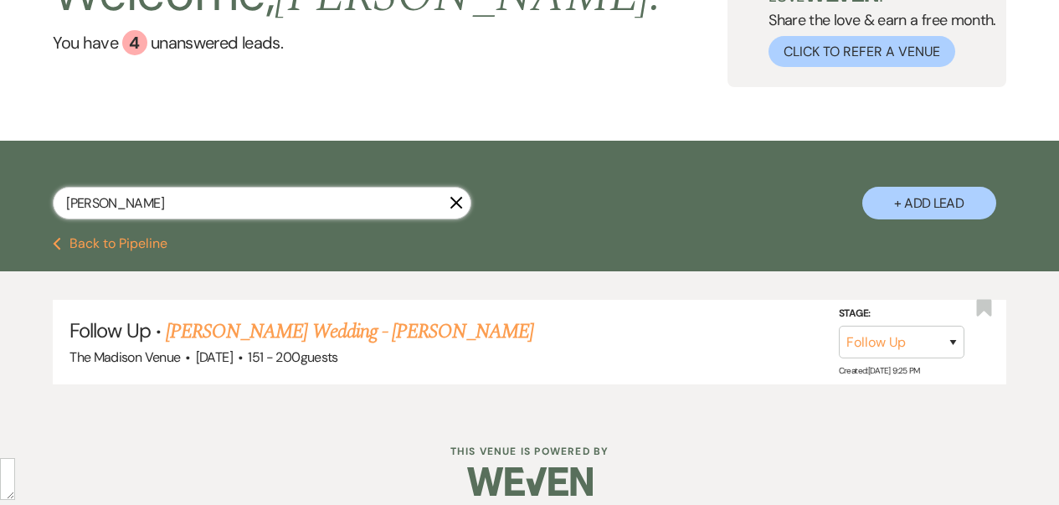
click at [188, 215] on input "[PERSON_NAME]" at bounding box center [262, 203] width 419 height 33
type input "heinz"
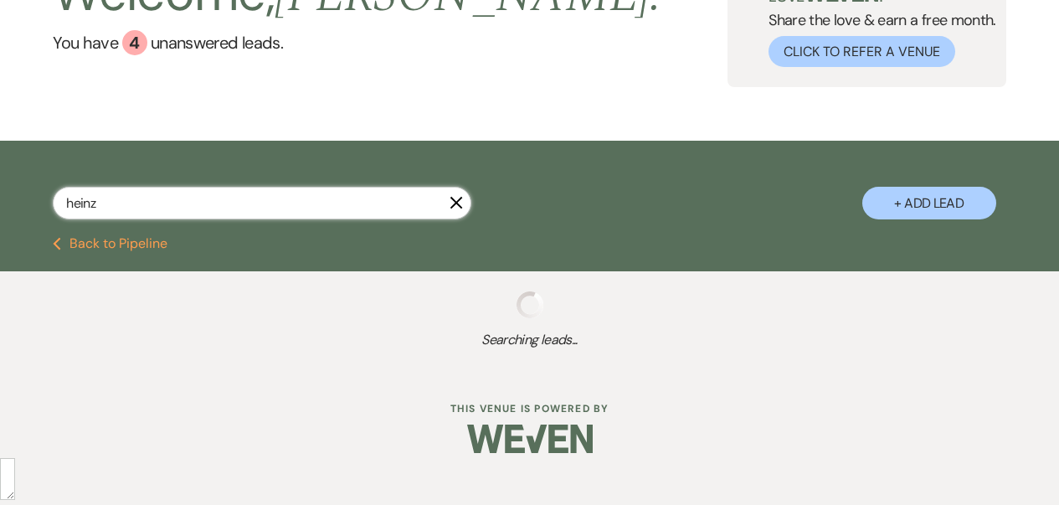
scroll to position [138, 0]
select select "4"
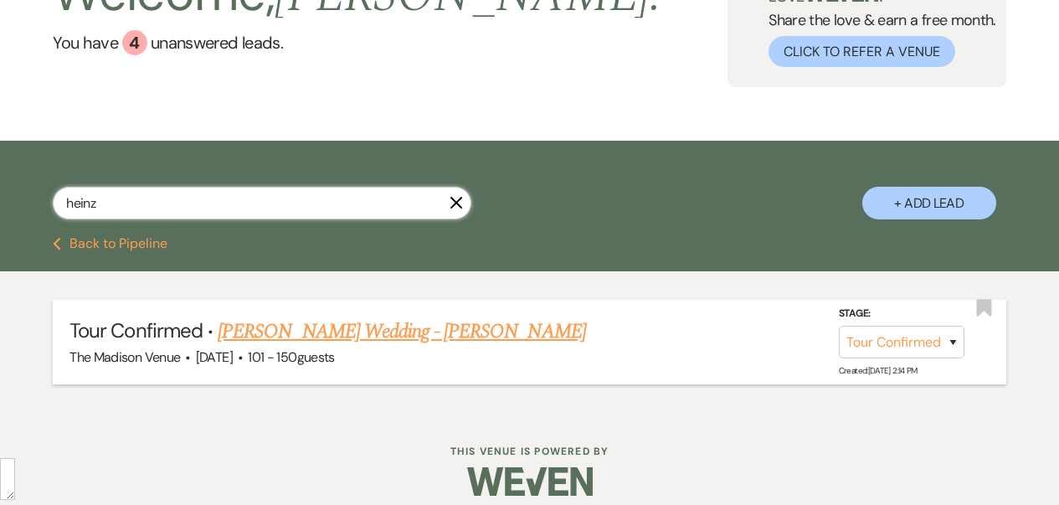
type input "heinz"
click at [385, 332] on link "[PERSON_NAME] Wedding - [PERSON_NAME]" at bounding box center [402, 332] width 368 height 30
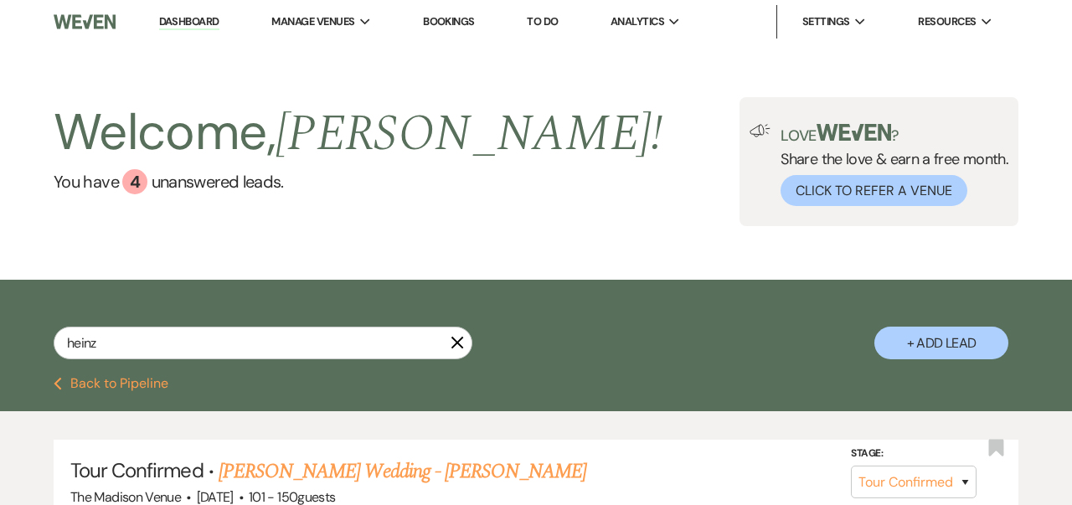
select select "4"
select select "2"
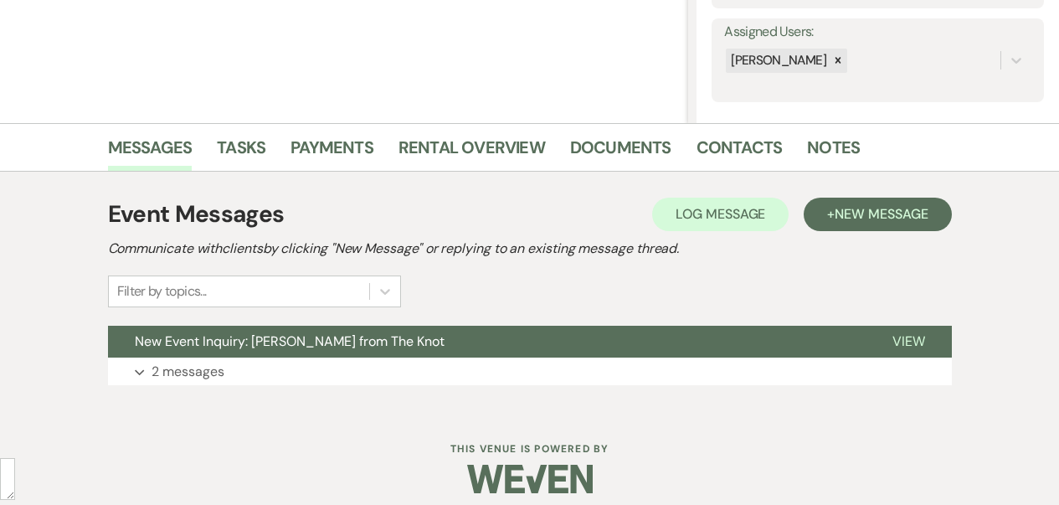
scroll to position [311, 0]
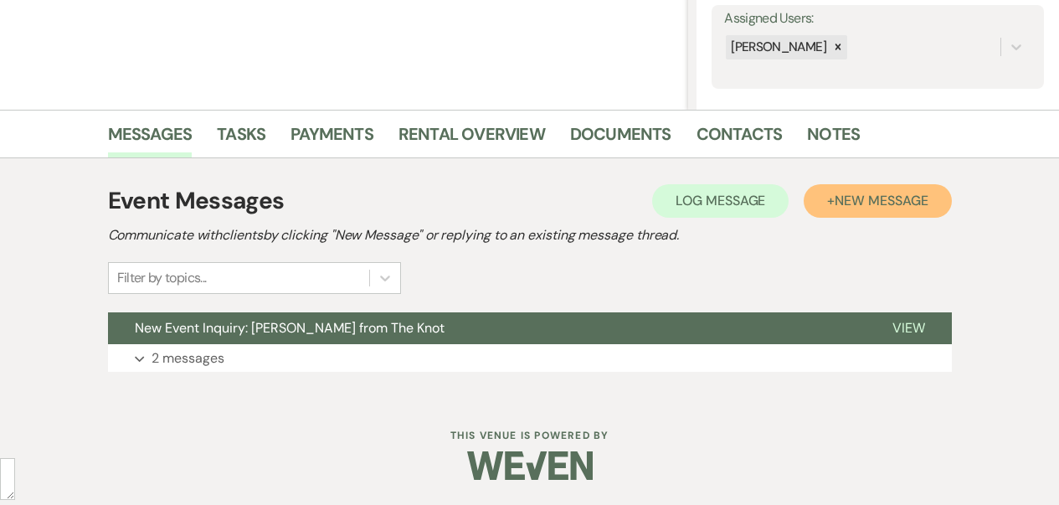
click at [843, 205] on span "New Message" at bounding box center [881, 201] width 93 height 18
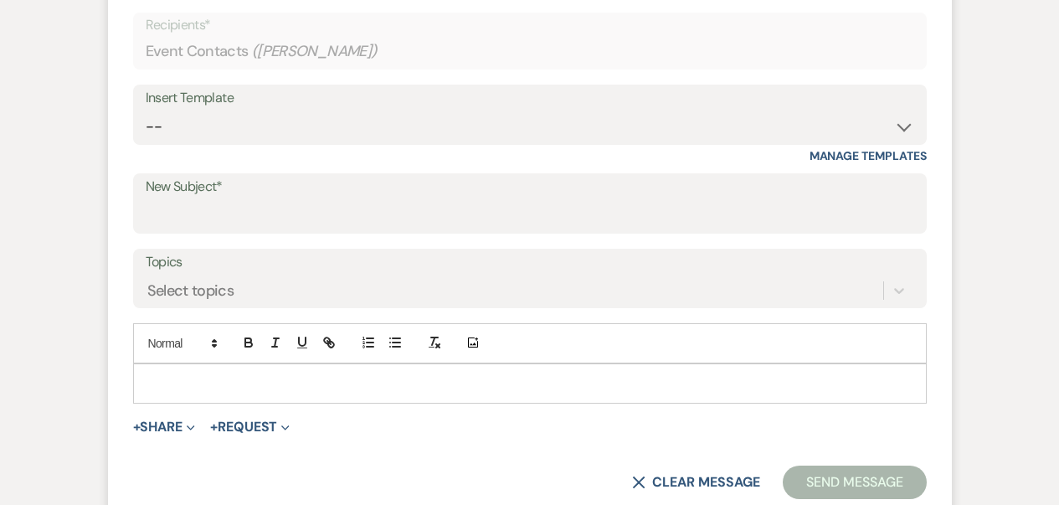
scroll to position [869, 0]
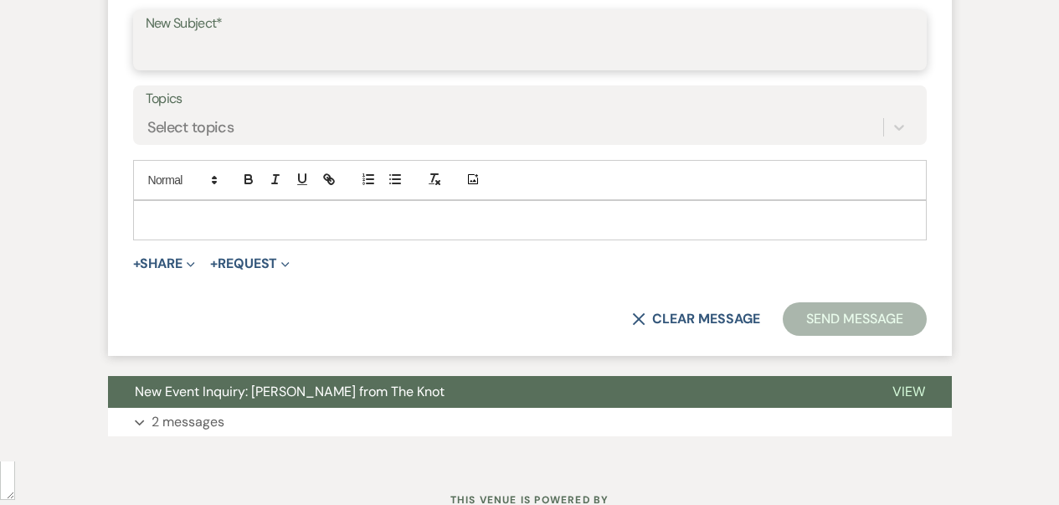
click at [197, 46] on input "New Subject*" at bounding box center [530, 52] width 769 height 33
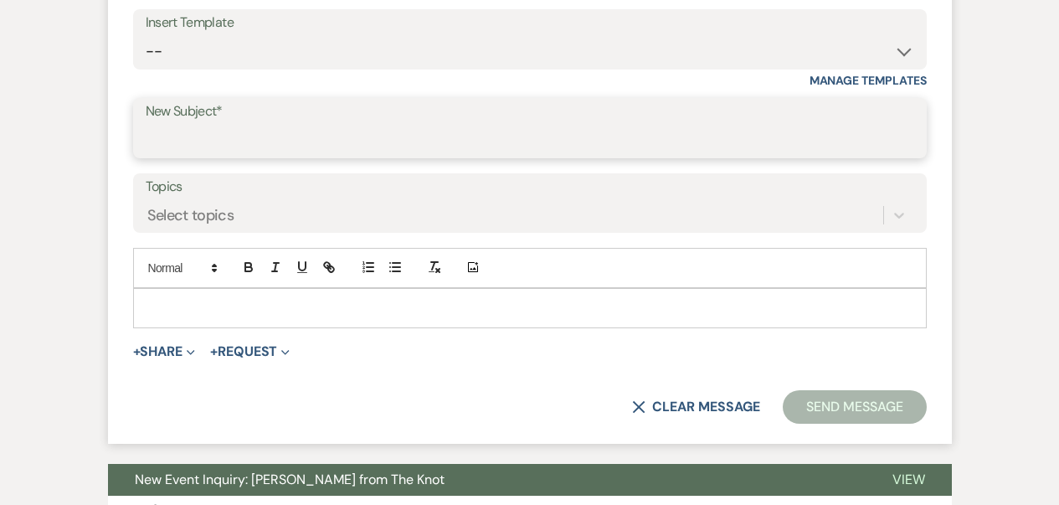
scroll to position [726, 0]
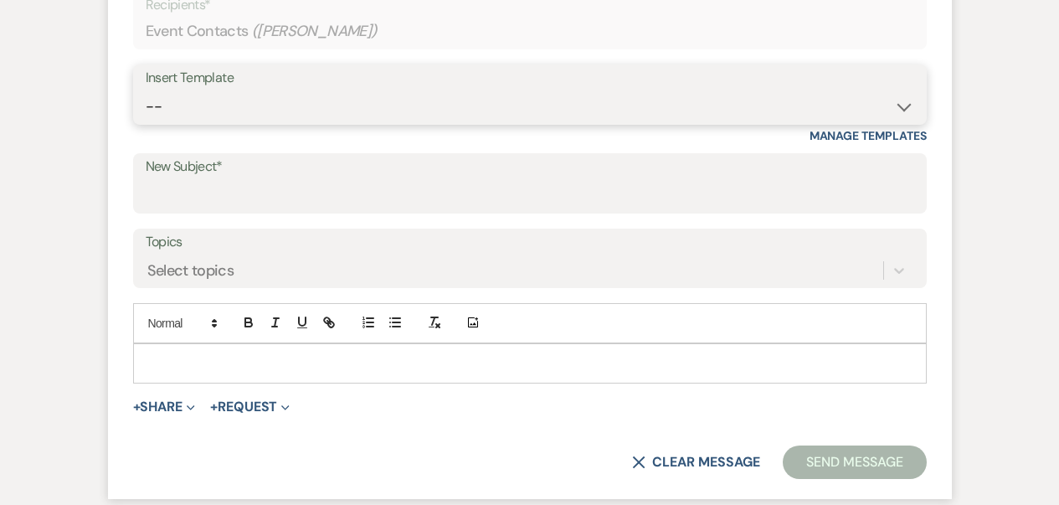
click at [211, 120] on select "-- Weven Planning Portal Introduction (Booked Events) Corporate Lead Follow Up …" at bounding box center [530, 106] width 769 height 33
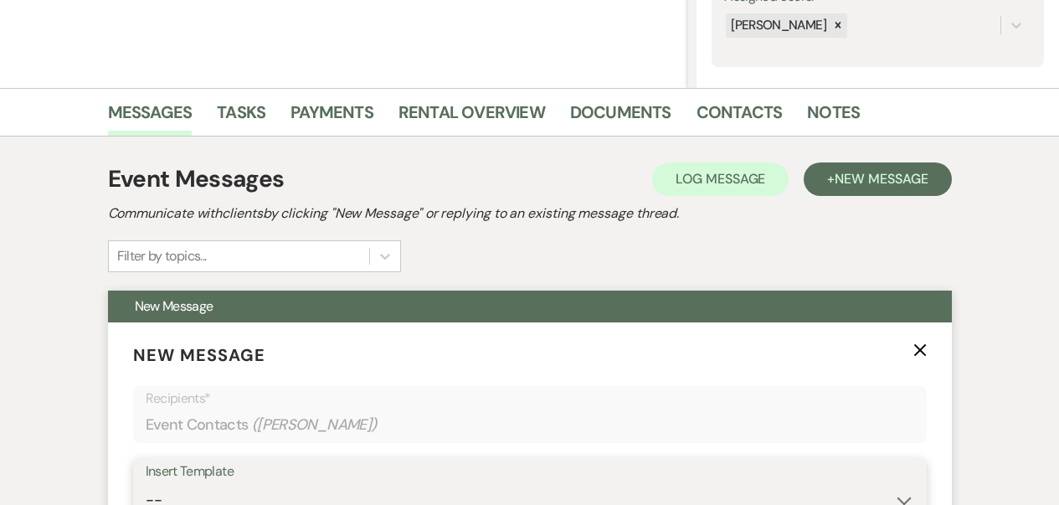
scroll to position [562, 0]
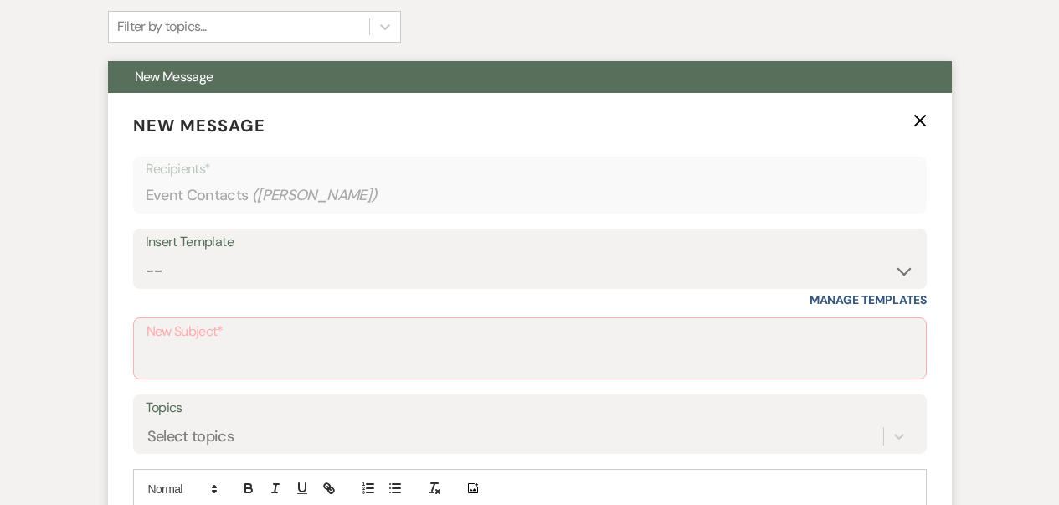
drag, startPoint x: 310, startPoint y: 394, endPoint x: 309, endPoint y: 383, distance: 10.1
click at [310, 394] on form "New Message X Recipients* Event Contacts ( [PERSON_NAME] ) Insert Template -- W…" at bounding box center [530, 379] width 844 height 573
click at [307, 377] on div "New Subject*" at bounding box center [530, 348] width 794 height 62
click at [302, 338] on label "New Subject*" at bounding box center [530, 332] width 767 height 24
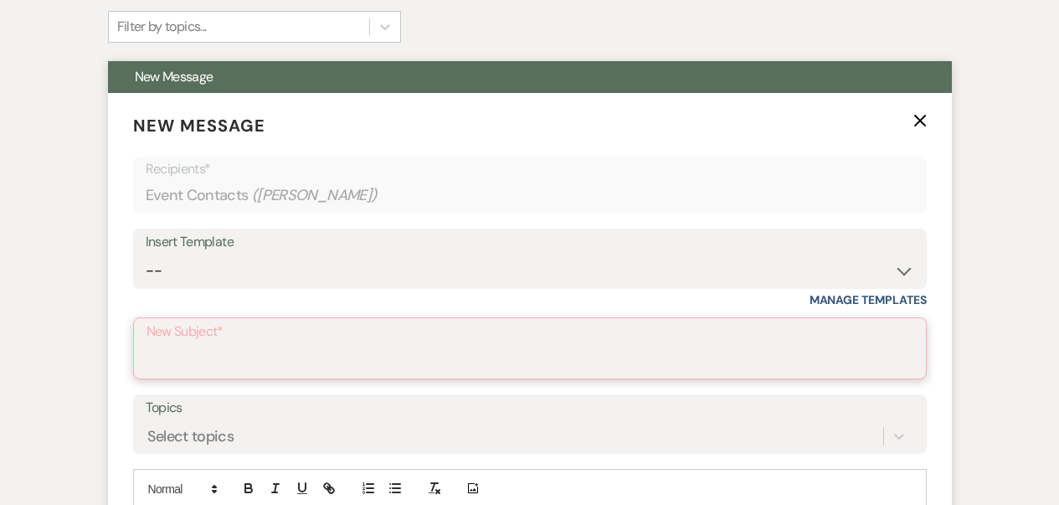
click at [302, 344] on input "New Subject*" at bounding box center [530, 360] width 767 height 33
click at [298, 344] on input "New Subject*" at bounding box center [530, 360] width 767 height 33
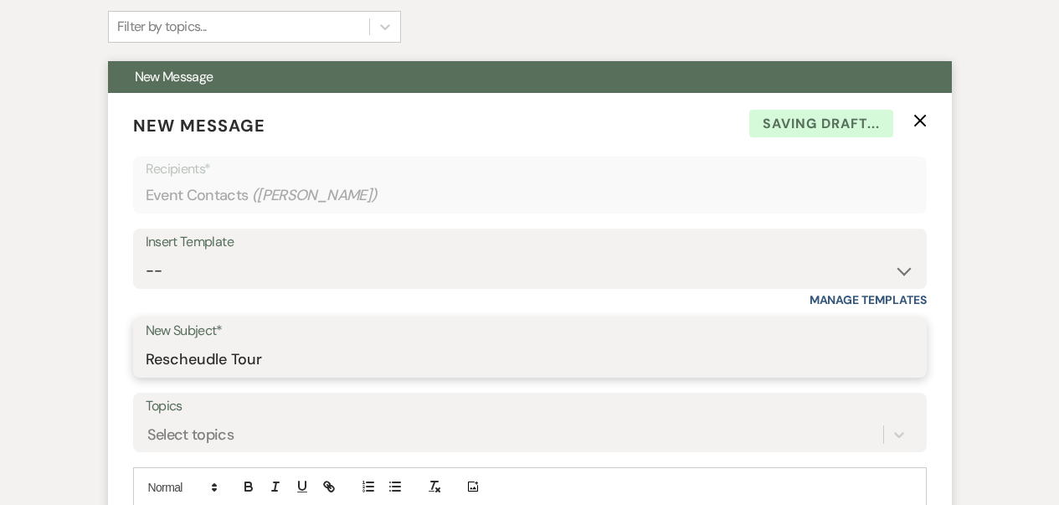
click at [193, 358] on input "Rescheudle Tour" at bounding box center [530, 359] width 769 height 33
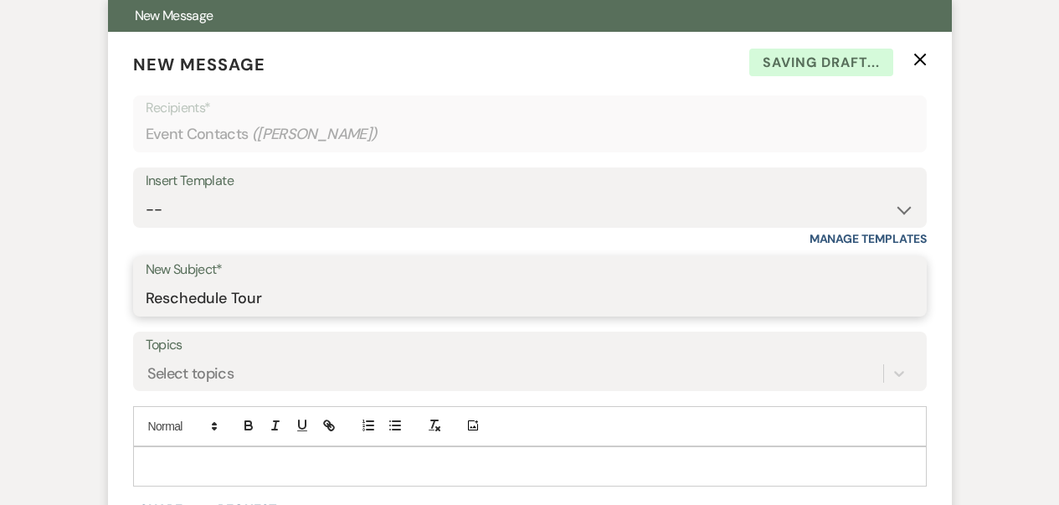
scroll to position [702, 0]
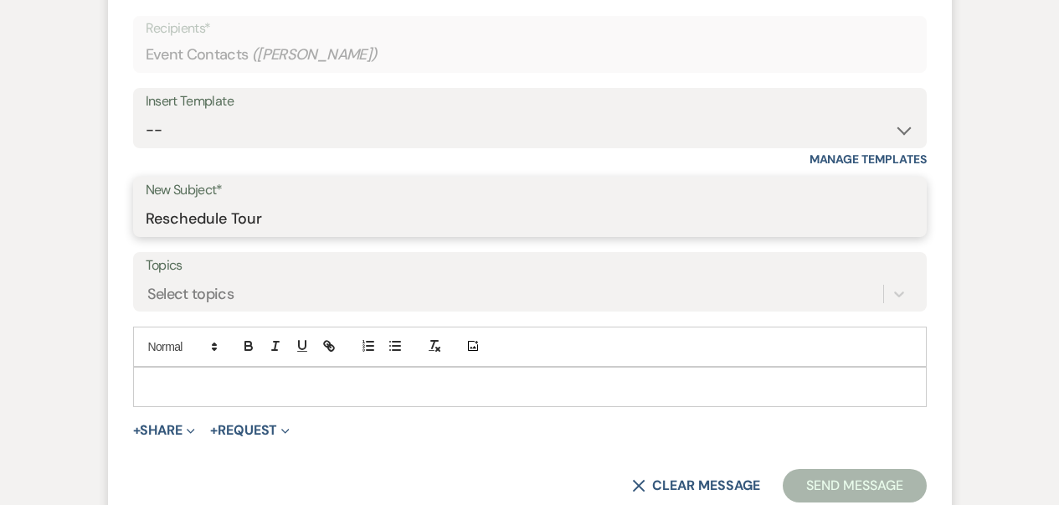
type input "Reschedule Tour"
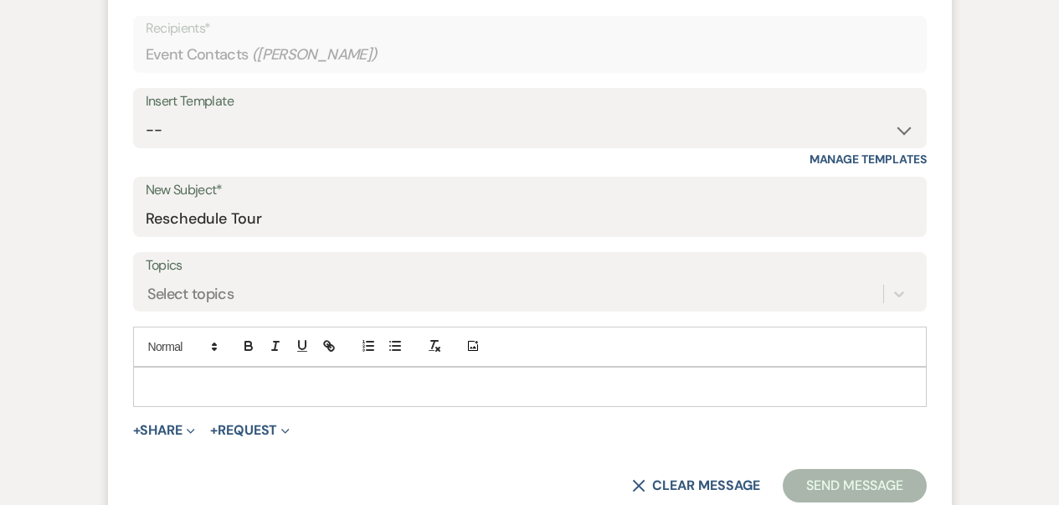
click at [265, 386] on p at bounding box center [530, 387] width 767 height 18
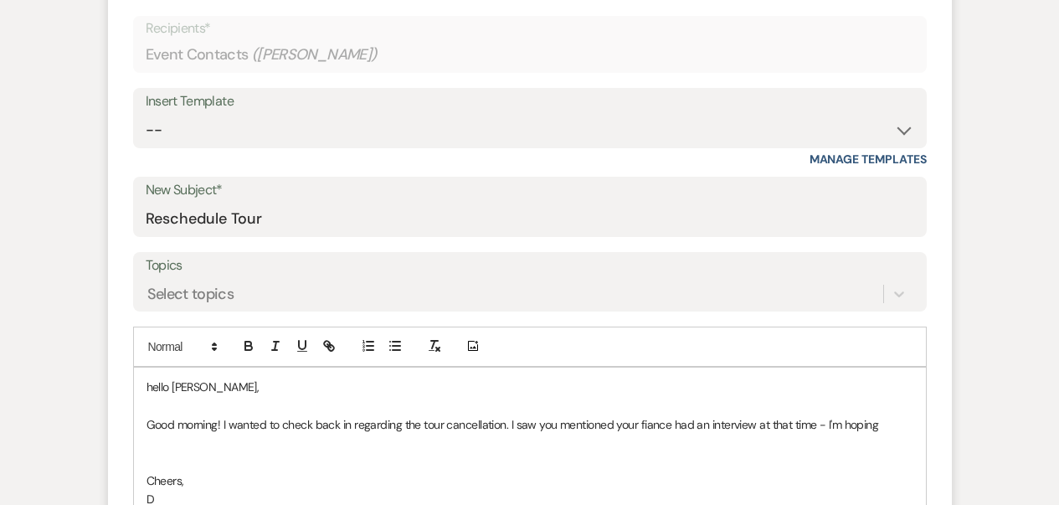
scroll to position [704, 0]
click at [188, 496] on p "[PERSON_NAME]" at bounding box center [530, 497] width 767 height 18
click at [652, 414] on p "Good morning! I wanted to check back in regarding the tour cancellation. I saw …" at bounding box center [530, 423] width 767 height 18
click at [0, 0] on qb-div "Correct the spelling error fiancé" at bounding box center [0, 0] width 0 height 0
click at [0, 0] on span "Replace with" at bounding box center [0, 0] width 0 height 0
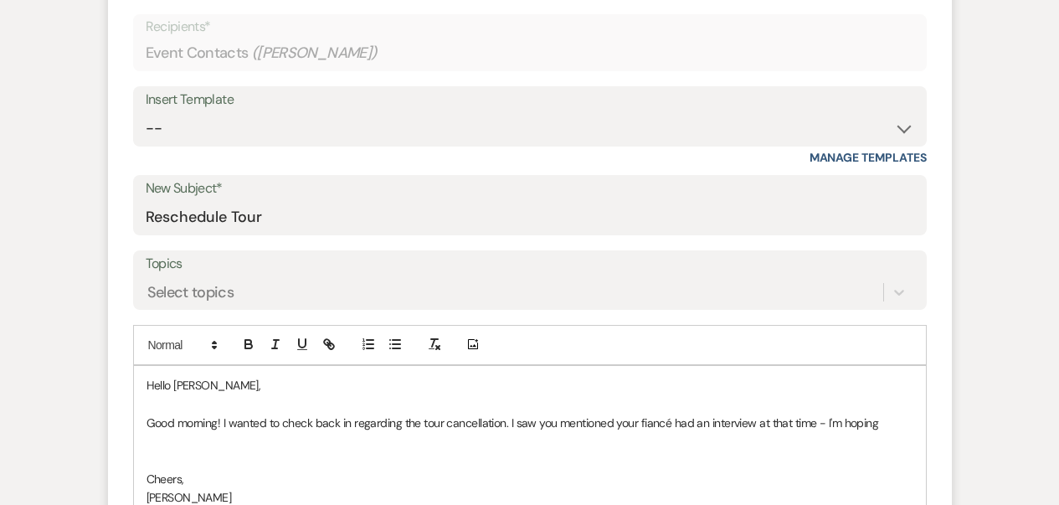
click at [892, 428] on p "Good morning! I wanted to check back in regarding the tour cancellation. I saw …" at bounding box center [530, 423] width 767 height 18
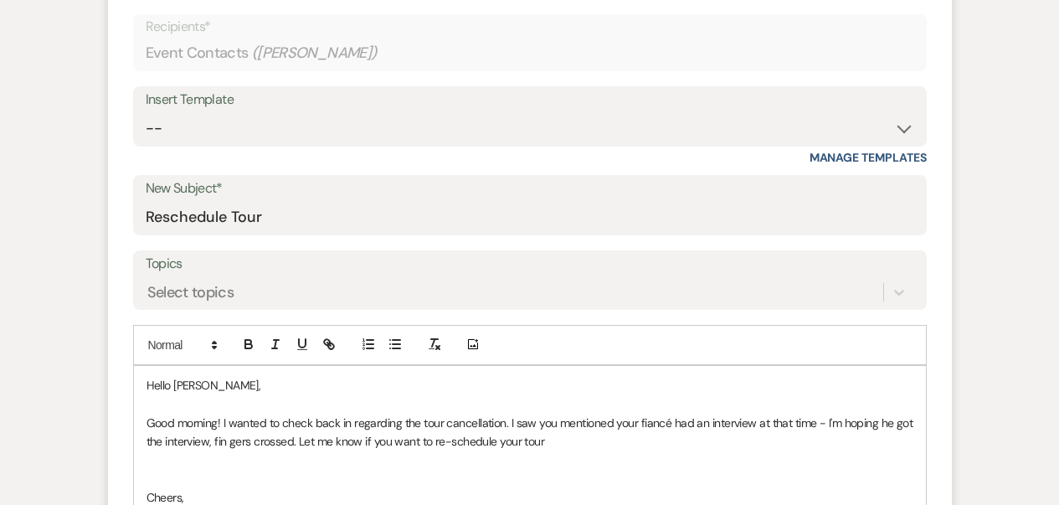
click at [229, 442] on p "Good morning! I wanted to check back in regarding the tour cancellation. I saw …" at bounding box center [530, 433] width 767 height 38
click at [541, 452] on p at bounding box center [530, 459] width 767 height 18
click at [551, 439] on p "Good morning! I wanted to check back in regarding the tour cancellation. I saw …" at bounding box center [530, 433] width 767 height 38
click at [460, 436] on p "Good morning! I wanted to check back in regarding the tour cancellation. I saw …" at bounding box center [530, 433] width 767 height 38
click at [766, 446] on p "Good morning! I wanted to check back in regarding the tour cancellation. I saw …" at bounding box center [530, 433] width 767 height 38
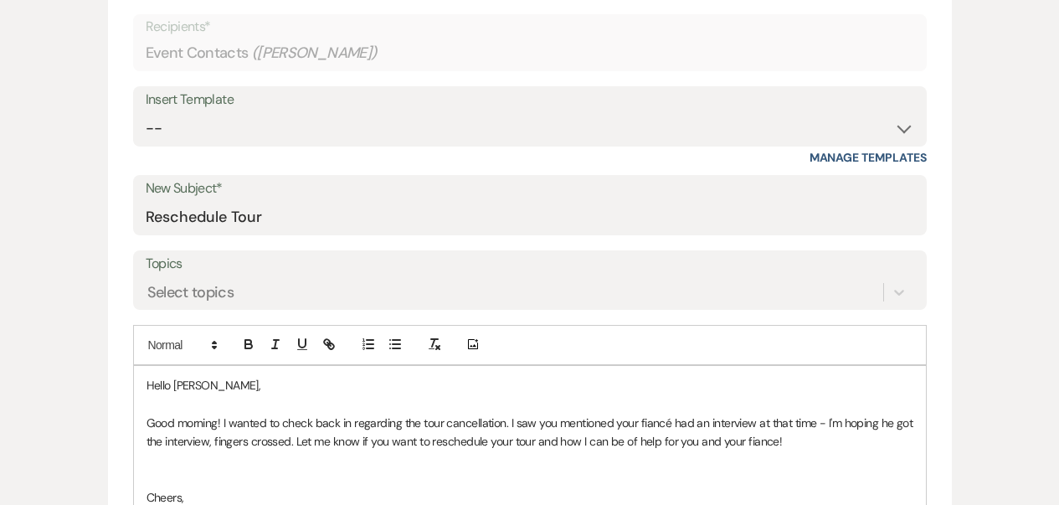
click at [0, 0] on span "fiancé!" at bounding box center [0, 0] width 0 height 0
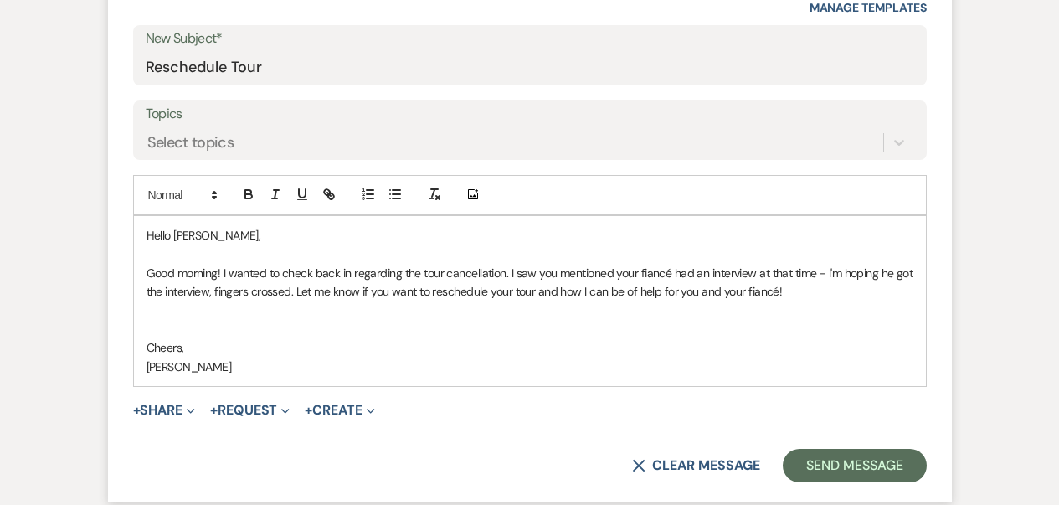
click at [185, 336] on p at bounding box center [530, 329] width 767 height 18
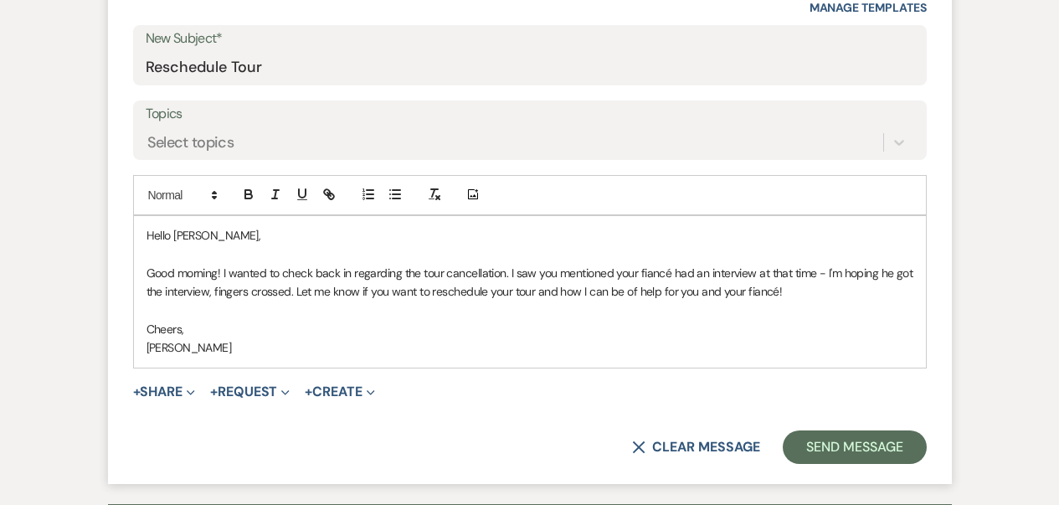
click at [841, 295] on p "Good morning! I wanted to check back in regarding the tour cancellation. I saw …" at bounding box center [530, 283] width 767 height 38
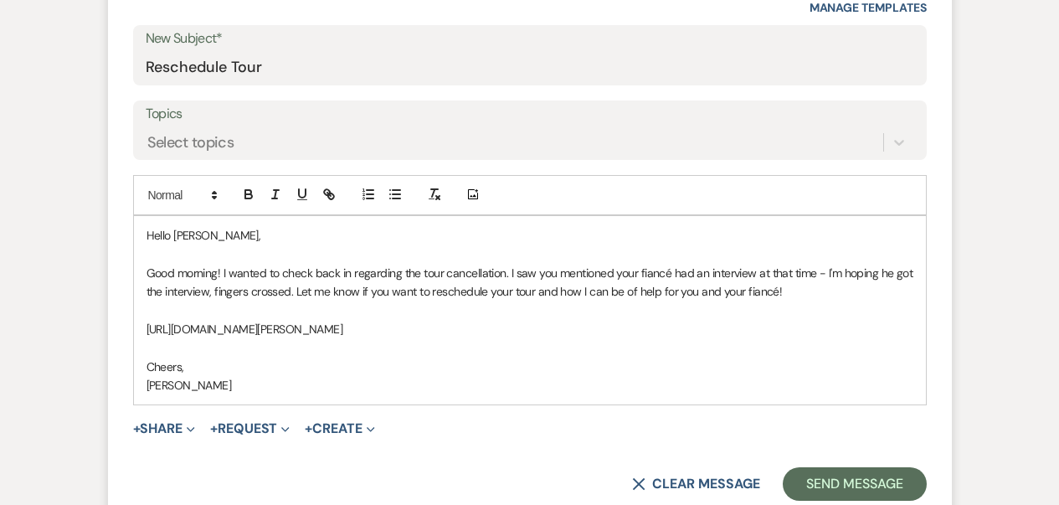
click at [190, 327] on p "[URL][DOMAIN_NAME][PERSON_NAME]" at bounding box center [530, 329] width 767 height 18
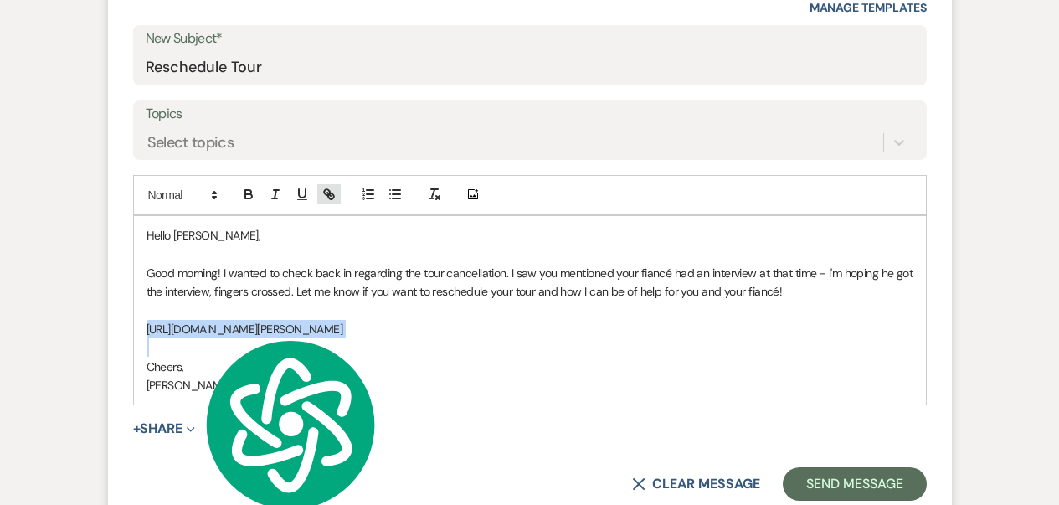
click at [328, 195] on icon "button" at bounding box center [331, 196] width 6 height 6
type input "[URL][DOMAIN_NAME][PERSON_NAME]"
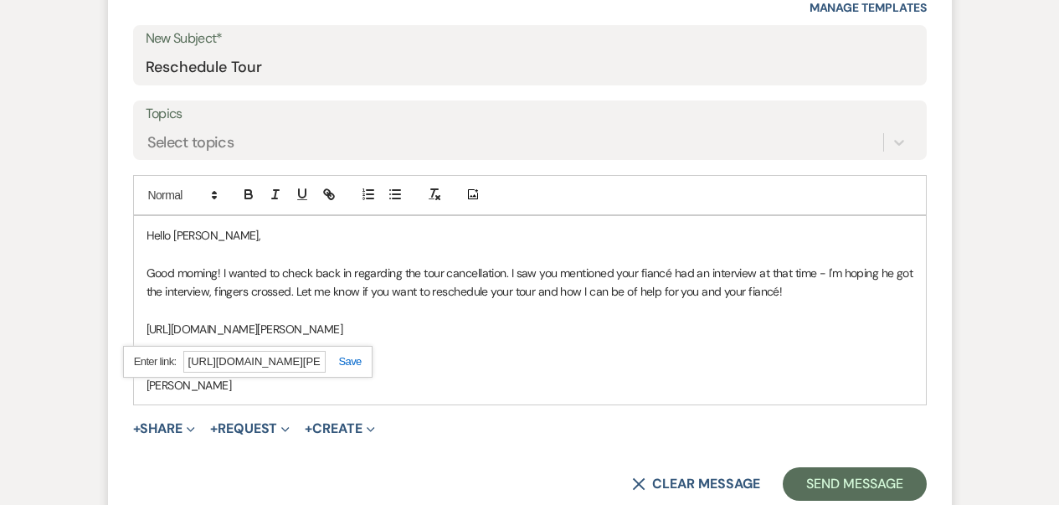
click at [347, 364] on link at bounding box center [344, 361] width 36 height 13
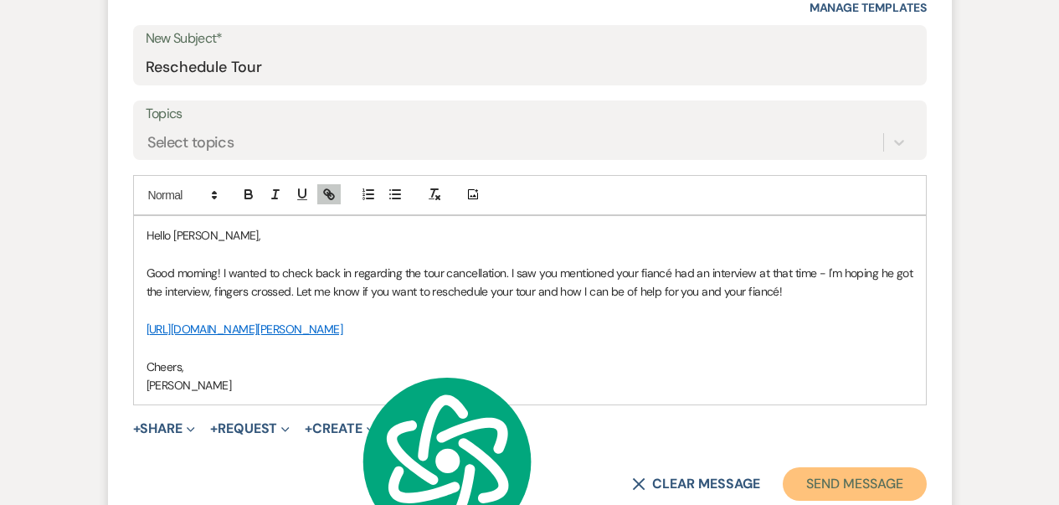
click at [819, 486] on button "Send Message" at bounding box center [854, 483] width 143 height 33
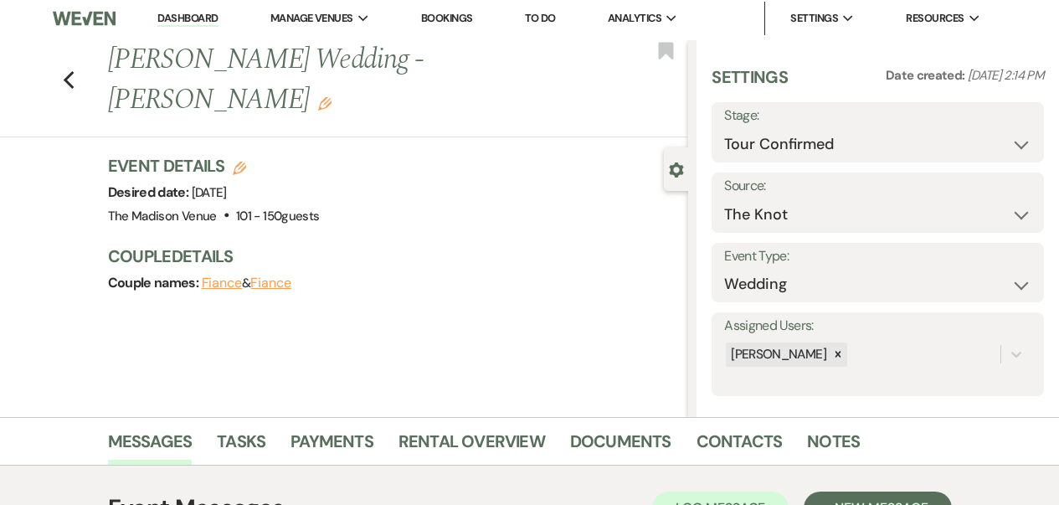
scroll to position [0, 0]
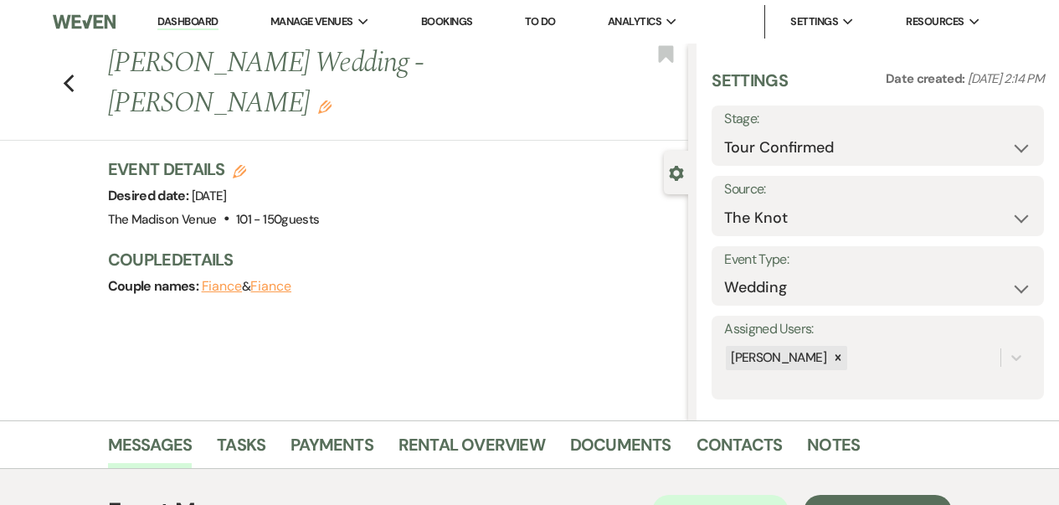
click at [183, 19] on link "Dashboard" at bounding box center [187, 22] width 60 height 16
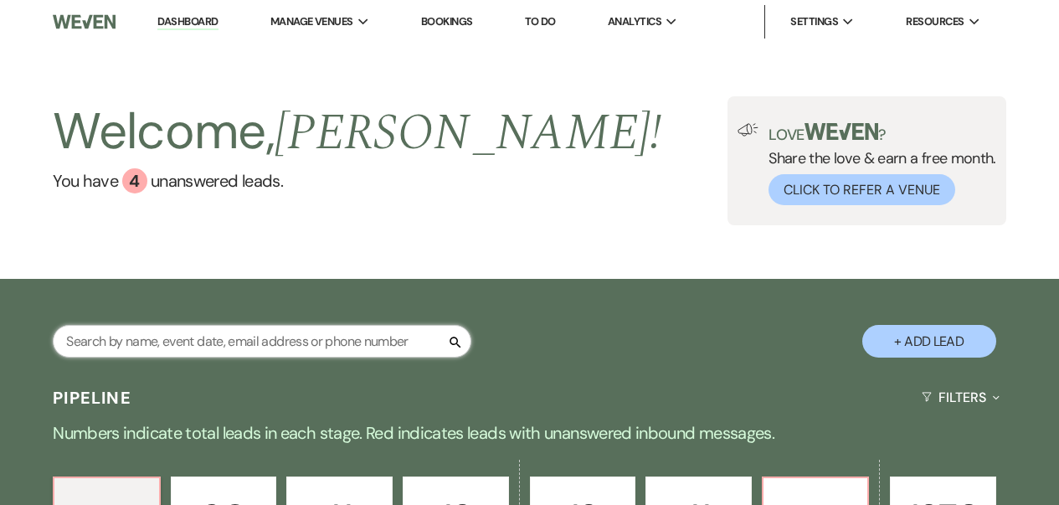
click at [216, 341] on input "text" at bounding box center [262, 341] width 419 height 33
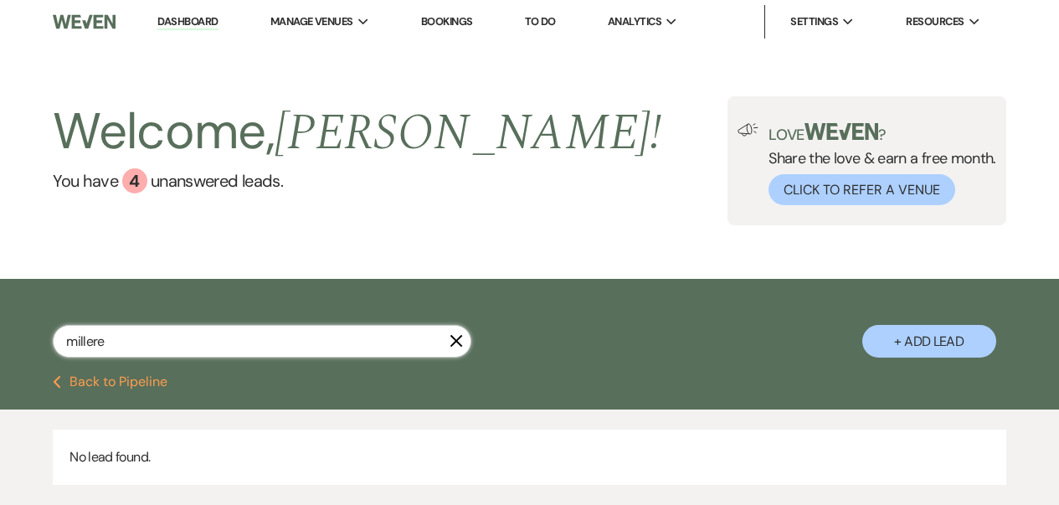
type input "[PERSON_NAME]"
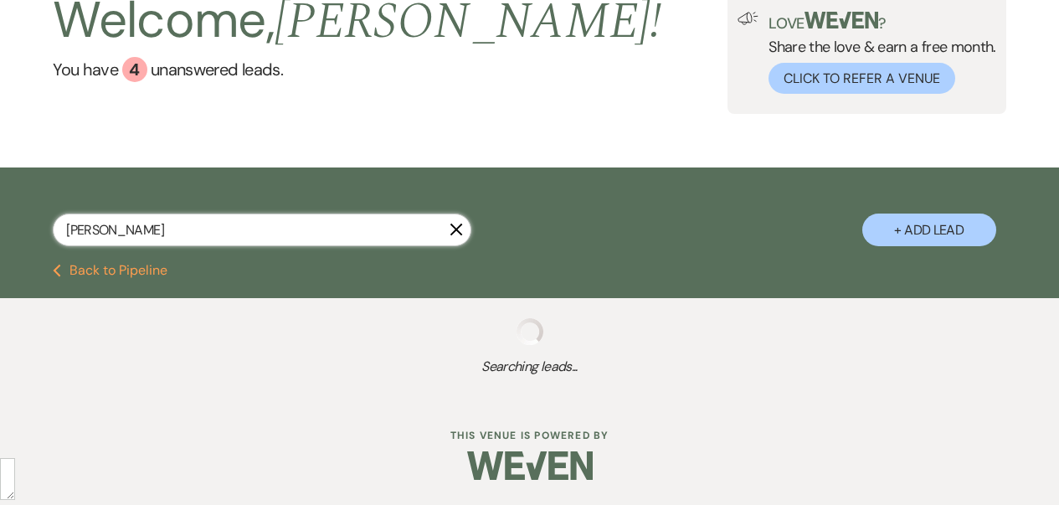
select select "8"
select select "4"
select select "8"
select select "4"
select select "9"
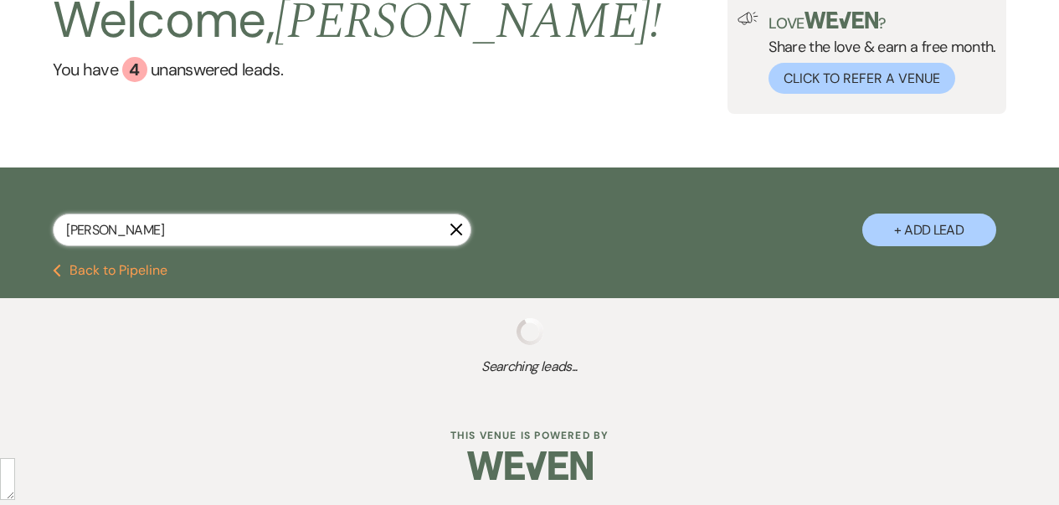
select select "4"
select select "8"
select select "4"
select select "9"
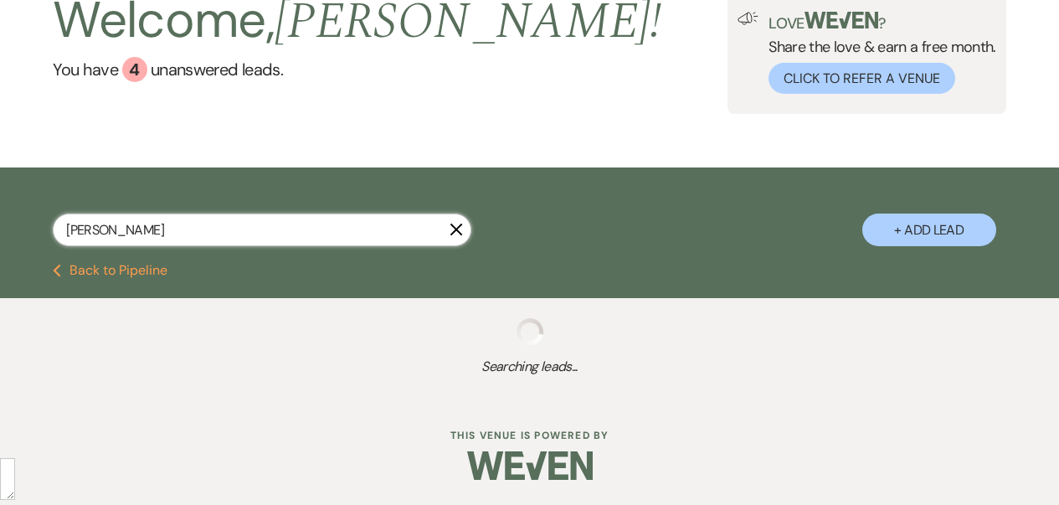
select select "8"
select select "5"
select select "8"
select select "7"
select select "8"
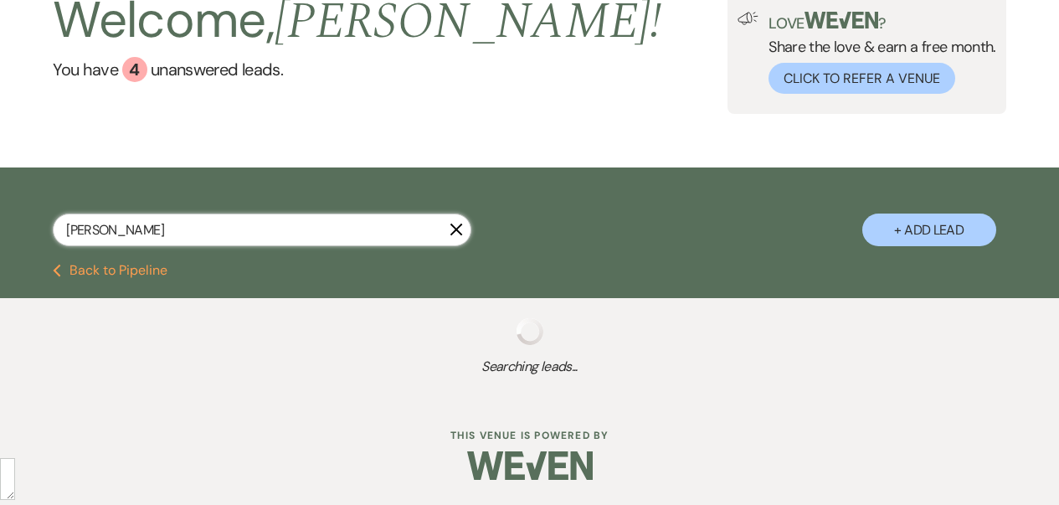
select select "5"
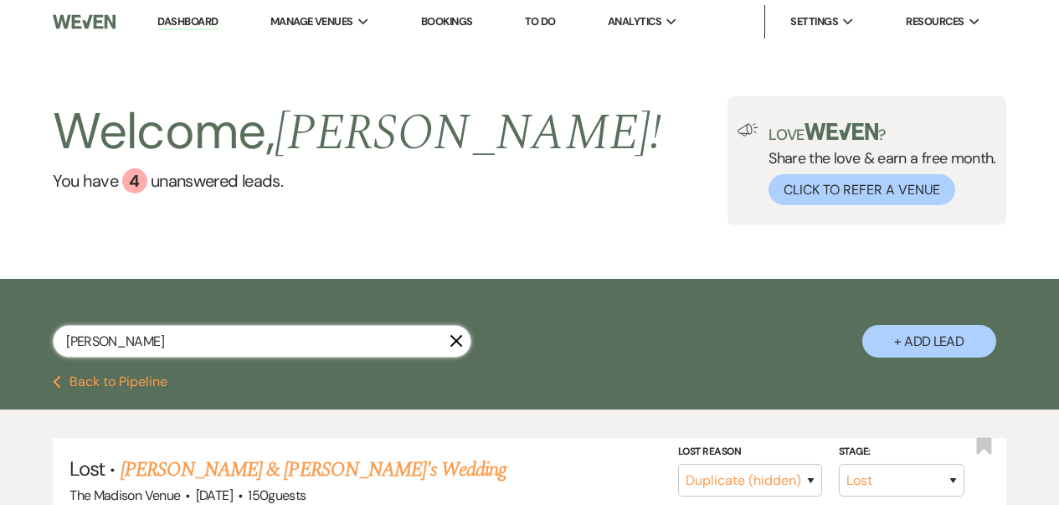
click at [59, 340] on input "[PERSON_NAME]" at bounding box center [262, 341] width 419 height 33
type input "[PERSON_NAME]"
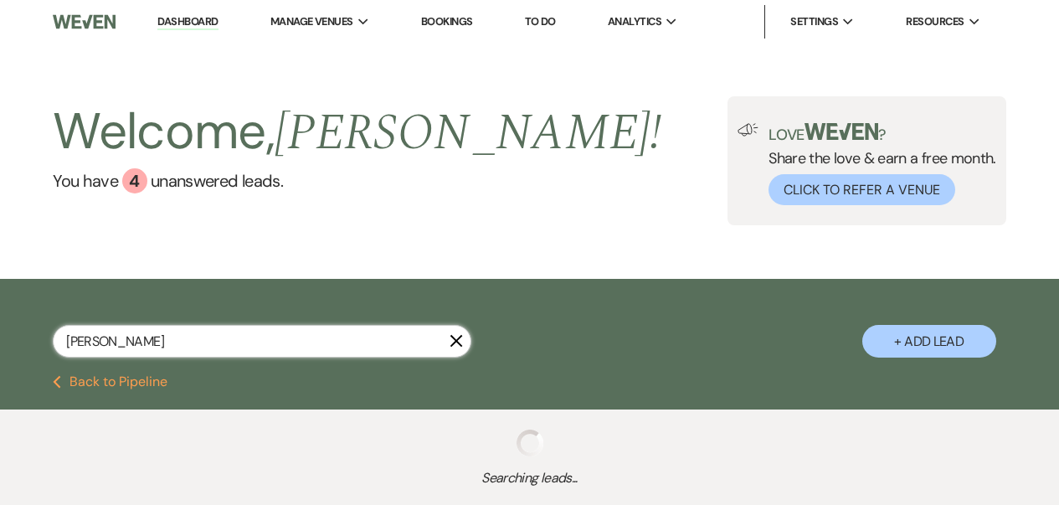
select select "8"
select select "4"
select select "8"
select select "4"
select select "9"
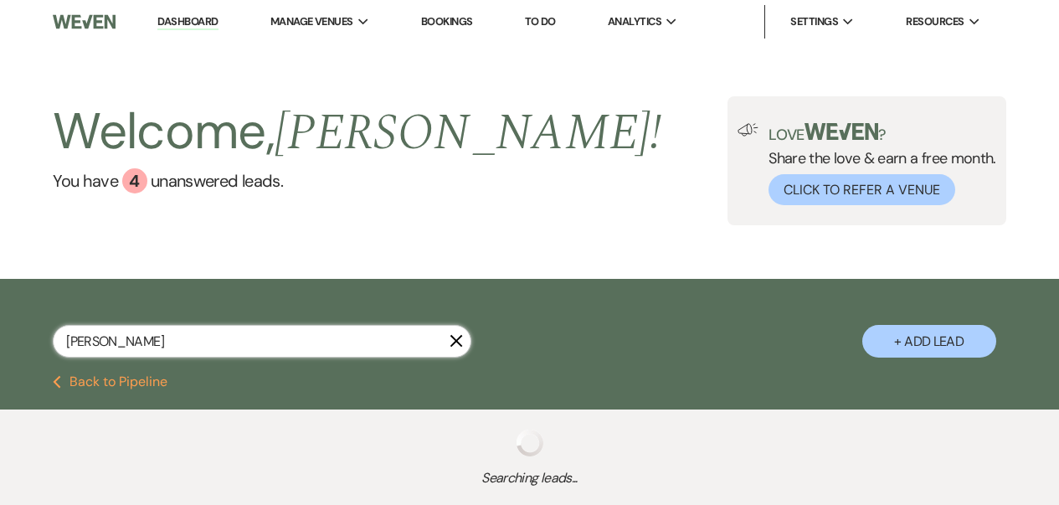
select select "4"
select select "9"
select select "8"
select select "4"
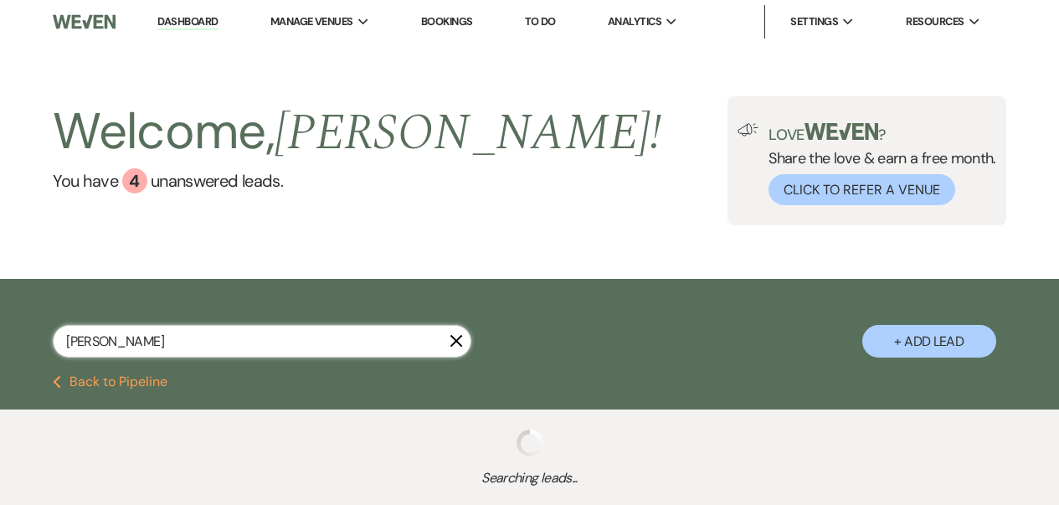
select select "8"
select select "5"
select select "8"
select select "6"
select select "8"
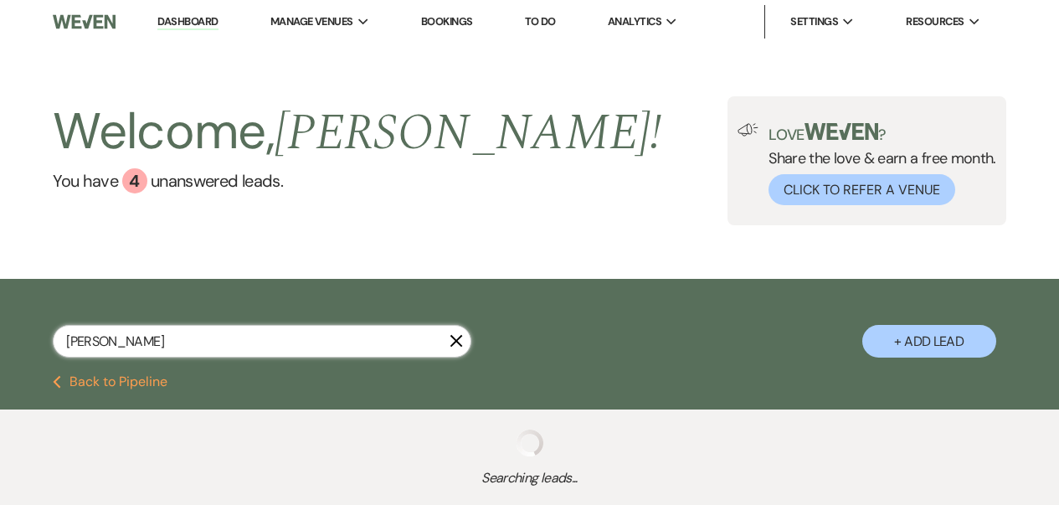
select select "5"
select select "8"
select select "5"
select select "8"
select select "5"
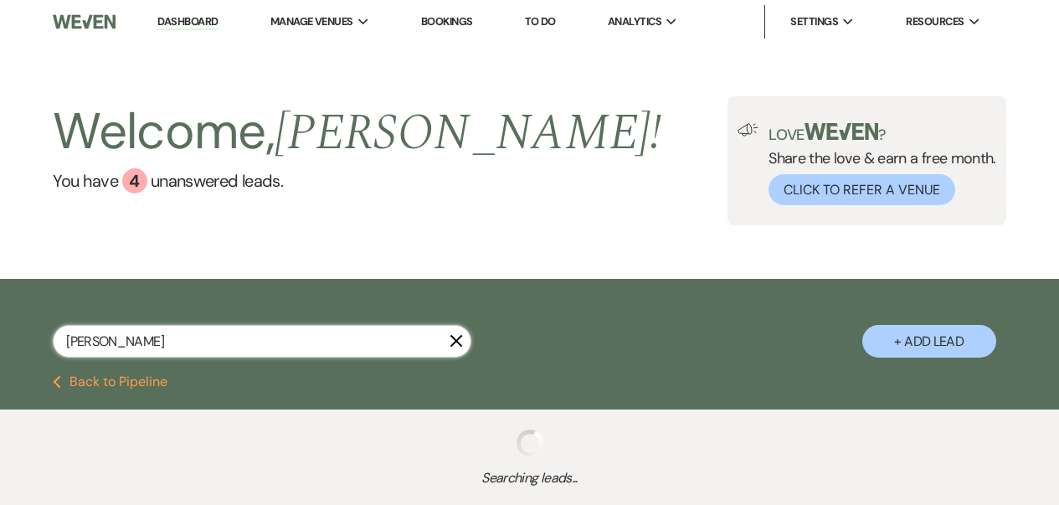
select select "8"
select select "5"
select select "8"
select select "5"
select select "8"
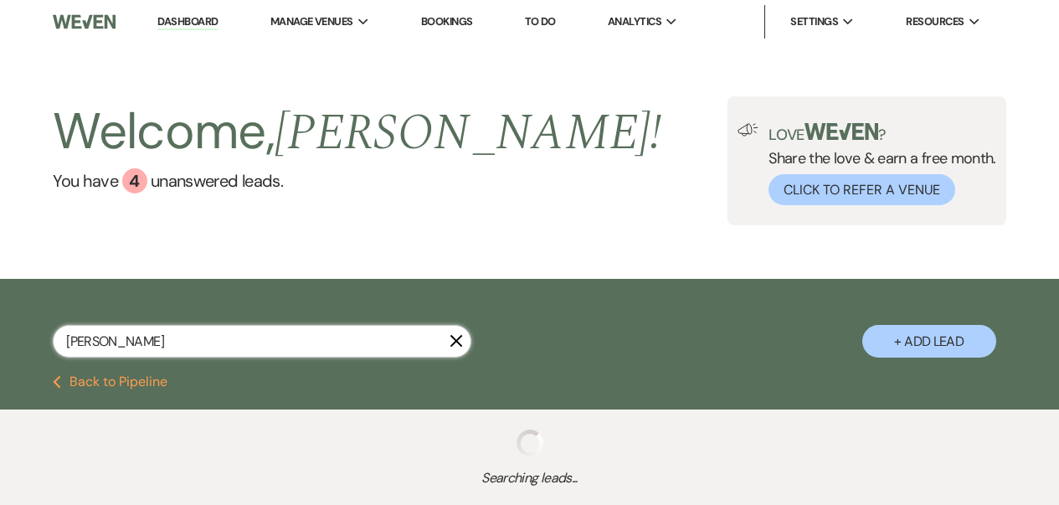
select select "5"
select select "8"
select select "5"
select select "8"
select select "5"
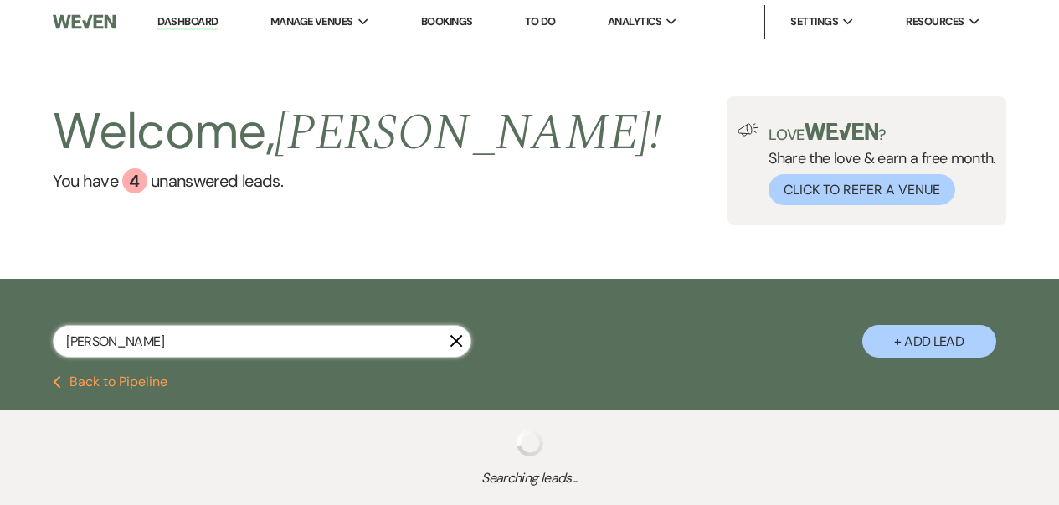
select select "8"
select select "5"
select select "8"
select select "5"
select select "8"
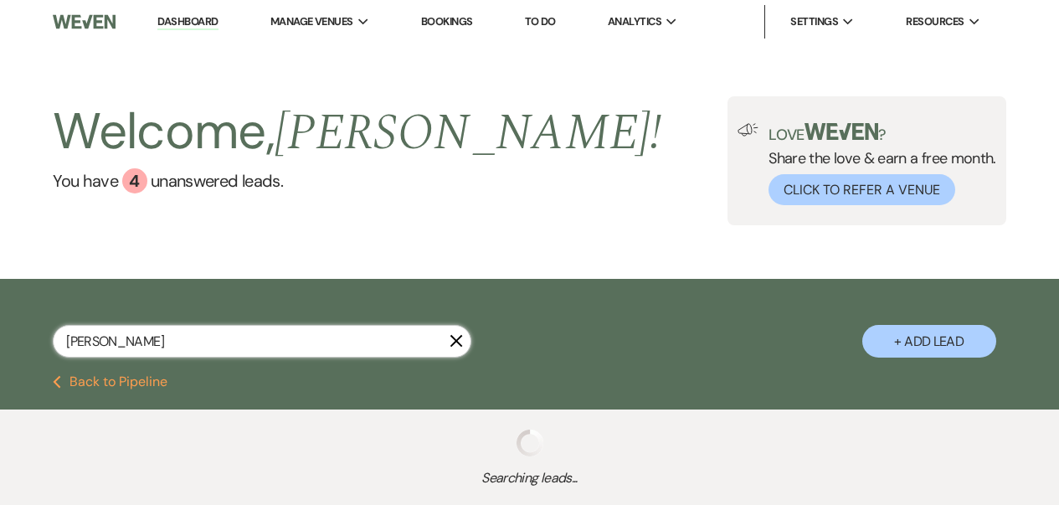
select select "10"
select select "8"
select select "6"
select select "8"
select select "7"
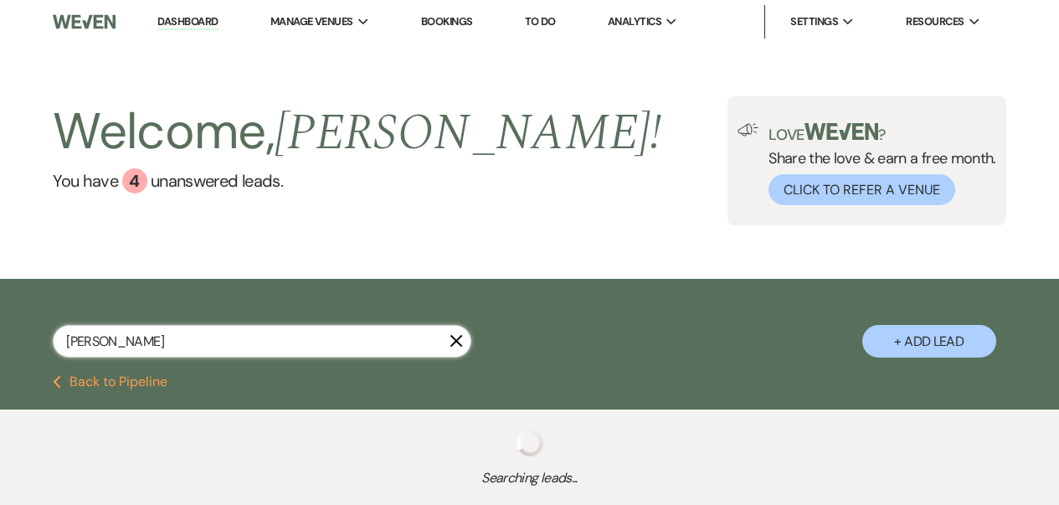
select select "8"
select select "5"
select select "8"
select select "5"
select select "8"
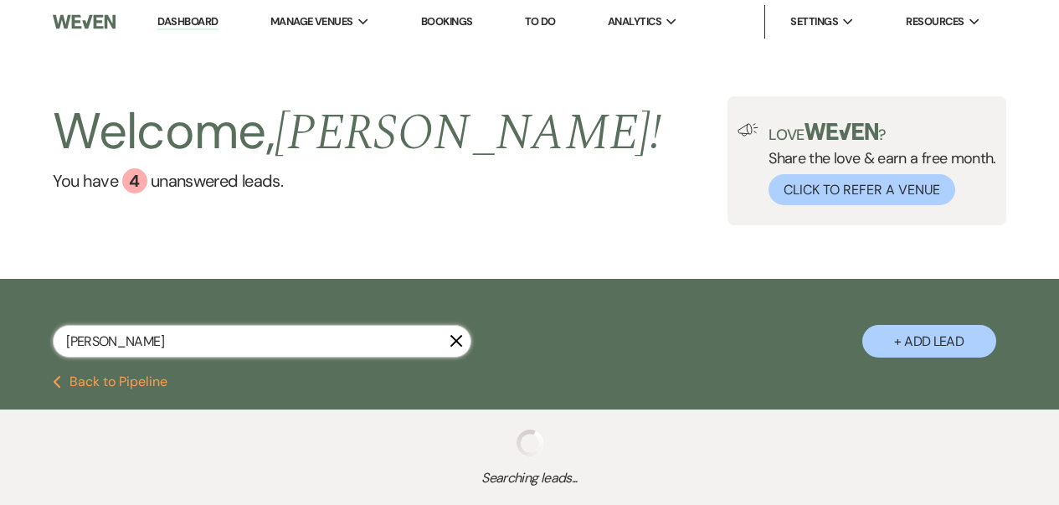
select select "5"
select select "8"
select select "5"
select select "8"
select select "5"
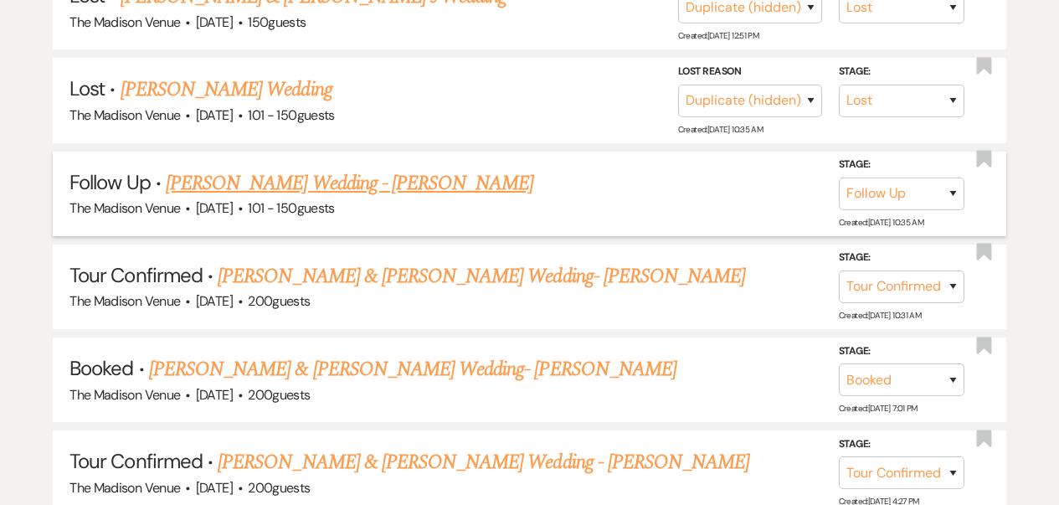
scroll to position [581, 0]
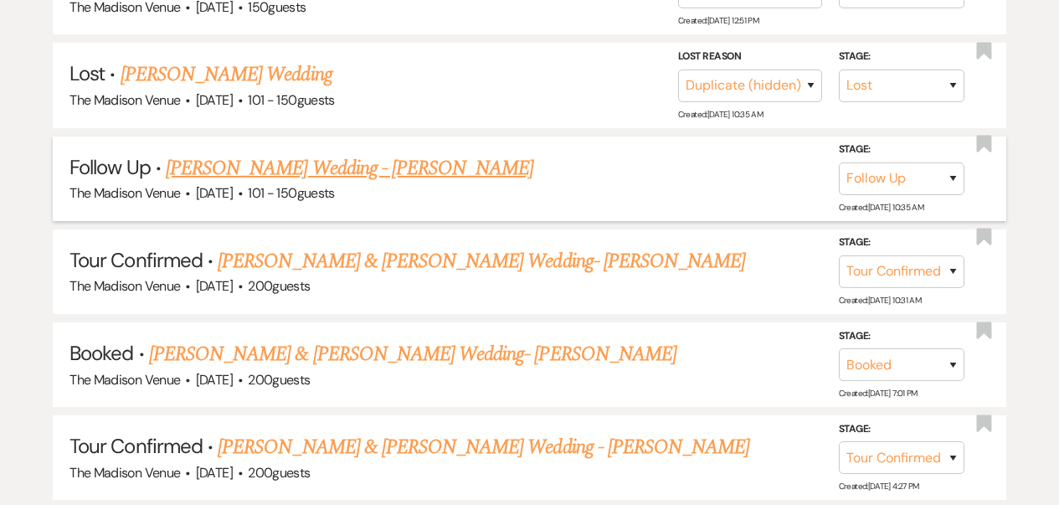
type input "[PERSON_NAME]"
click at [288, 167] on link "[PERSON_NAME] Wedding - [PERSON_NAME]" at bounding box center [350, 168] width 368 height 30
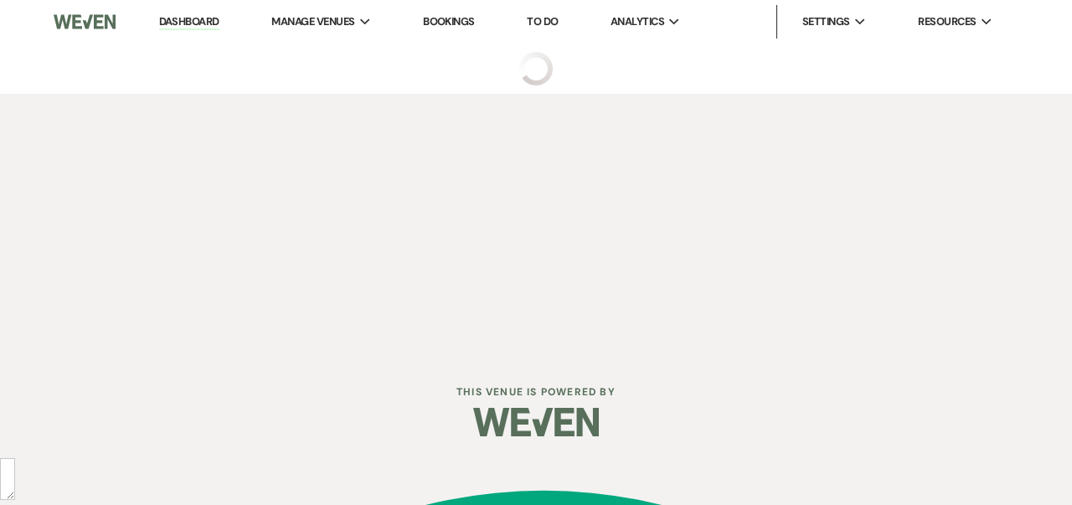
select select "9"
select select "2"
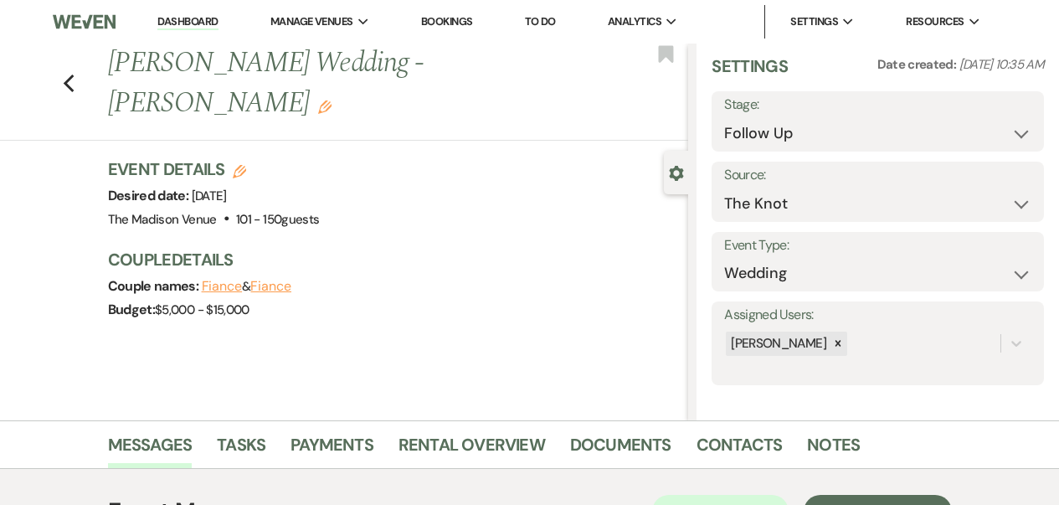
scroll to position [311, 0]
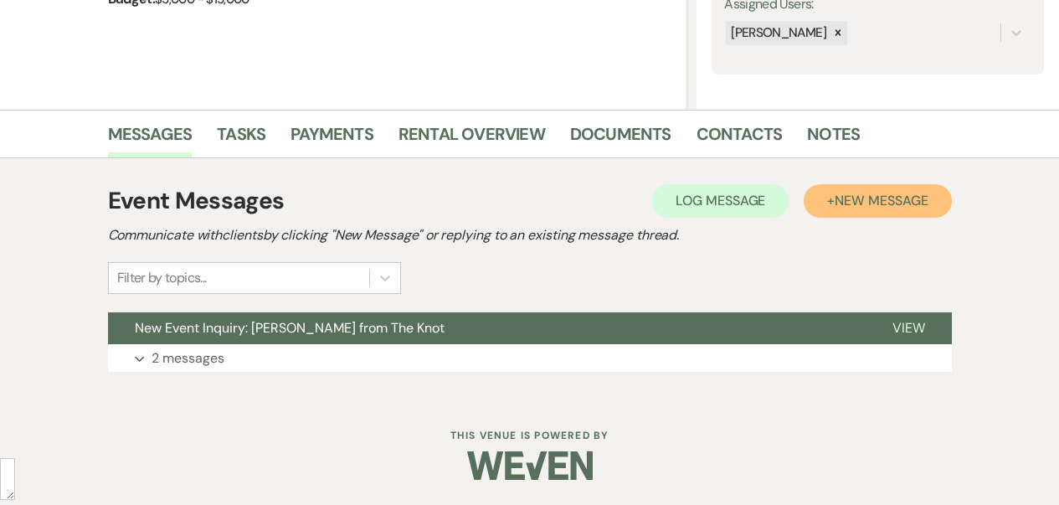
click at [891, 203] on span "New Message" at bounding box center [881, 201] width 93 height 18
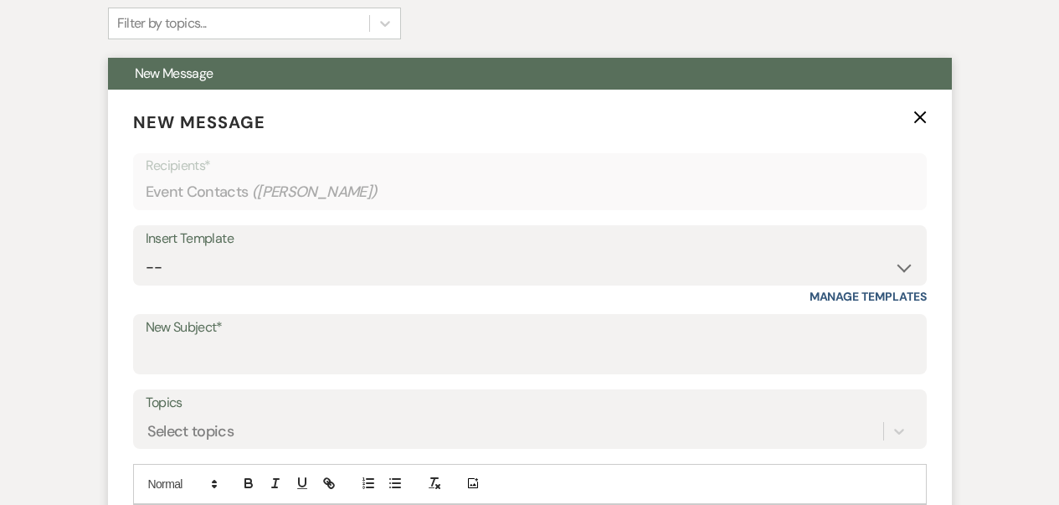
scroll to position [922, 0]
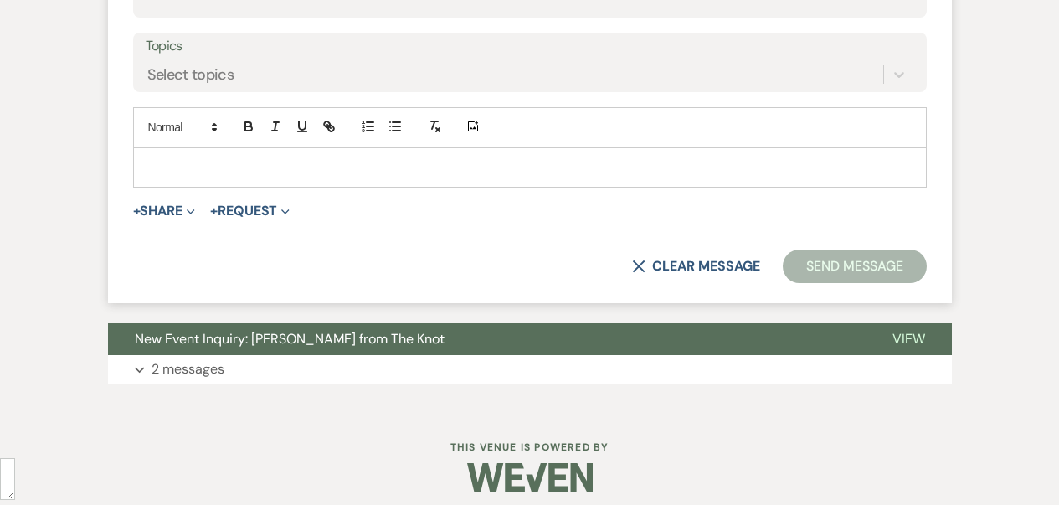
click at [263, 178] on div at bounding box center [530, 167] width 792 height 39
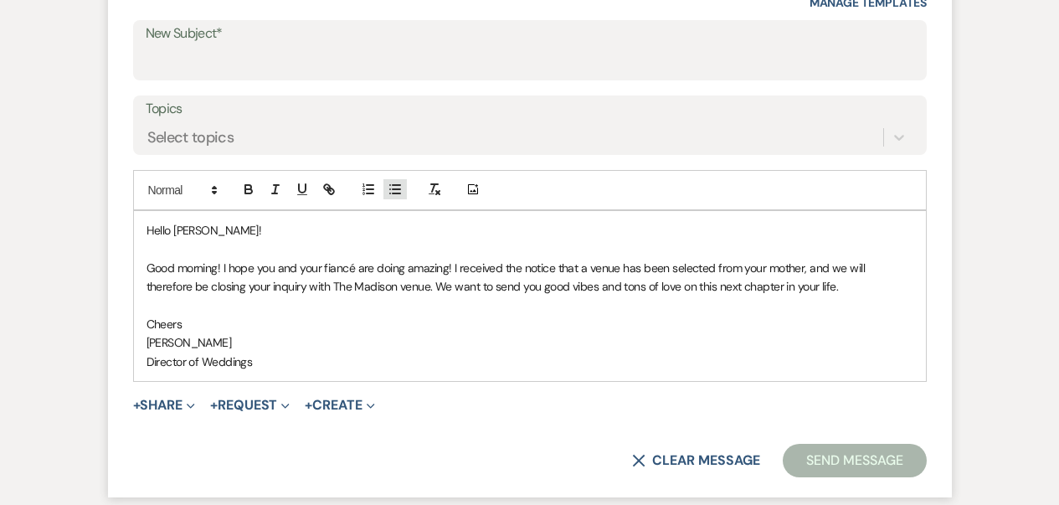
scroll to position [796, 0]
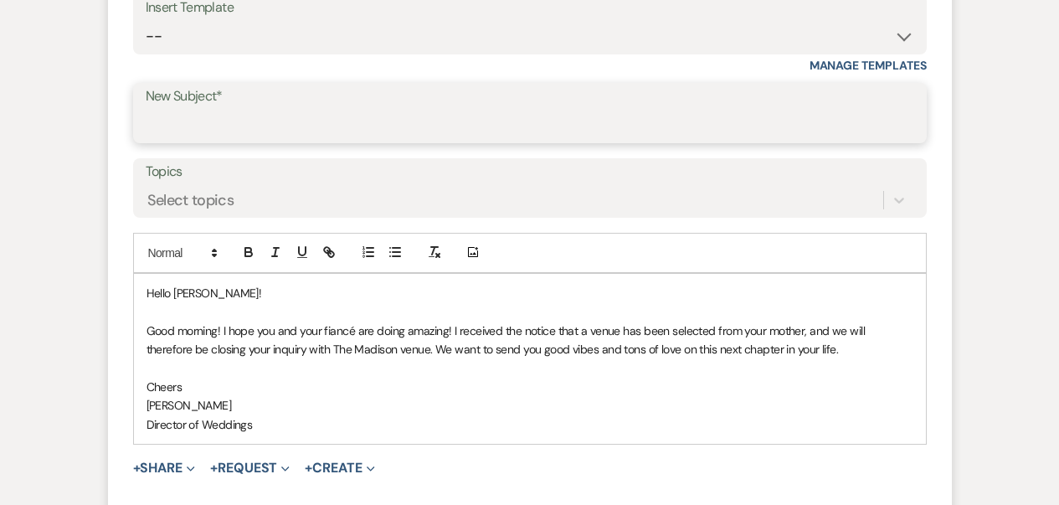
click at [244, 140] on input "New Subject*" at bounding box center [530, 125] width 769 height 33
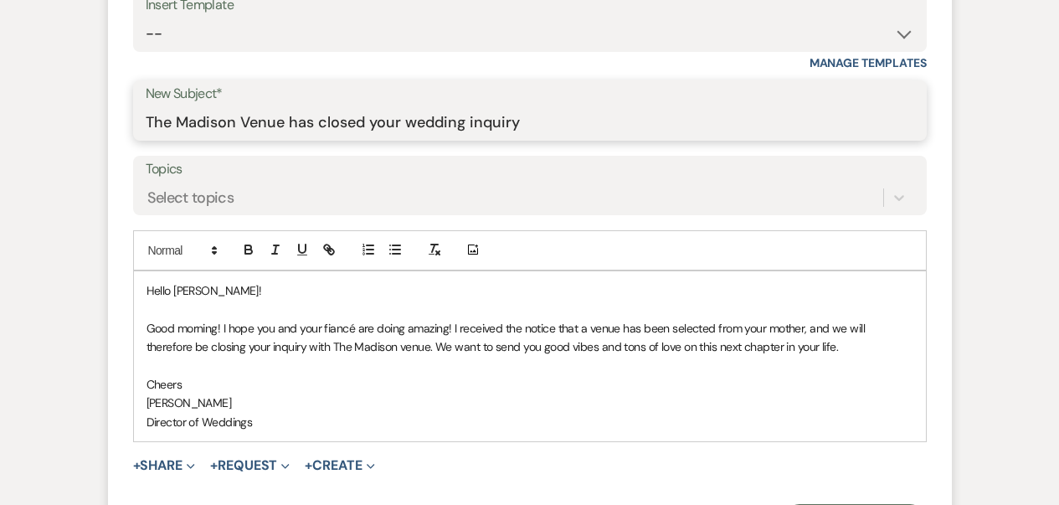
scroll to position [1064, 0]
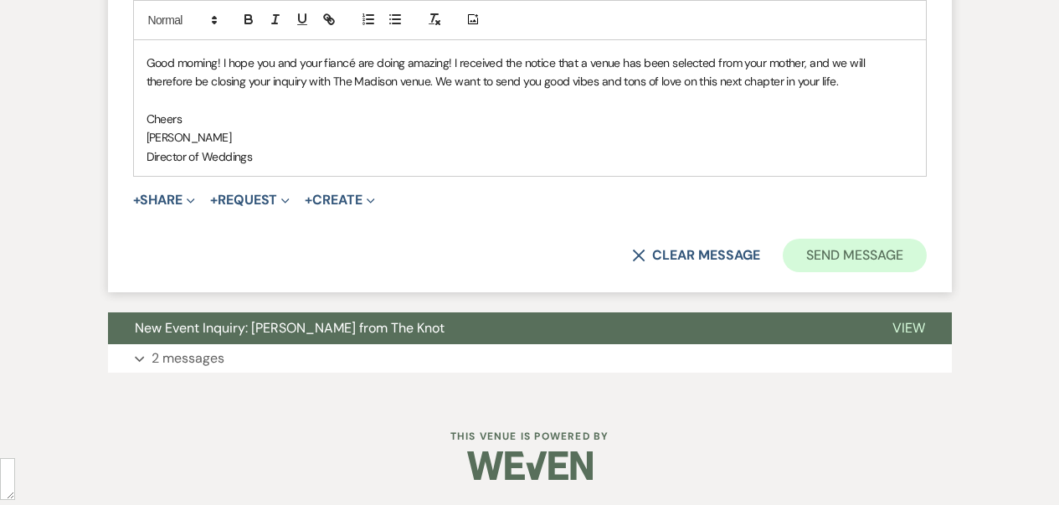
type input "The Madison Venue has closed your wedding inquiry"
click at [869, 262] on button "Send Message" at bounding box center [854, 255] width 143 height 33
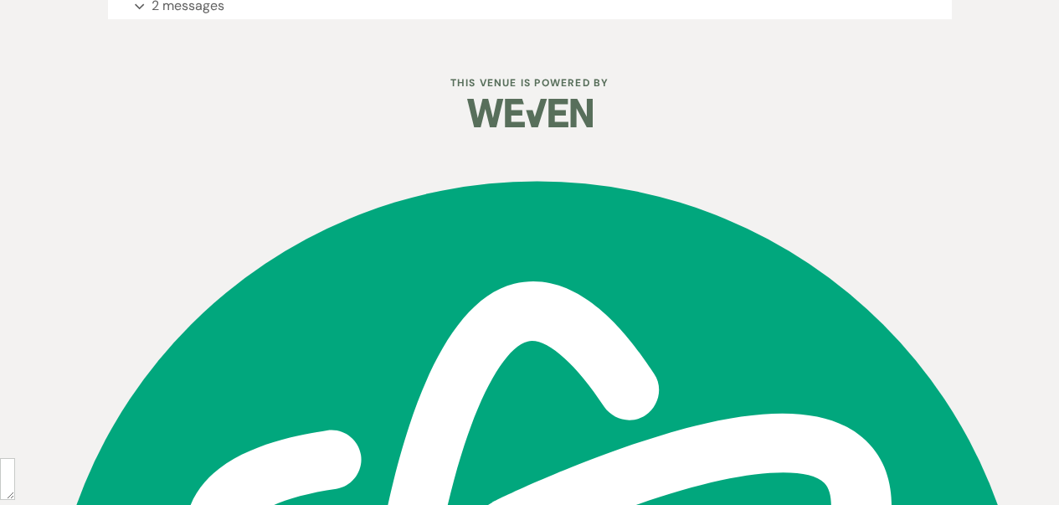
scroll to position [0, 0]
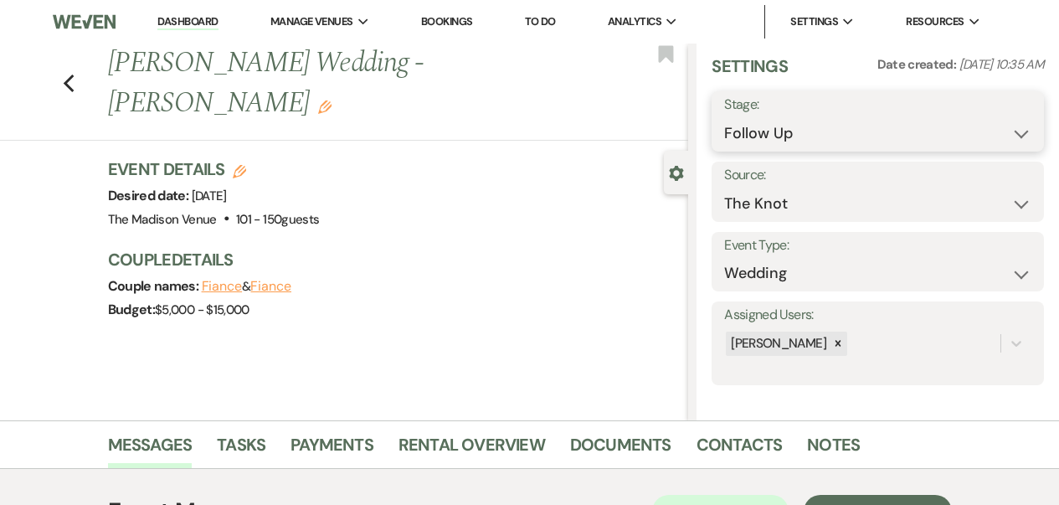
click at [769, 128] on select "Inquiry Follow Up Tour Requested Tour Confirmed Toured Proposal Sent Booked Lost" at bounding box center [877, 133] width 307 height 33
click at [787, 140] on select "Inquiry Follow Up Tour Requested Tour Confirmed Toured Proposal Sent Booked Lost" at bounding box center [877, 133] width 307 height 33
select select "8"
click at [724, 117] on select "Inquiry Follow Up Tour Requested Tour Confirmed Toured Proposal Sent Booked Lost" at bounding box center [877, 133] width 307 height 33
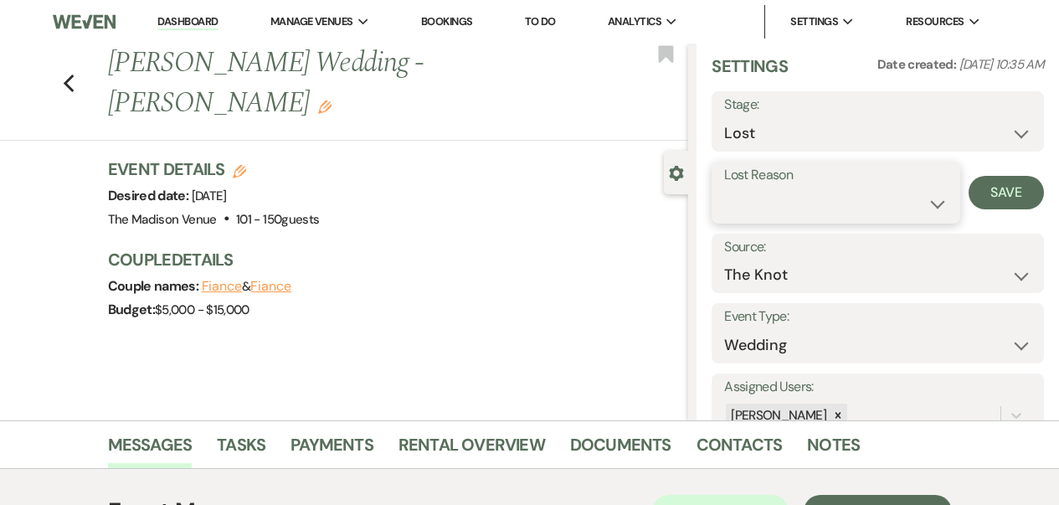
click at [800, 208] on select "Booked Elsewhere Budget Date Unavailable No Response Not a Good Match Capacity …" at bounding box center [836, 204] width 224 height 33
select select "6"
click at [724, 188] on select "Booked Elsewhere Budget Date Unavailable No Response Not a Good Match Capacity …" at bounding box center [836, 204] width 224 height 33
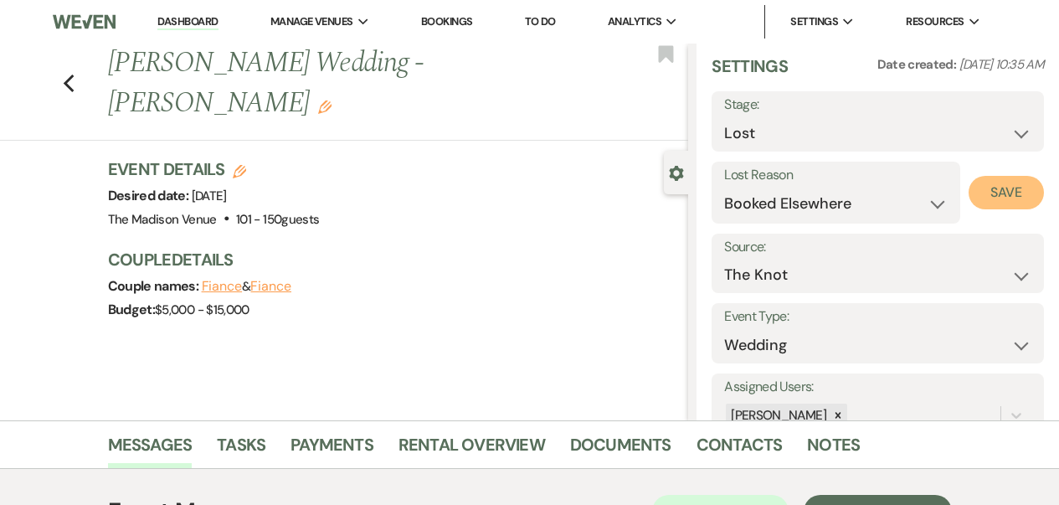
drag, startPoint x: 992, startPoint y: 191, endPoint x: 922, endPoint y: 216, distance: 74.7
click at [992, 191] on button "Save" at bounding box center [1006, 192] width 75 height 33
click at [167, 7] on li "Dashboard" at bounding box center [187, 21] width 77 height 33
click at [180, 27] on link "Dashboard" at bounding box center [187, 22] width 60 height 16
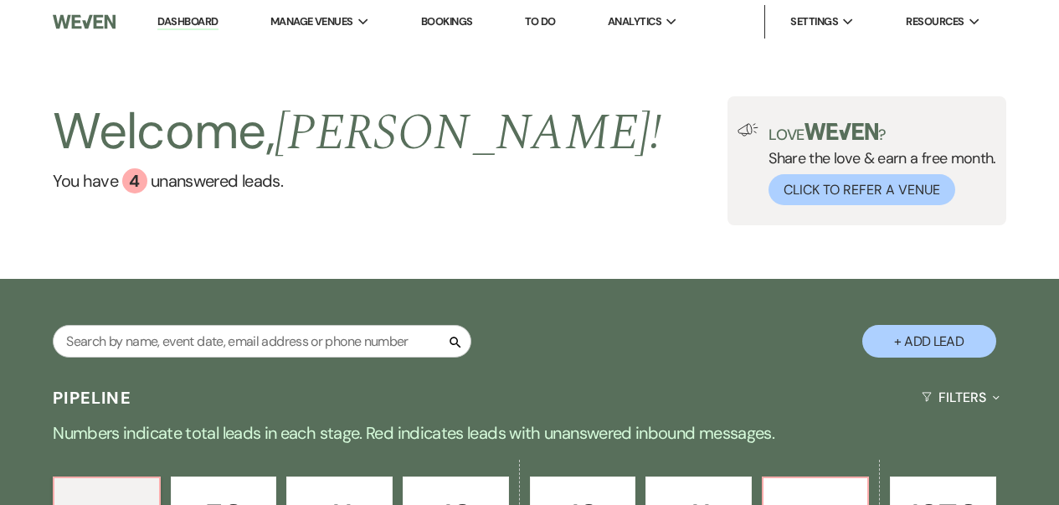
click at [188, 23] on link "Dashboard" at bounding box center [187, 22] width 60 height 16
click at [199, 184] on link "You have 4 unanswered lead s ." at bounding box center [357, 180] width 609 height 25
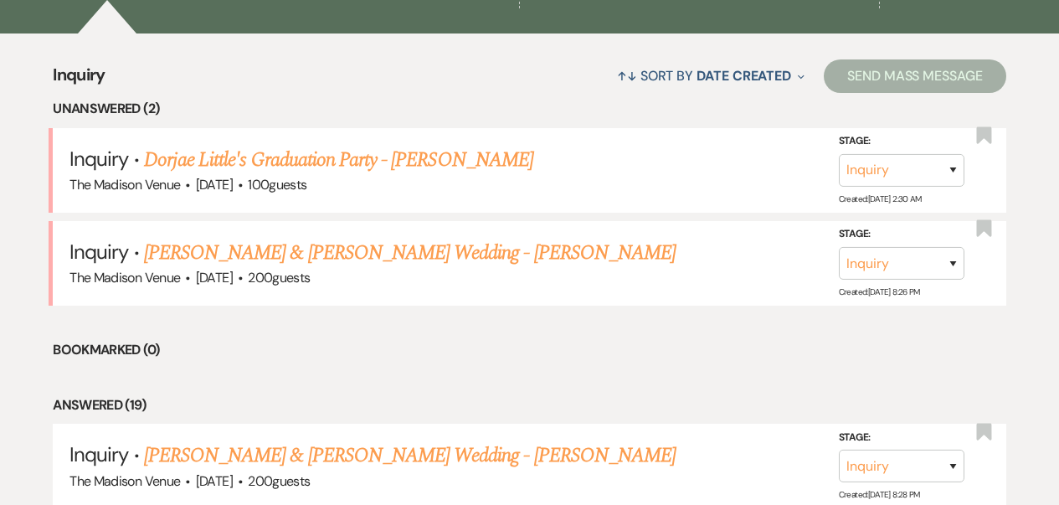
scroll to position [476, 0]
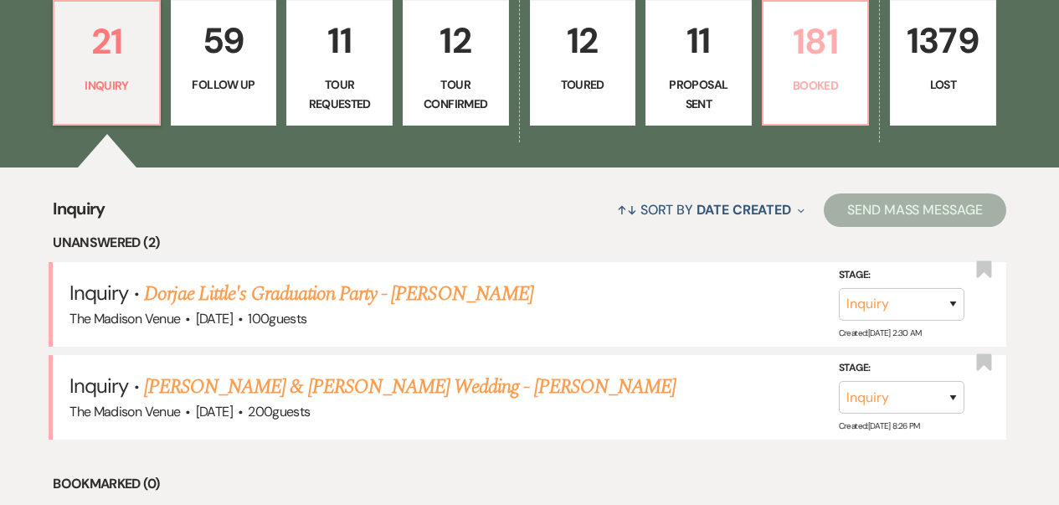
click at [782, 104] on link "181 Booked" at bounding box center [816, 63] width 108 height 126
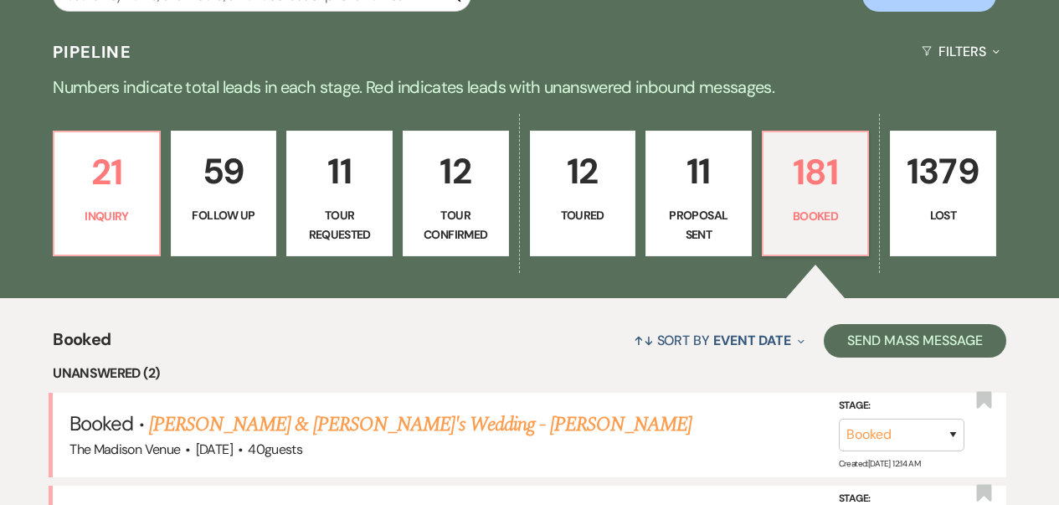
scroll to position [476, 0]
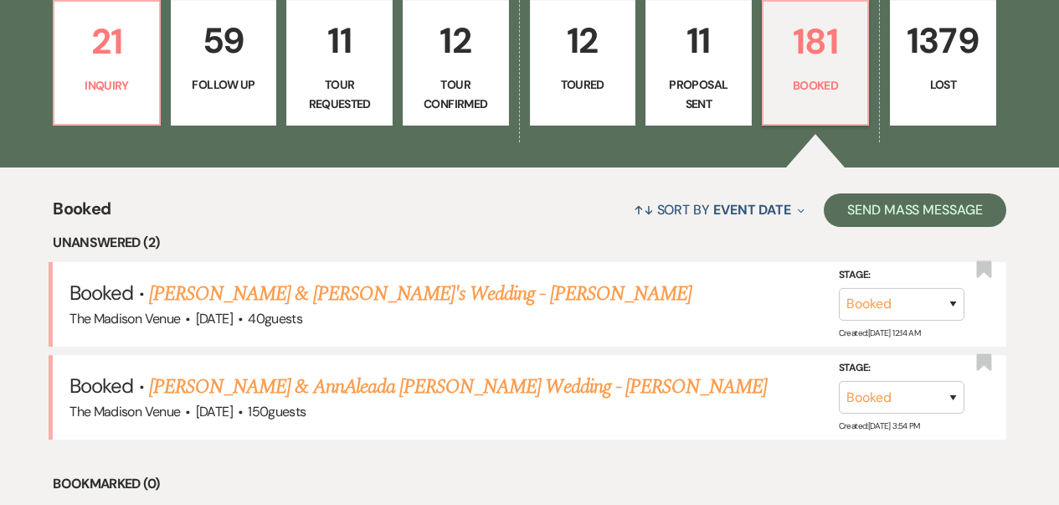
click at [234, 116] on link "59 Follow Up" at bounding box center [224, 63] width 106 height 126
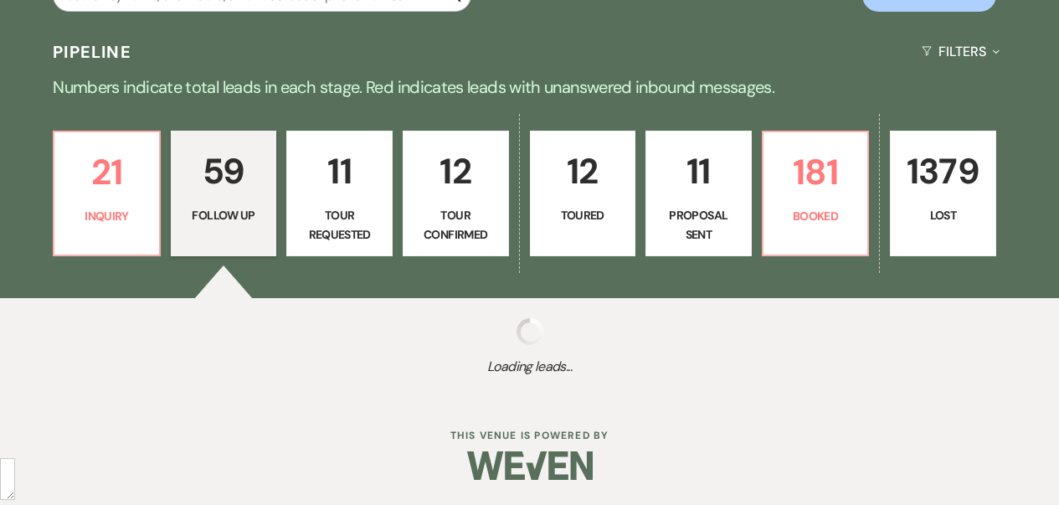
select select "9"
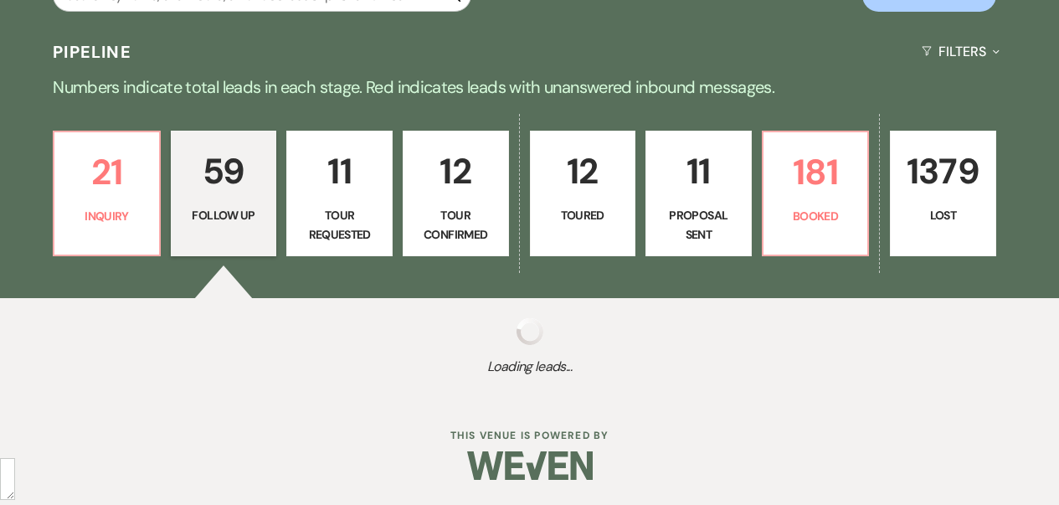
select select "9"
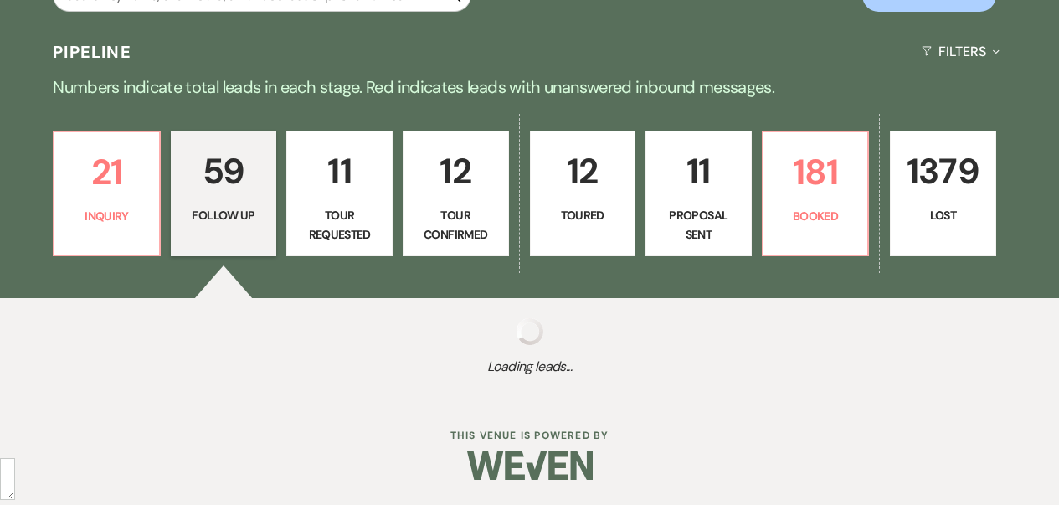
select select "9"
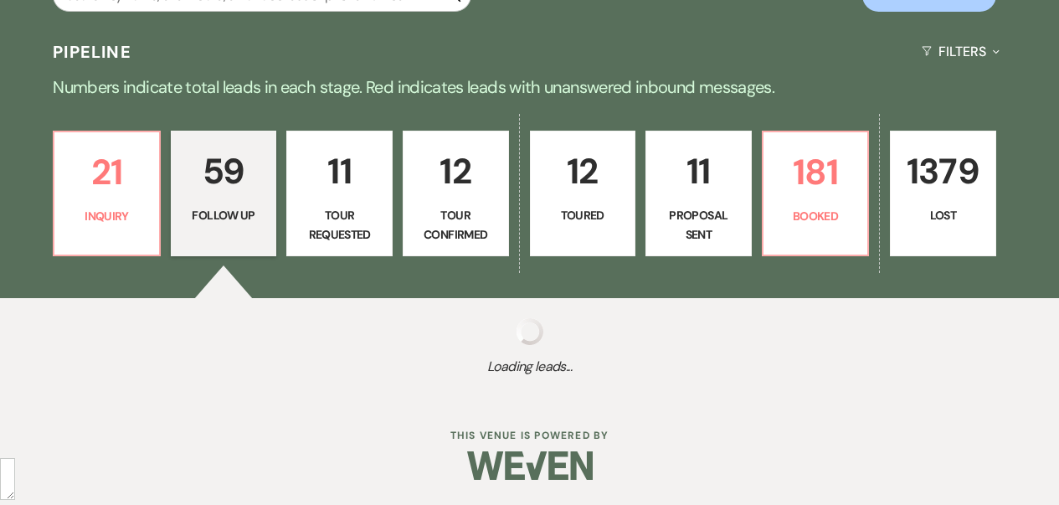
select select "9"
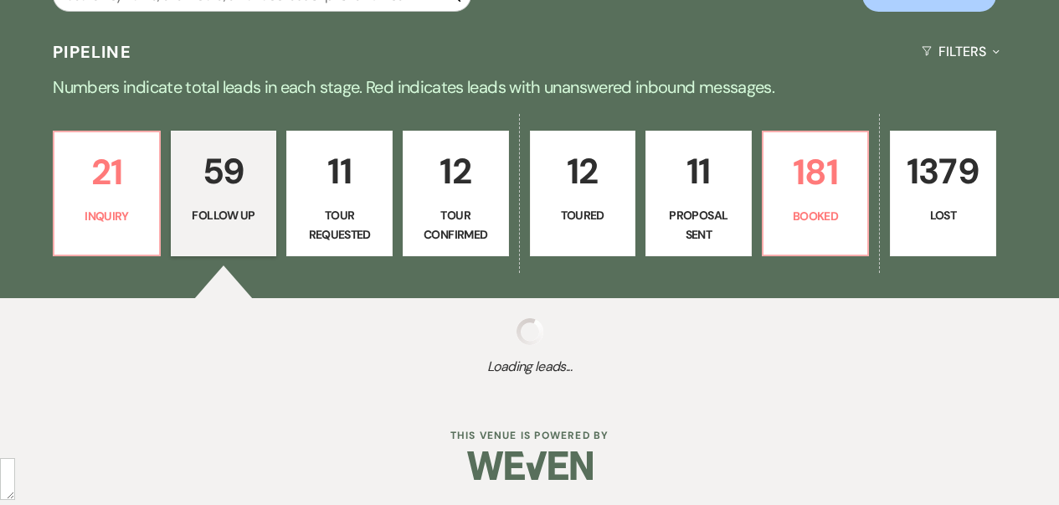
select select "9"
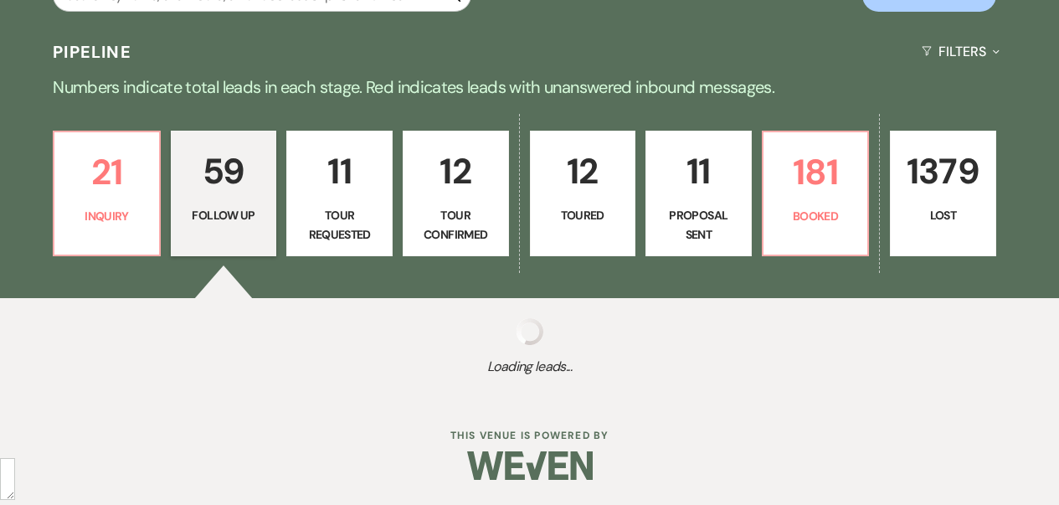
select select "9"
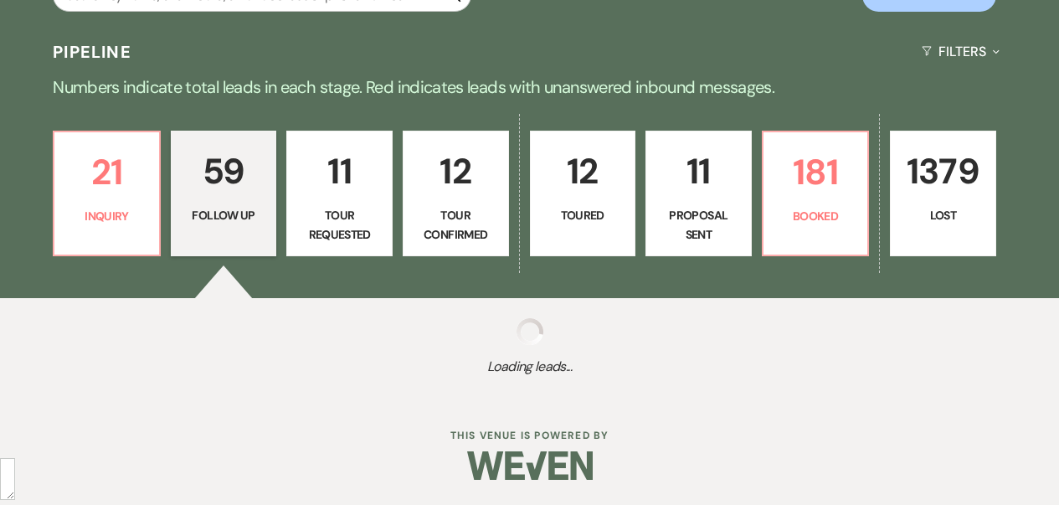
select select "9"
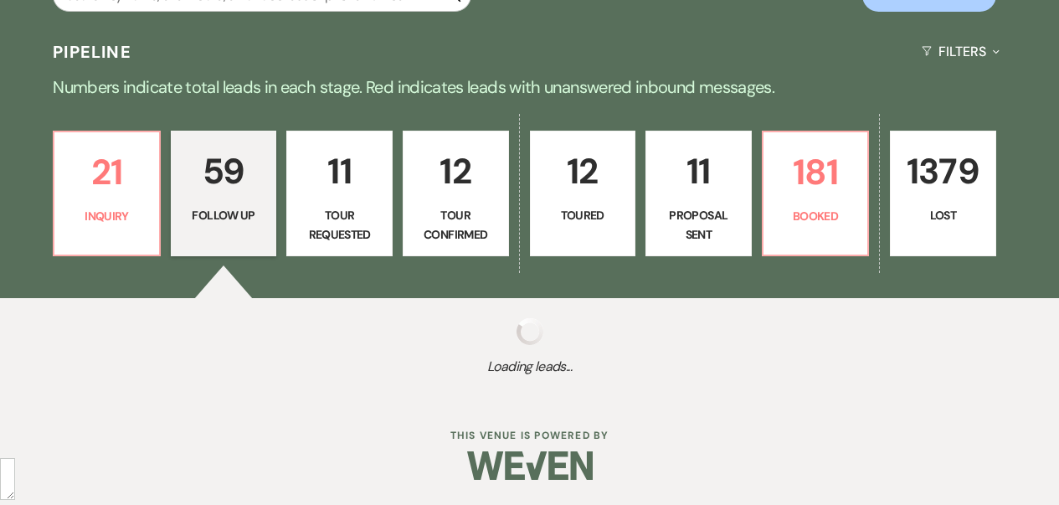
select select "9"
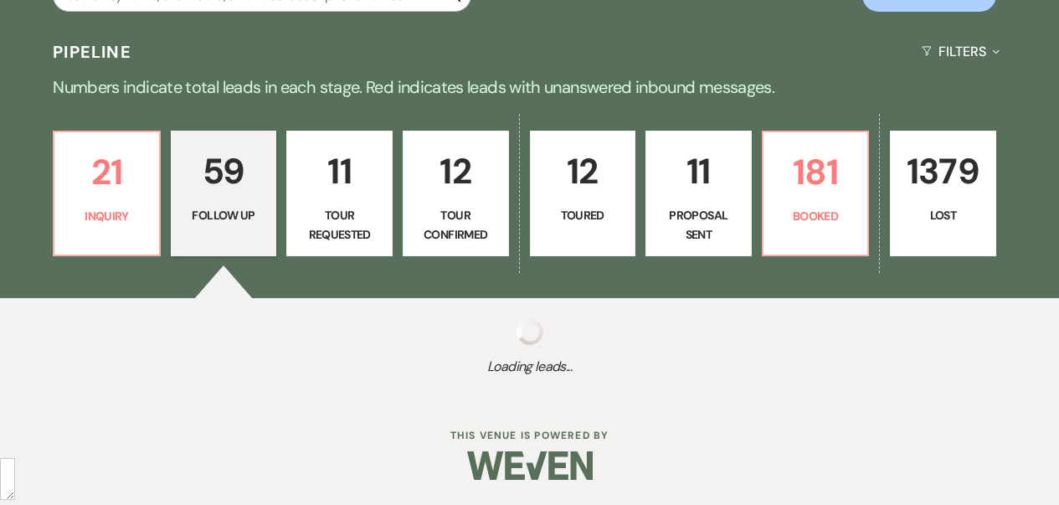
select select "9"
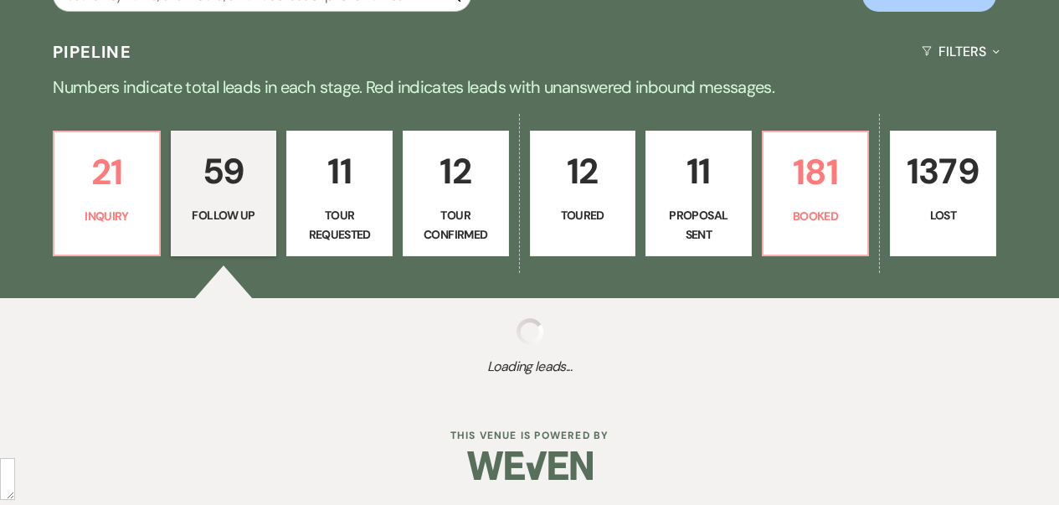
select select "9"
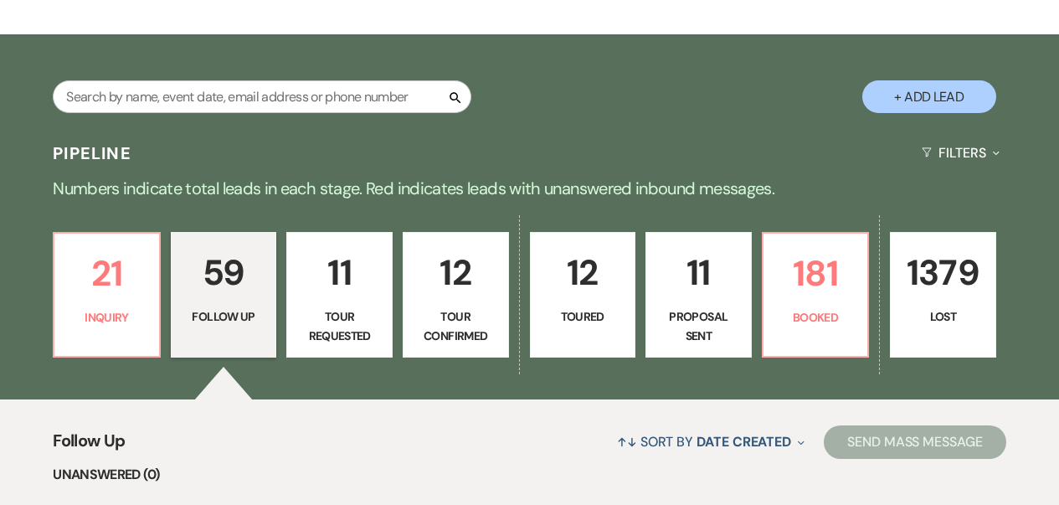
scroll to position [88, 0]
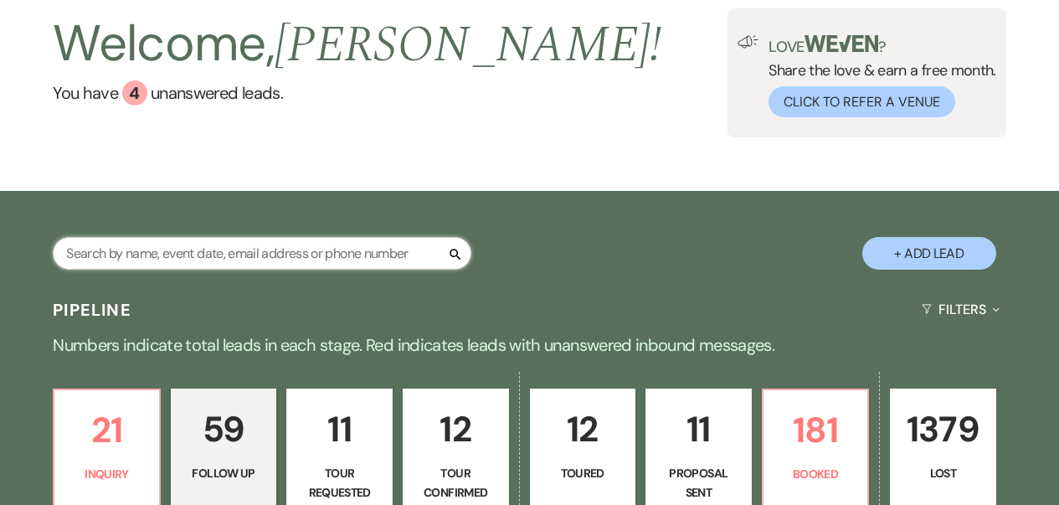
click at [217, 266] on input "text" at bounding box center [262, 253] width 419 height 33
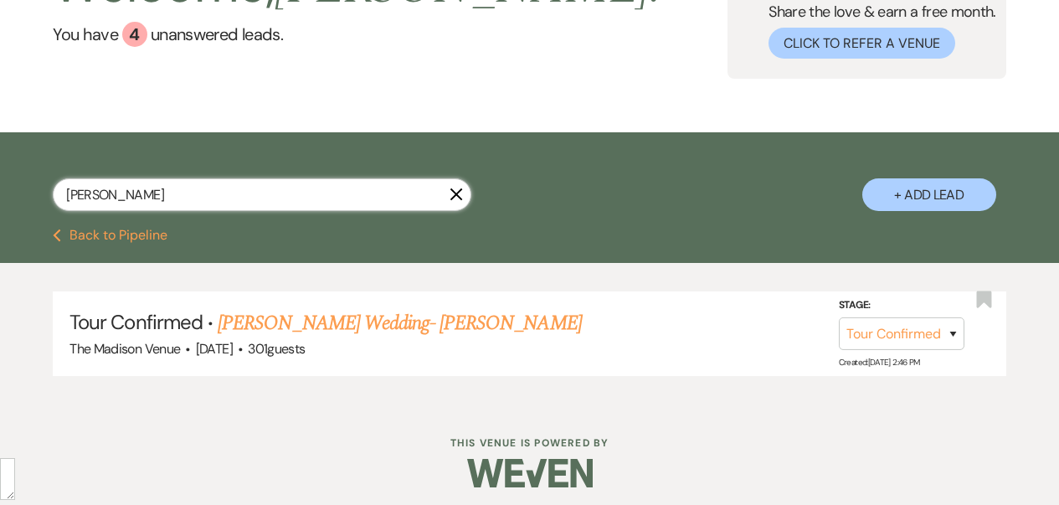
scroll to position [153, 0]
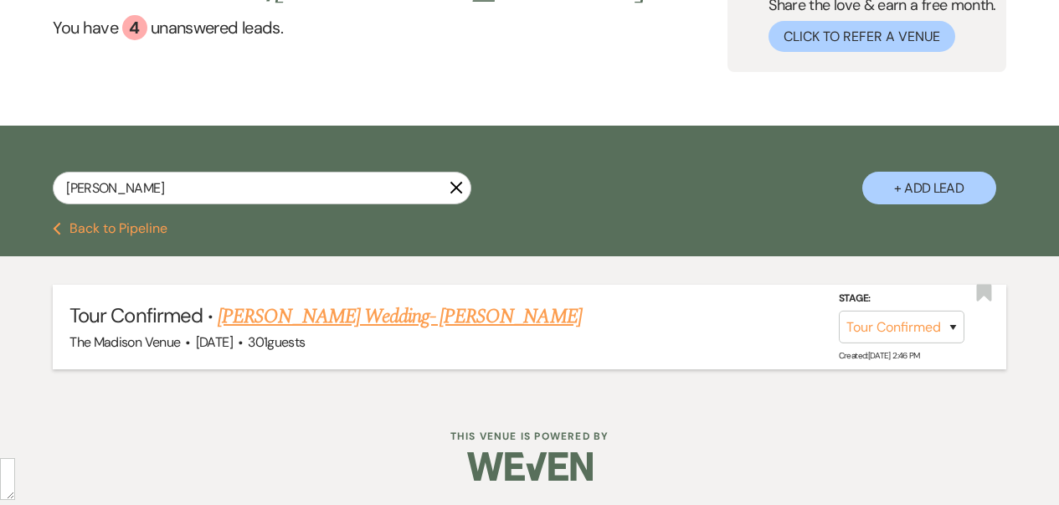
click at [414, 325] on link "[PERSON_NAME] Wedding- [PERSON_NAME]" at bounding box center [399, 316] width 363 height 30
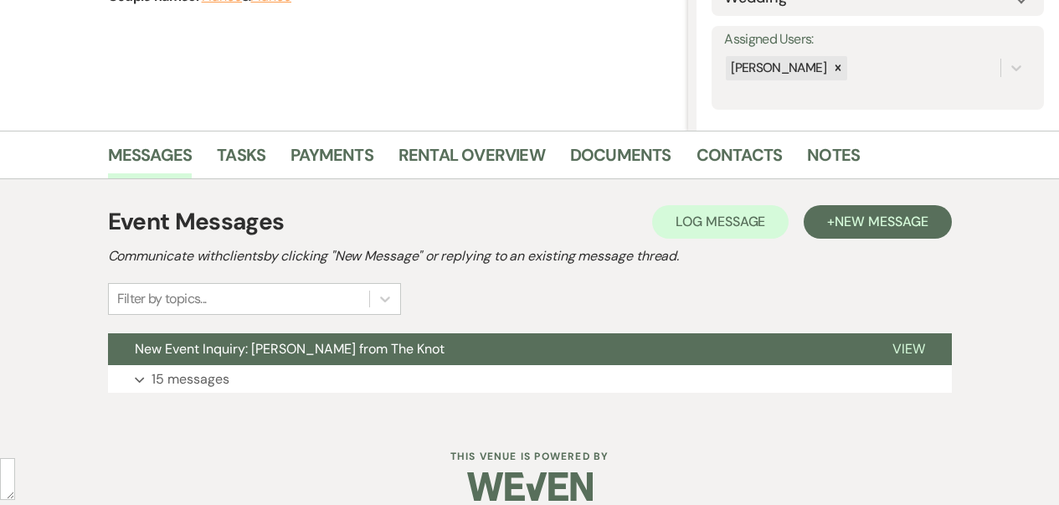
scroll to position [311, 0]
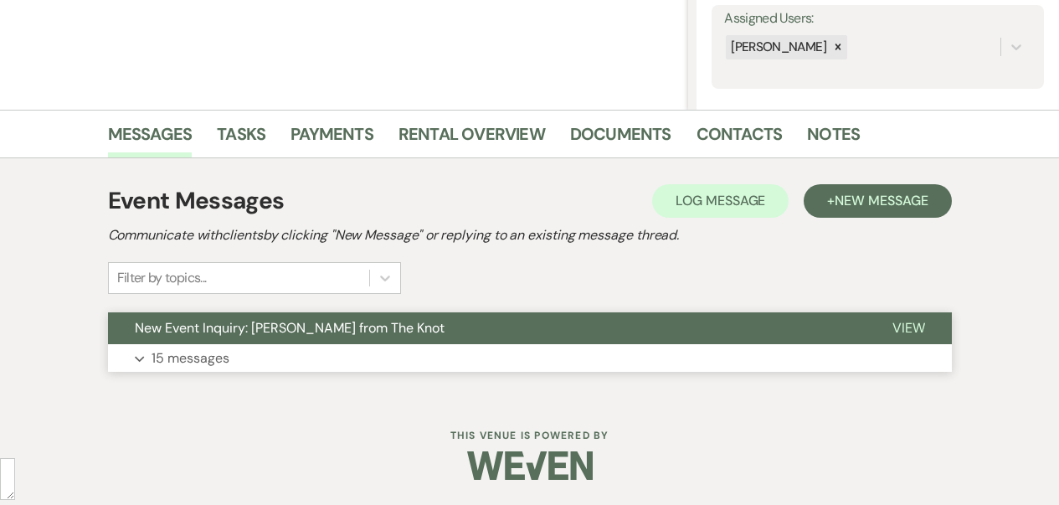
click at [553, 364] on button "Expand 15 messages" at bounding box center [530, 358] width 844 height 28
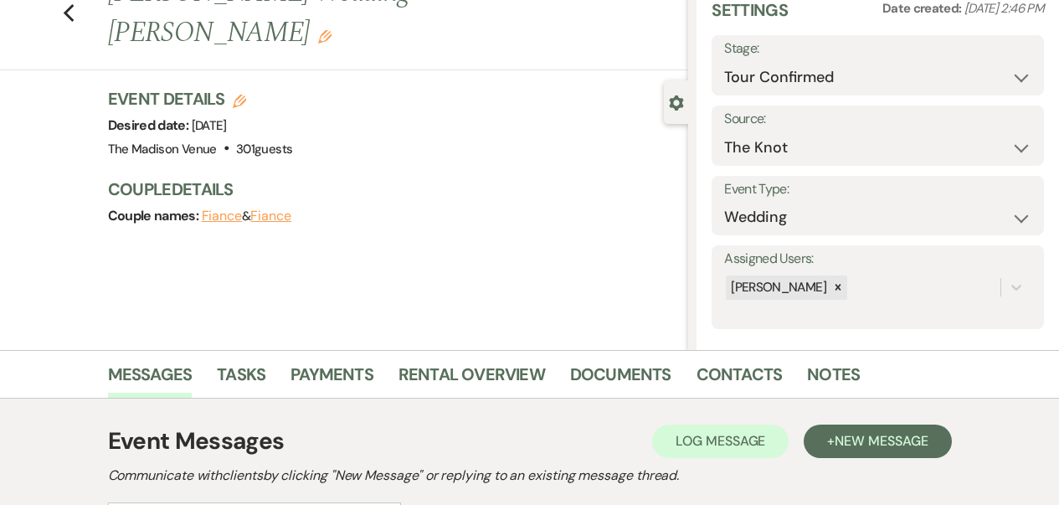
scroll to position [0, 0]
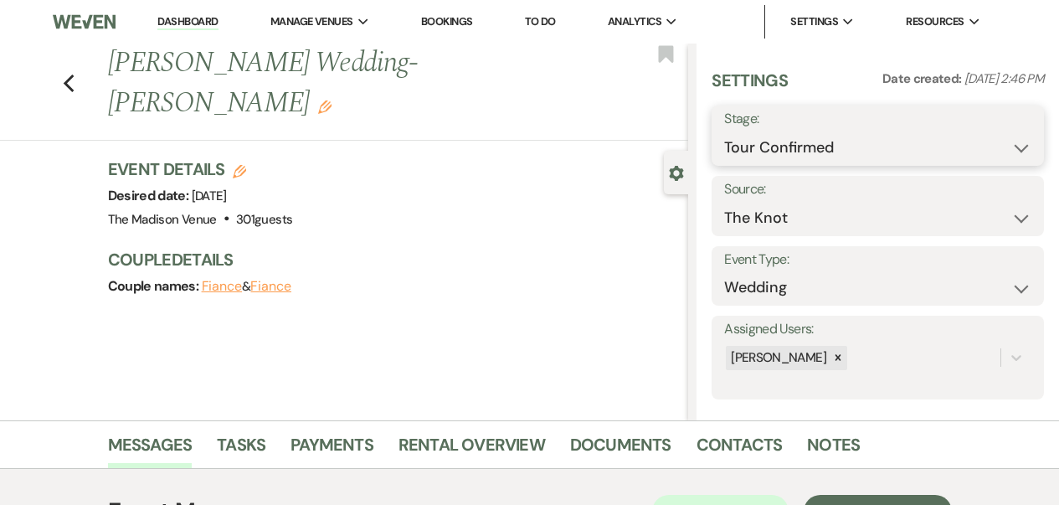
click at [782, 140] on select "Inquiry Follow Up Tour Requested Tour Confirmed Toured Proposal Sent Booked Lost" at bounding box center [877, 147] width 307 height 33
click at [724, 131] on select "Inquiry Follow Up Tour Requested Tour Confirmed Toured Proposal Sent Booked Lost" at bounding box center [877, 147] width 307 height 33
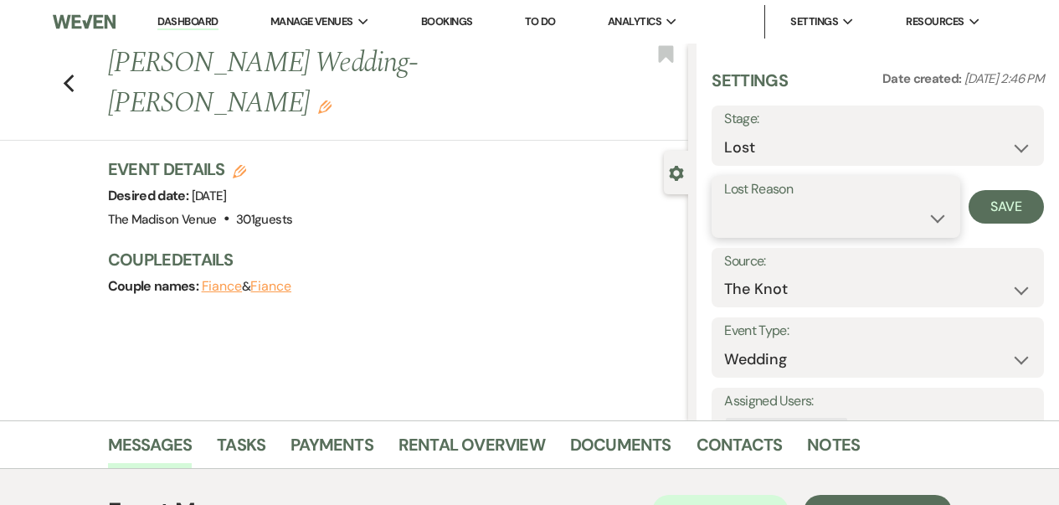
click at [761, 209] on select "Booked Elsewhere Budget Date Unavailable No Response Not a Good Match Capacity …" at bounding box center [836, 218] width 224 height 33
click at [724, 202] on select "Booked Elsewhere Budget Date Unavailable No Response Not a Good Match Capacity …" at bounding box center [836, 218] width 224 height 33
click at [178, 1] on nav "Dashboard Manage Venues Expand The Madison Venue Bookings To Do Analytics Expan…" at bounding box center [529, 22] width 1059 height 44
click at [180, 25] on link "Dashboard" at bounding box center [187, 22] width 60 height 16
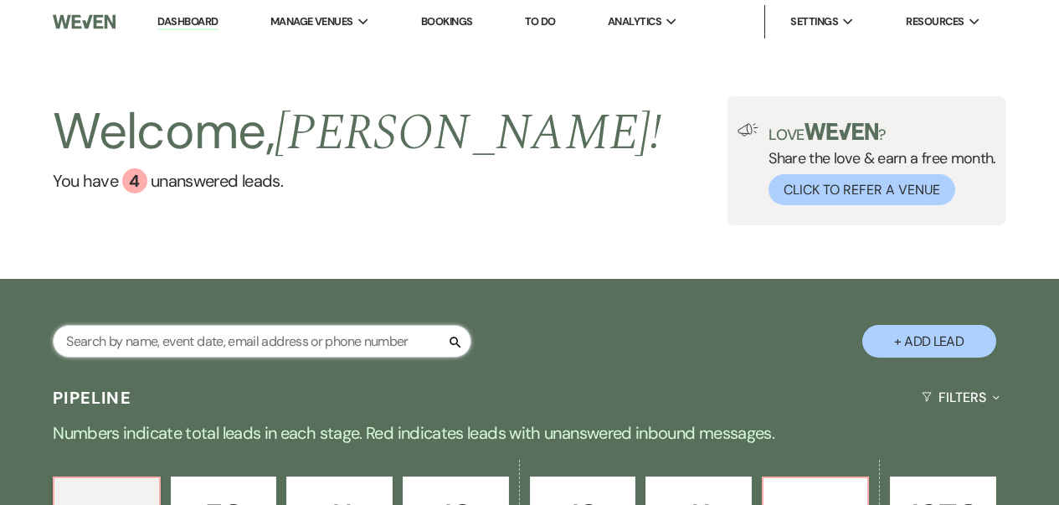
click at [239, 347] on input "text" at bounding box center [262, 341] width 419 height 33
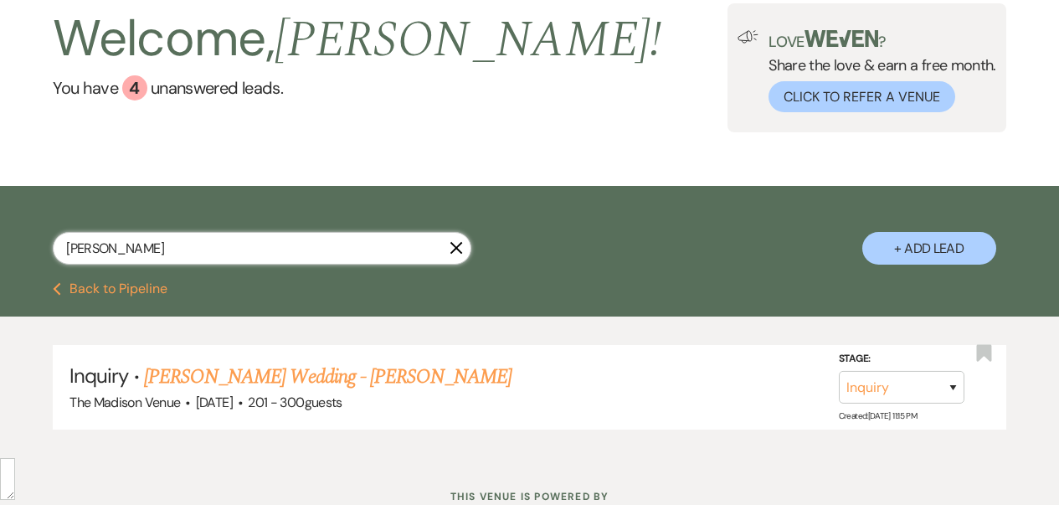
scroll to position [153, 0]
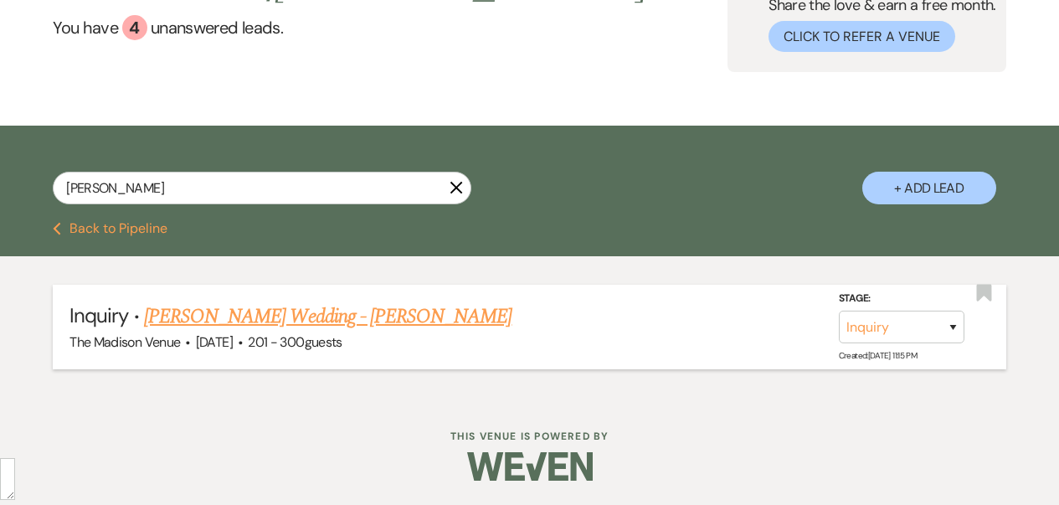
click at [268, 330] on link "[PERSON_NAME] Wedding - [PERSON_NAME]" at bounding box center [328, 316] width 368 height 30
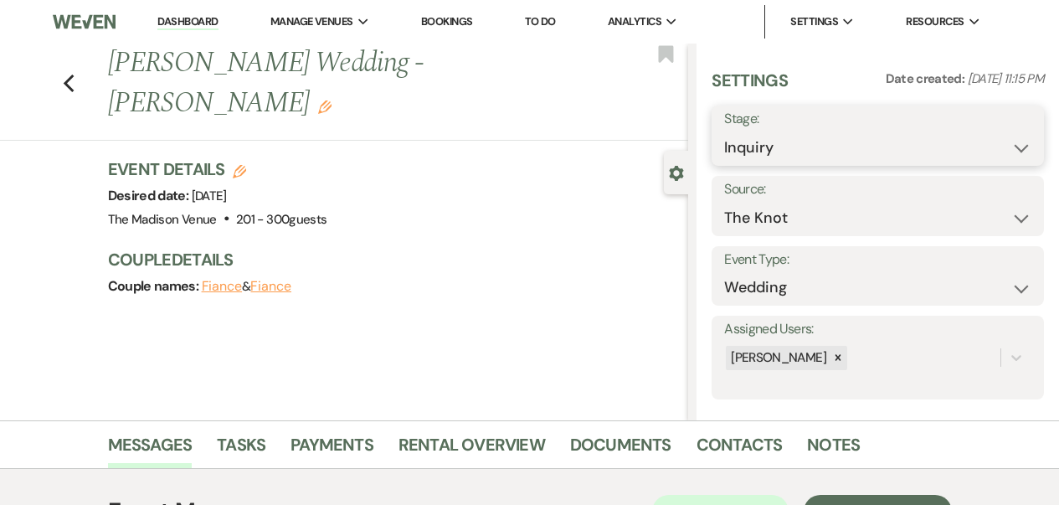
click at [751, 143] on select "Inquiry Follow Up Tour Requested Tour Confirmed Toured Proposal Sent Booked Lost" at bounding box center [877, 147] width 307 height 33
click at [724, 131] on select "Inquiry Follow Up Tour Requested Tour Confirmed Toured Proposal Sent Booked Lost" at bounding box center [877, 147] width 307 height 33
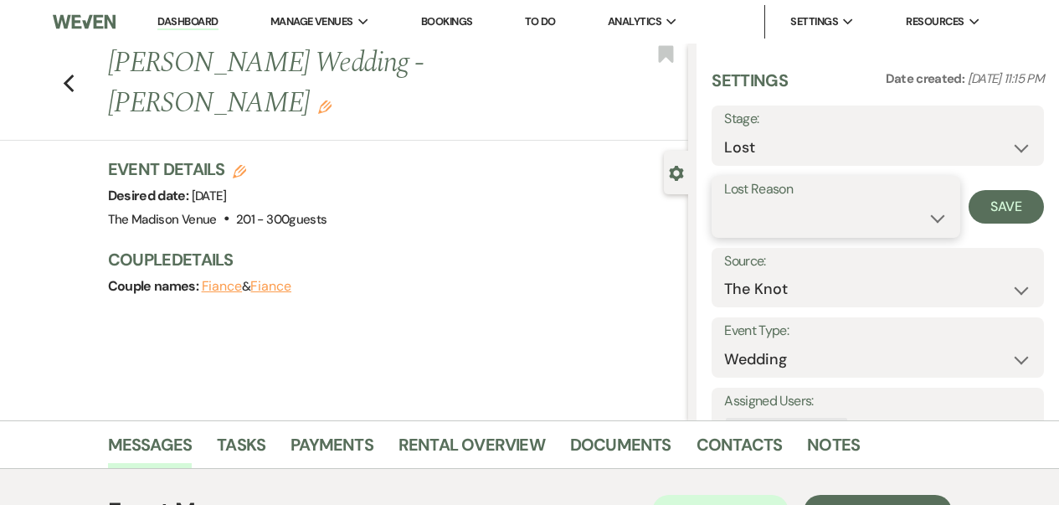
click at [795, 203] on select "Booked Elsewhere Budget Date Unavailable No Response Not a Good Match Capacity …" at bounding box center [836, 218] width 224 height 33
click at [724, 202] on select "Booked Elsewhere Budget Date Unavailable No Response Not a Good Match Capacity …" at bounding box center [836, 218] width 224 height 33
click at [975, 208] on button "Save" at bounding box center [1006, 206] width 75 height 33
click at [198, 28] on link "Dashboard" at bounding box center [187, 22] width 60 height 16
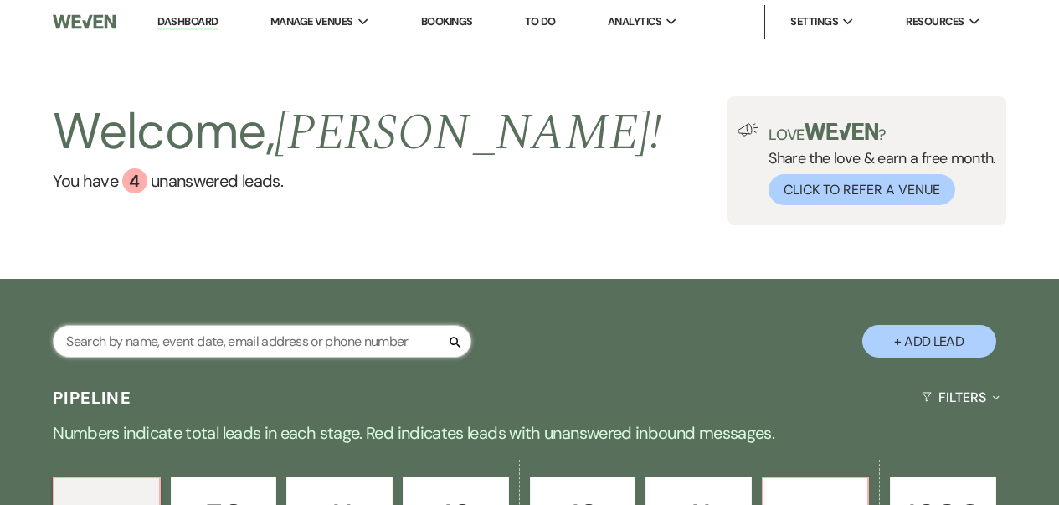
click at [227, 332] on input "text" at bounding box center [262, 341] width 419 height 33
paste input "[PERSON_NAME]"
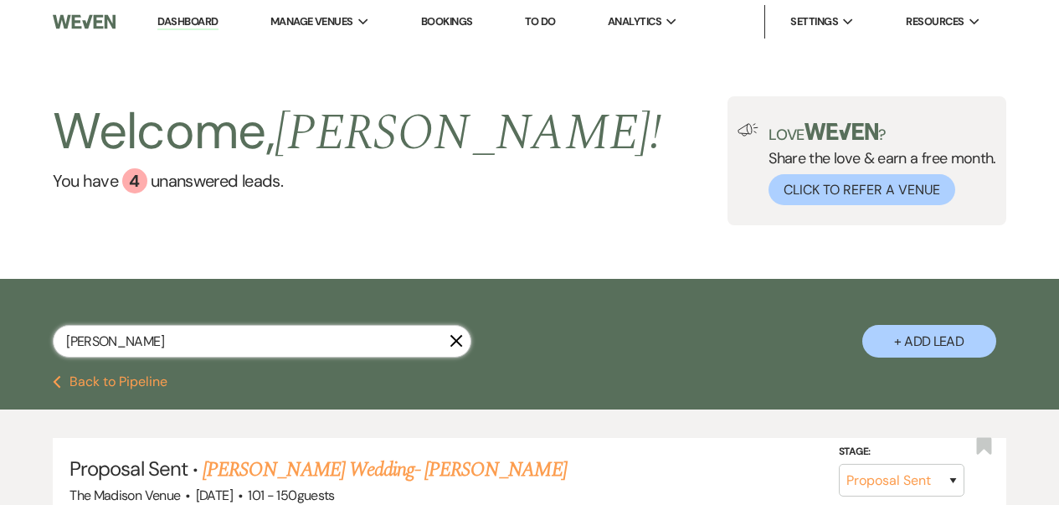
scroll to position [245, 0]
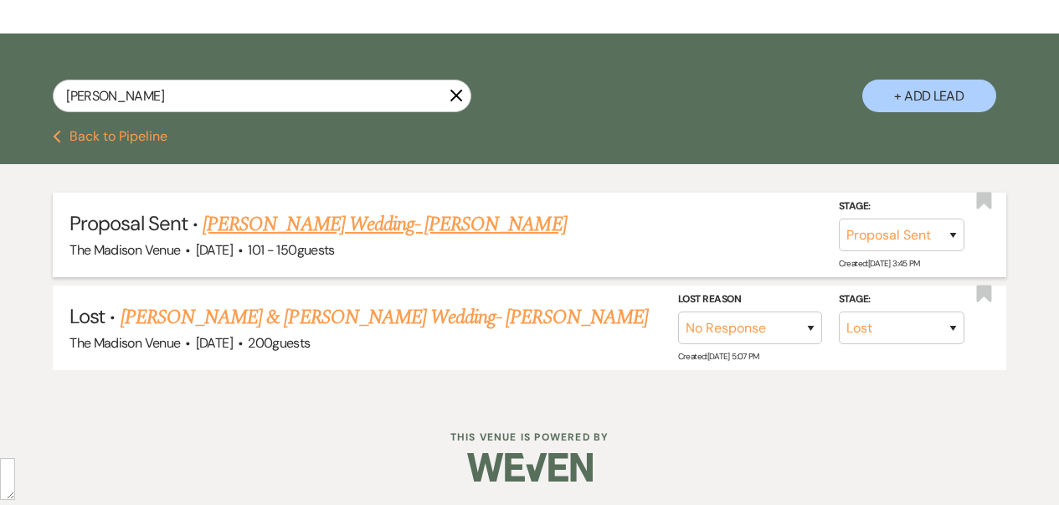
click at [397, 224] on link "[PERSON_NAME] Wedding- [PERSON_NAME]" at bounding box center [384, 224] width 363 height 30
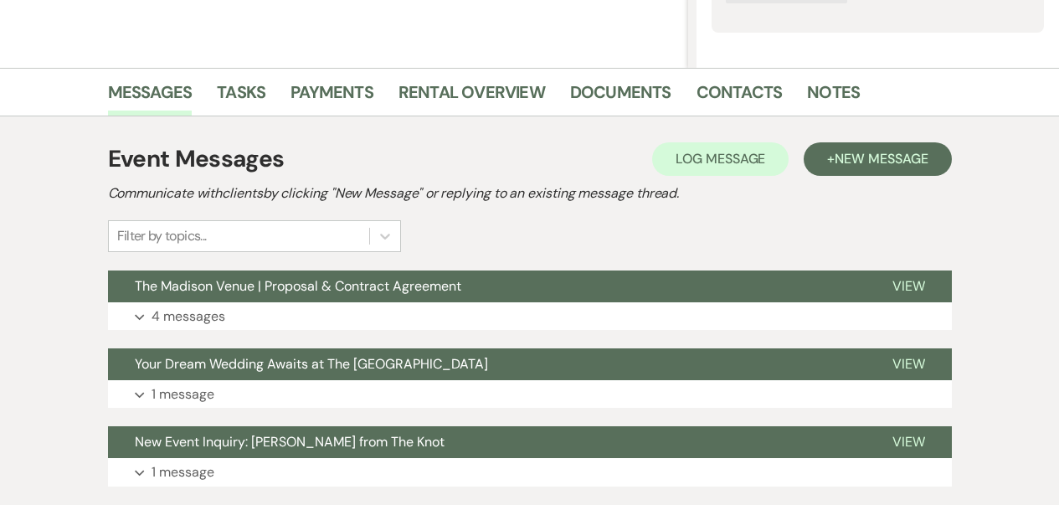
scroll to position [466, 0]
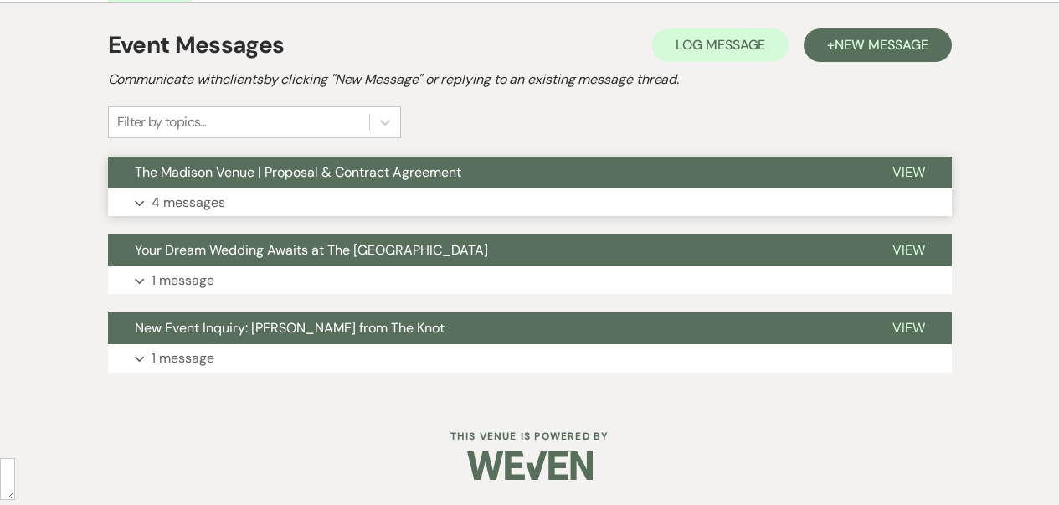
click at [344, 168] on span "The Madison Venue | Proposal & Contract Agreement" at bounding box center [298, 172] width 327 height 18
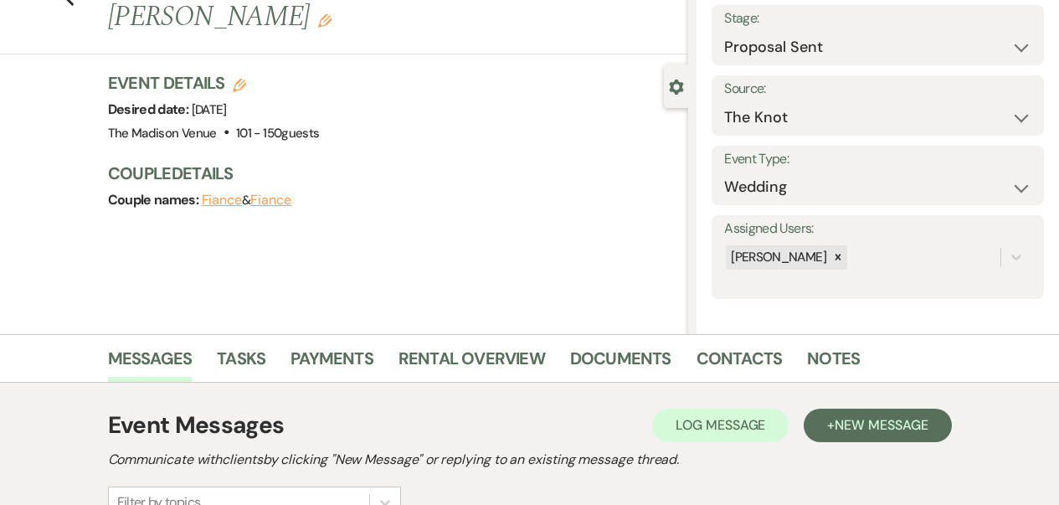
scroll to position [0, 0]
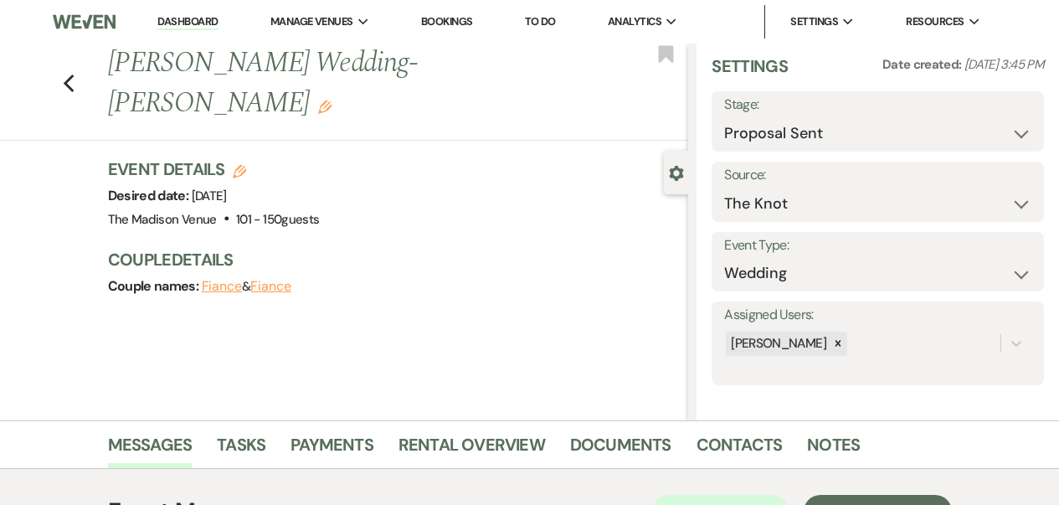
click at [192, 11] on li "Dashboard" at bounding box center [187, 21] width 77 height 33
click at [201, 14] on link "Dashboard" at bounding box center [187, 22] width 60 height 16
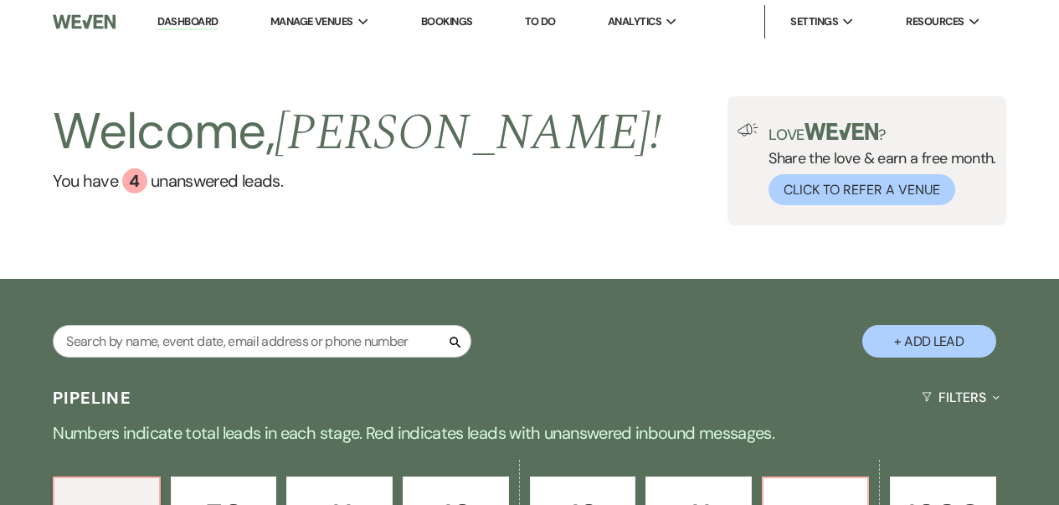
click at [256, 323] on div "Search + Add Lead" at bounding box center [529, 329] width 1059 height 85
click at [253, 332] on input "text" at bounding box center [262, 341] width 419 height 33
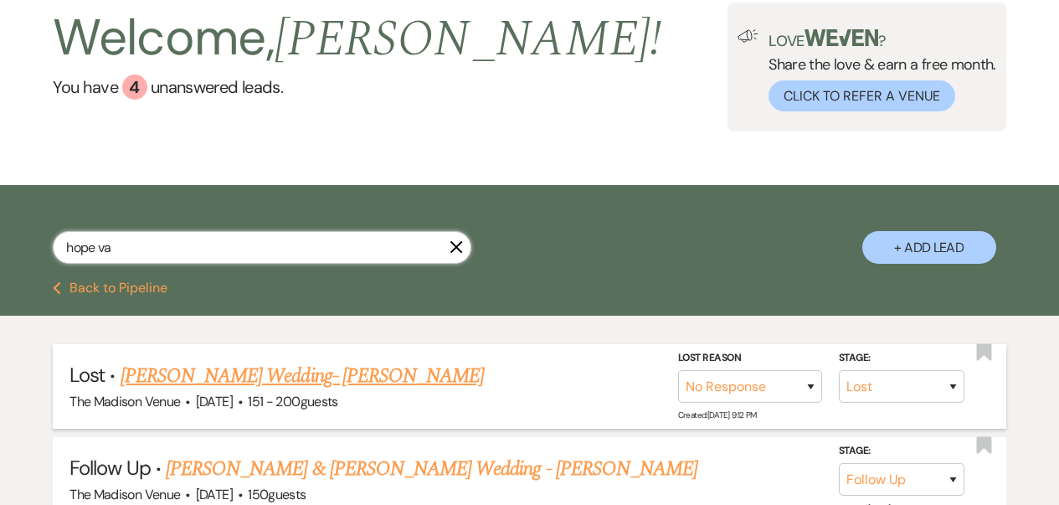
scroll to position [138, 0]
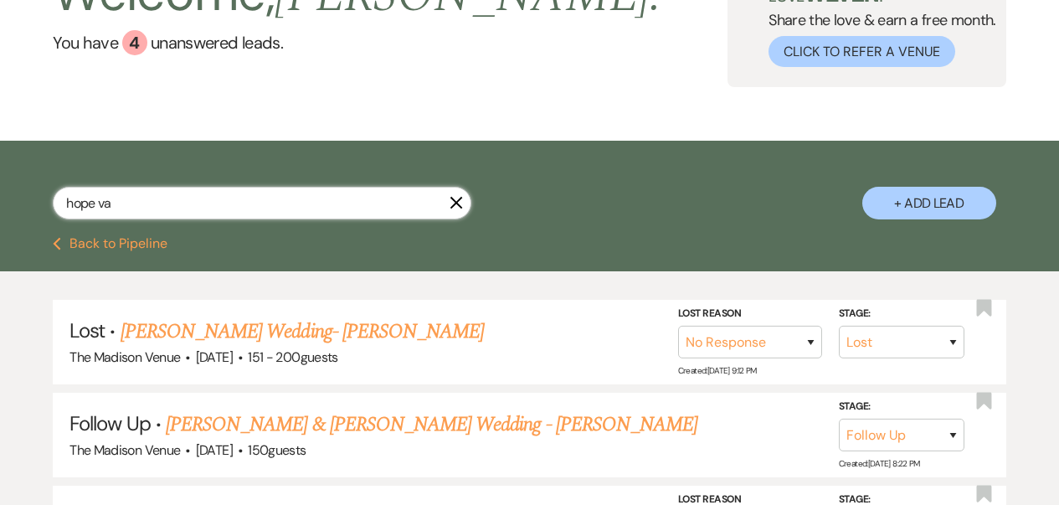
click at [219, 213] on input "hope va" at bounding box center [262, 203] width 419 height 33
paste input "[PERSON_NAME]"
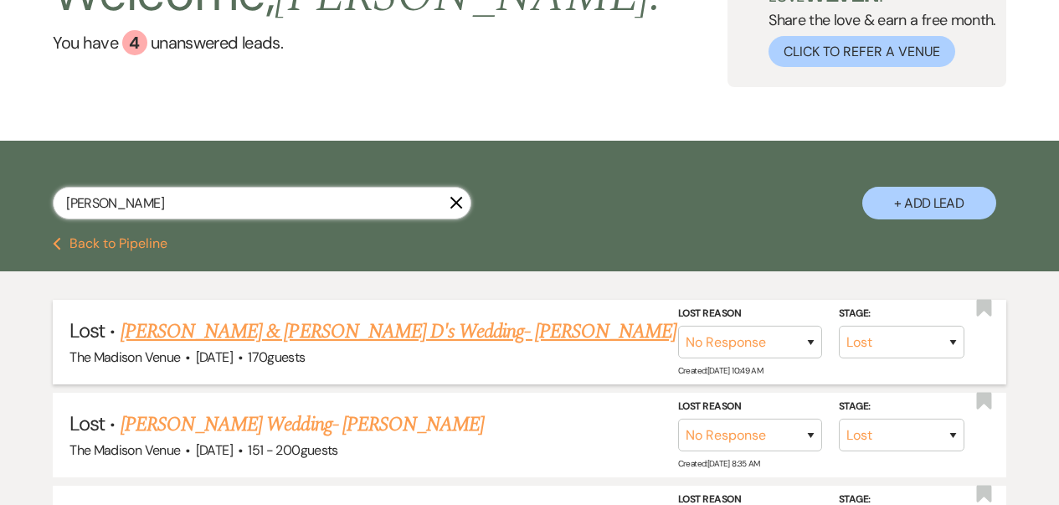
scroll to position [265, 0]
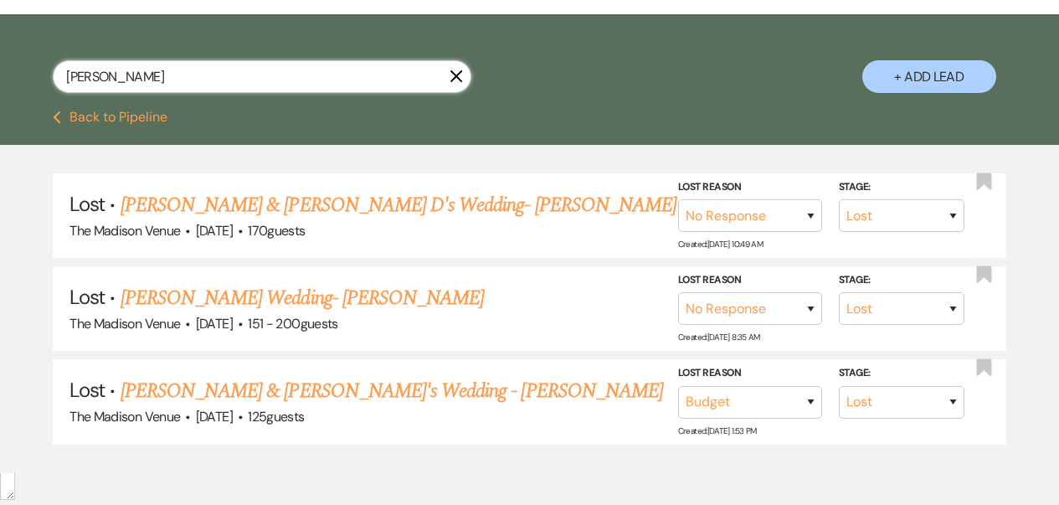
click at [157, 71] on input "[PERSON_NAME]" at bounding box center [262, 76] width 419 height 33
paste input "[PERSON_NAME]"
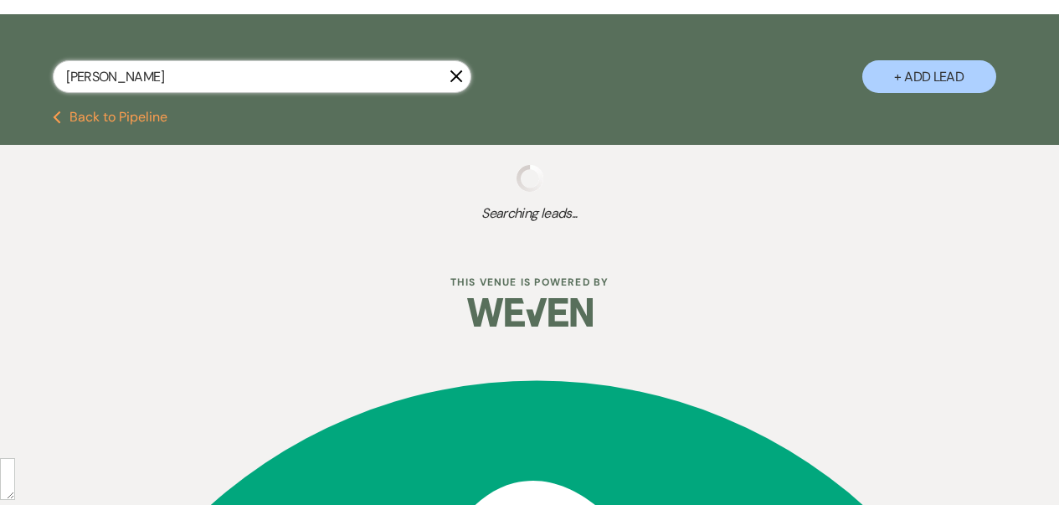
scroll to position [245, 0]
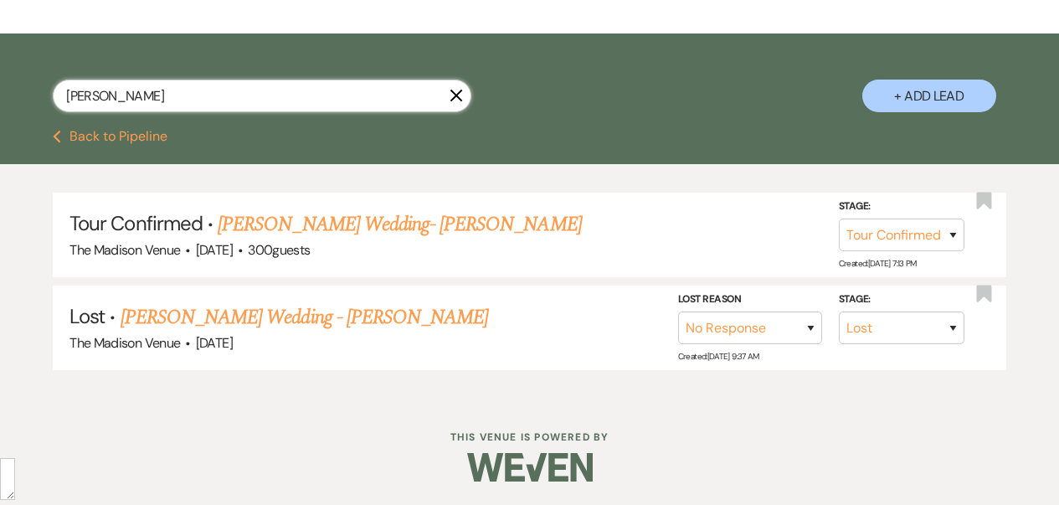
click at [164, 103] on input "[PERSON_NAME]" at bounding box center [262, 96] width 419 height 33
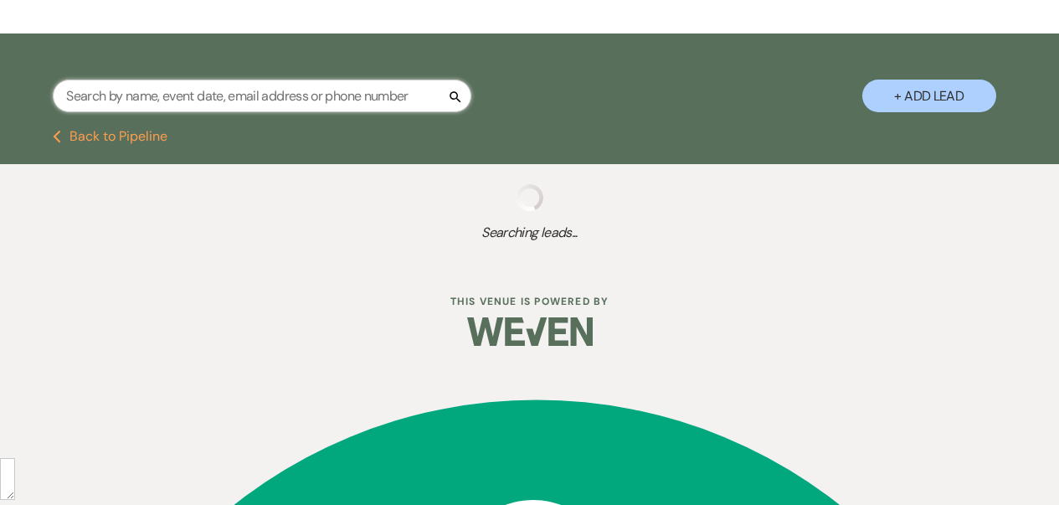
scroll to position [111, 0]
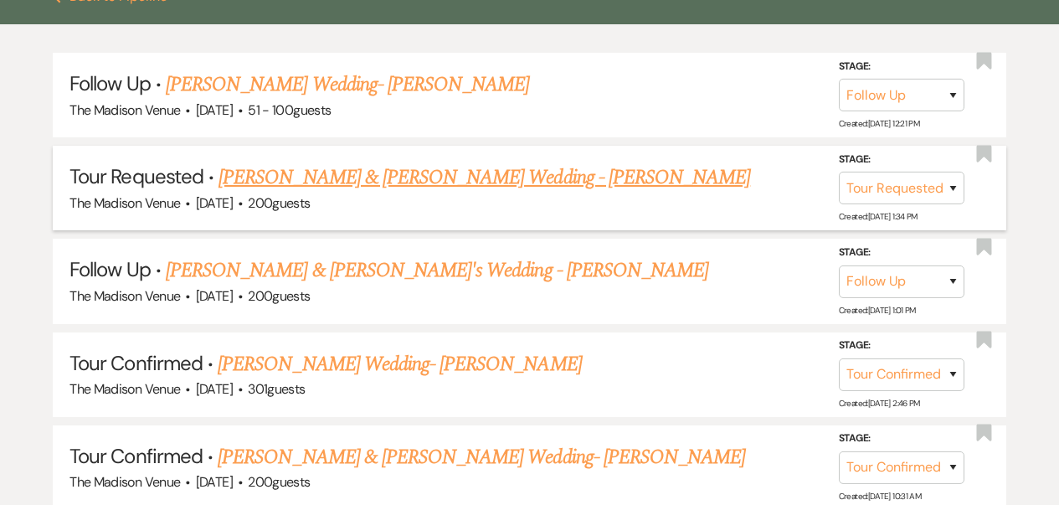
scroll to position [718, 0]
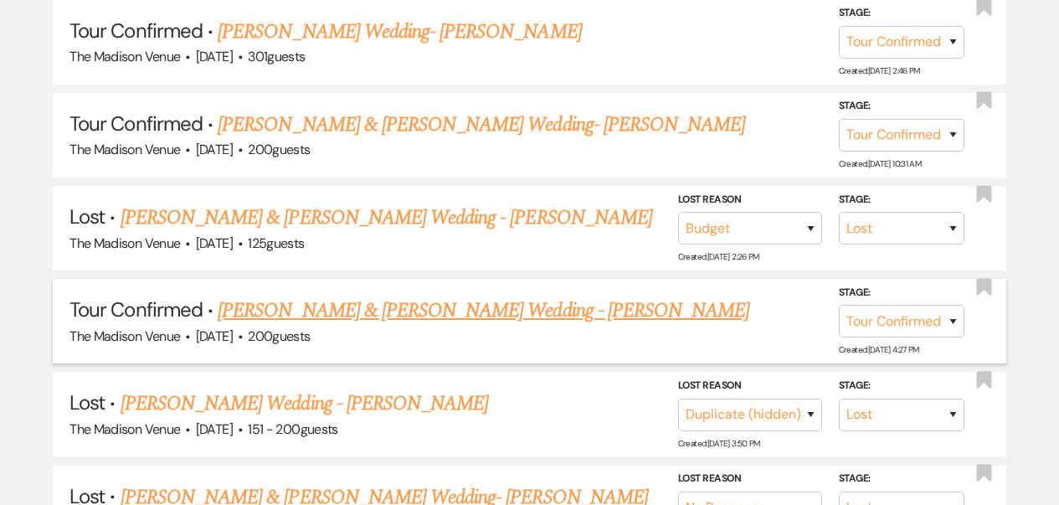
click at [493, 309] on link "[PERSON_NAME] & [PERSON_NAME] Wedding - [PERSON_NAME]" at bounding box center [484, 311] width 532 height 30
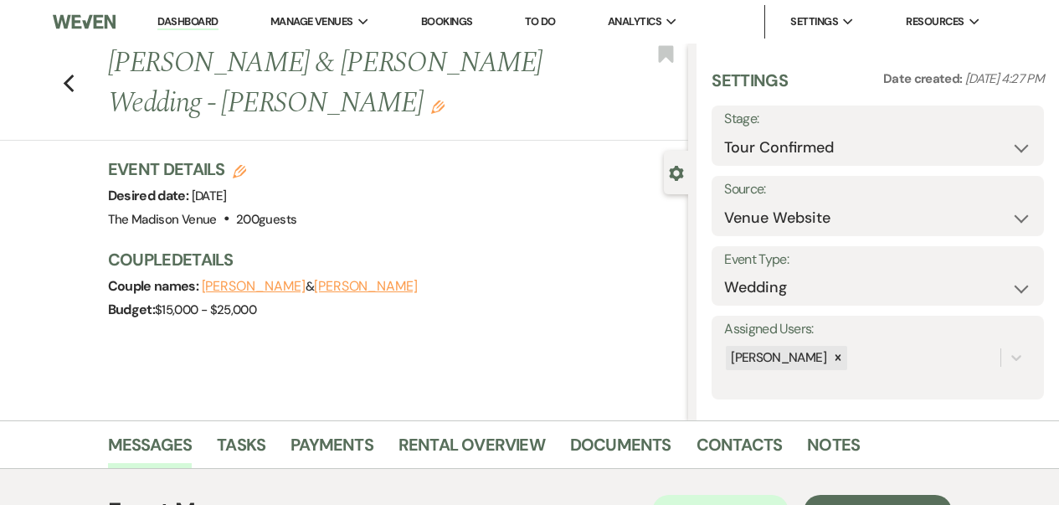
scroll to position [389, 0]
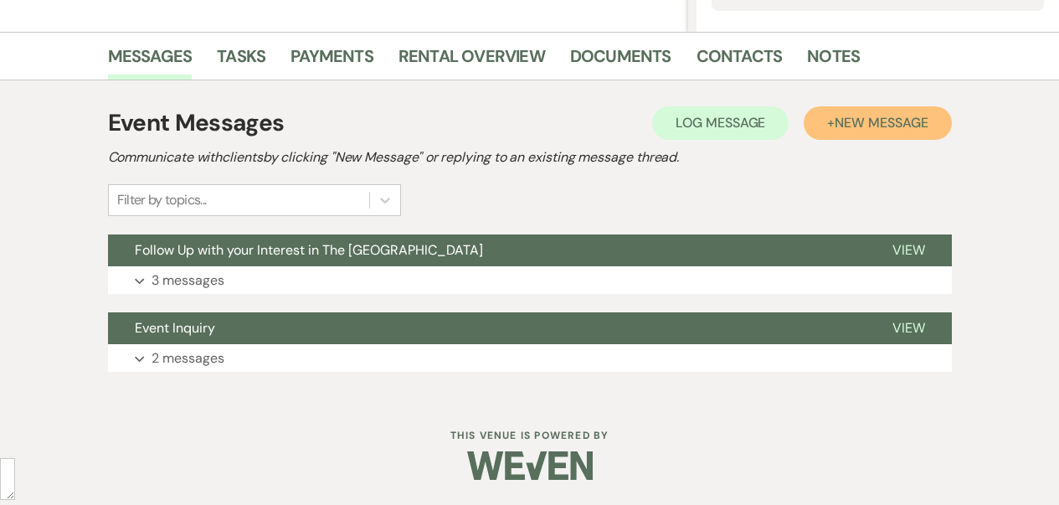
click at [827, 117] on button "+ New Message" at bounding box center [877, 122] width 147 height 33
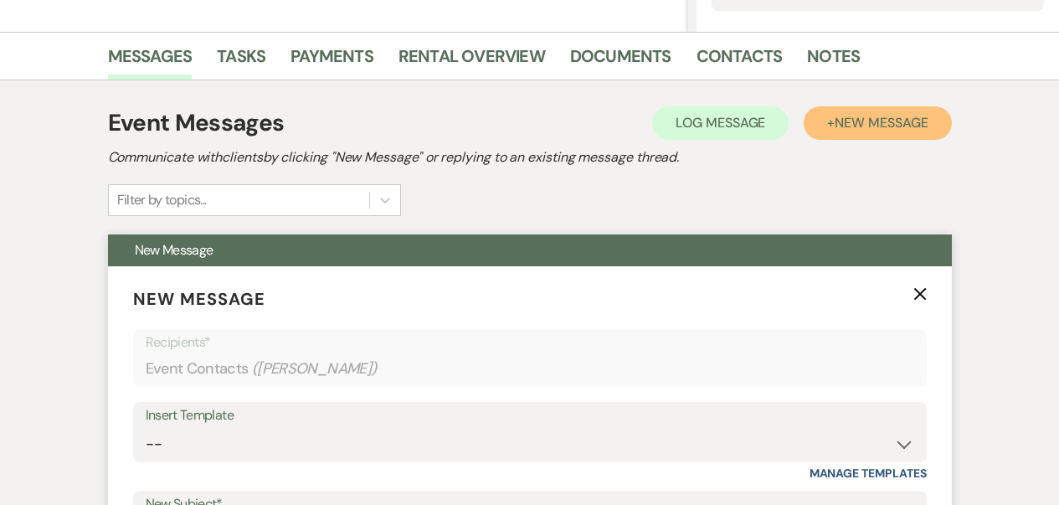
scroll to position [735, 0]
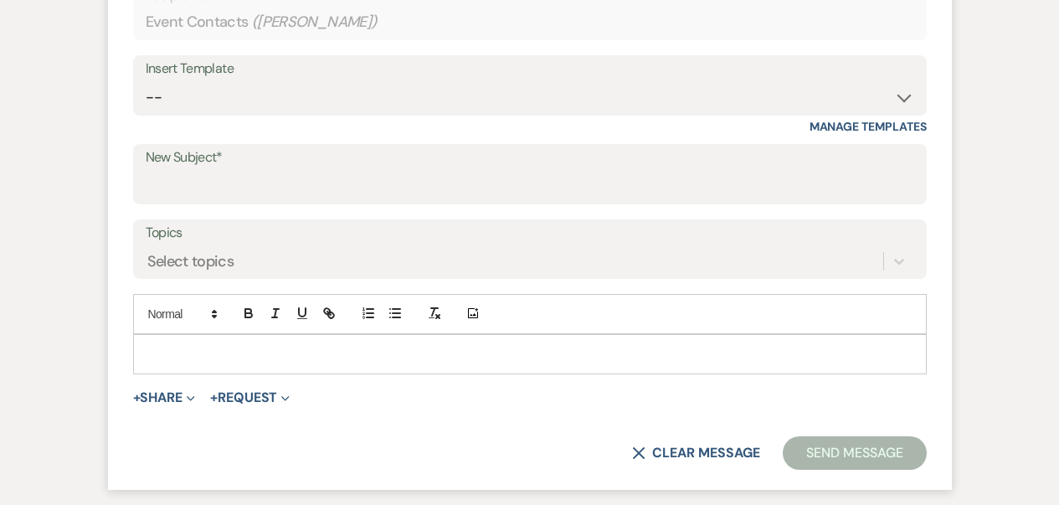
click at [701, 453] on button "X Clear message" at bounding box center [695, 452] width 127 height 13
click at [638, 451] on icon "X" at bounding box center [638, 452] width 13 height 13
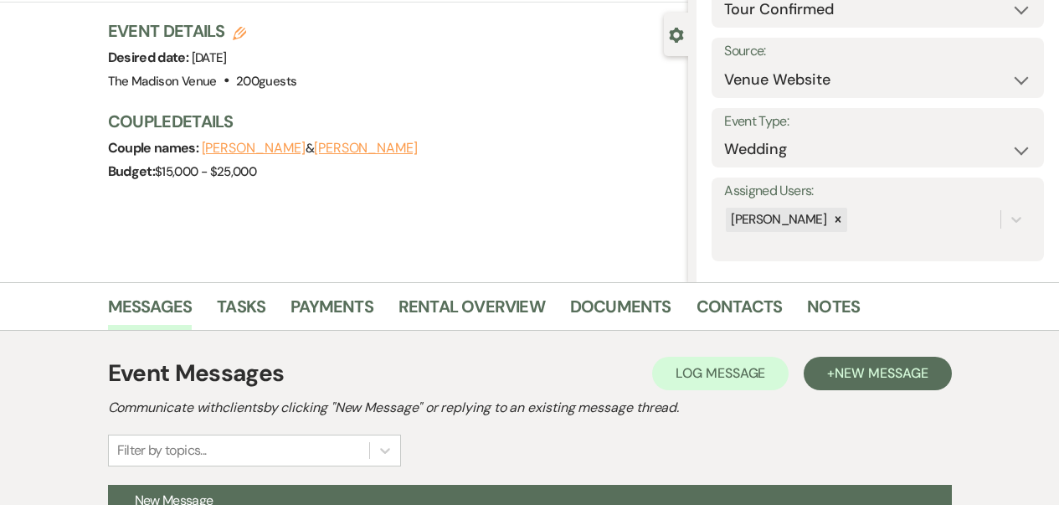
scroll to position [0, 0]
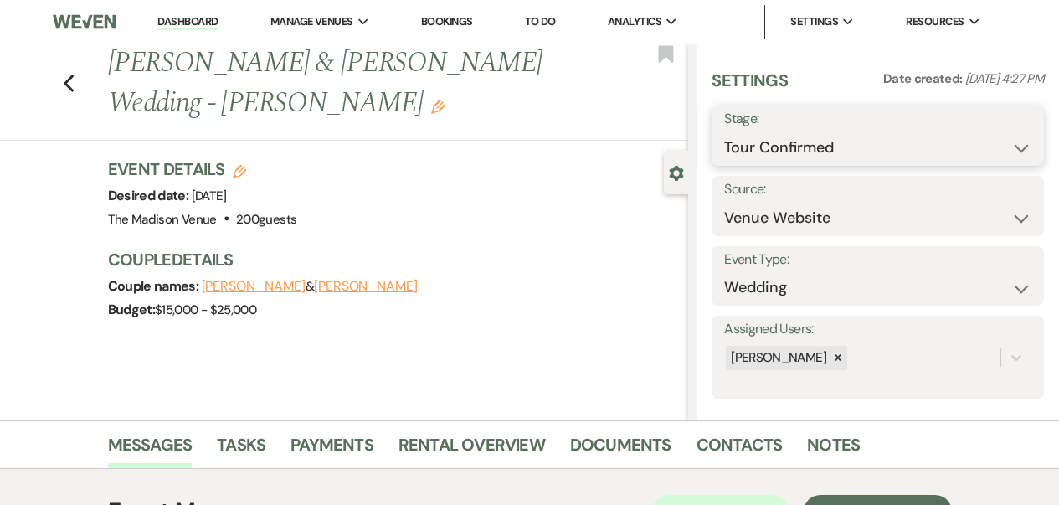
click at [886, 152] on select "Inquiry Follow Up Tour Requested Tour Confirmed Toured Proposal Sent Booked Lost" at bounding box center [877, 147] width 307 height 33
click at [724, 131] on select "Inquiry Follow Up Tour Requested Tour Confirmed Toured Proposal Sent Booked Lost" at bounding box center [877, 147] width 307 height 33
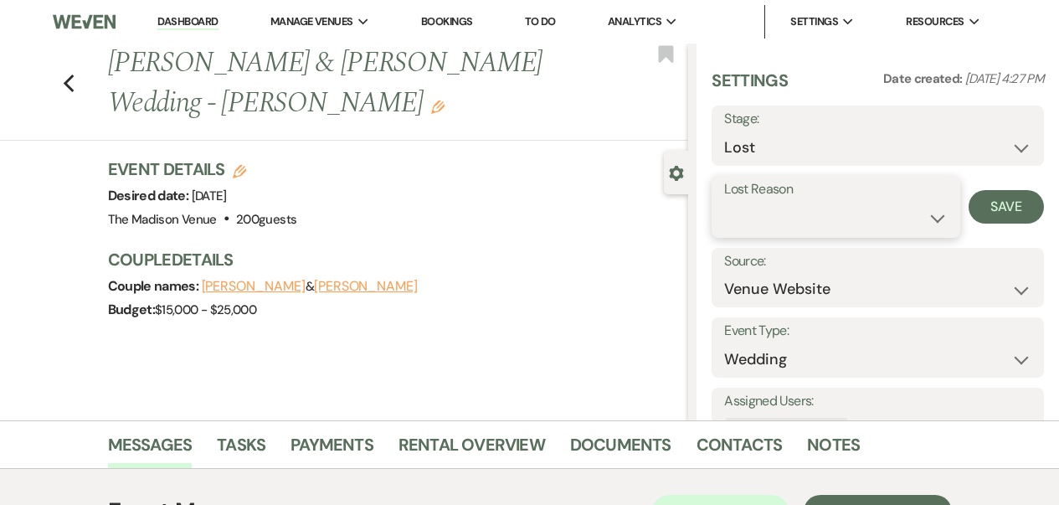
click at [928, 216] on select "Booked Elsewhere Budget Date Unavailable No Response Not a Good Match Capacity …" at bounding box center [836, 218] width 224 height 33
click at [724, 202] on select "Booked Elsewhere Budget Date Unavailable No Response Not a Good Match Capacity …" at bounding box center [836, 218] width 224 height 33
click at [898, 217] on input "Other" at bounding box center [921, 218] width 87 height 33
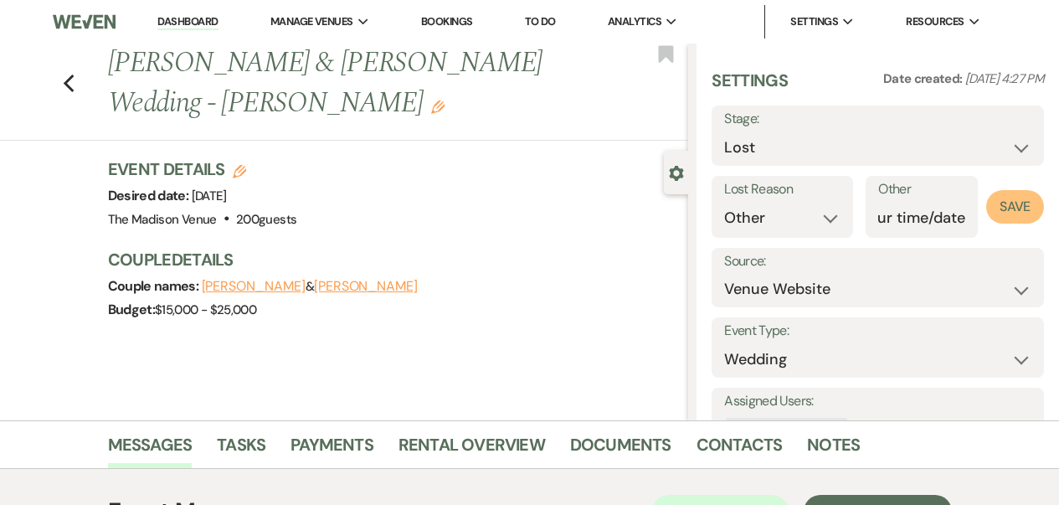
click at [1010, 206] on button "Save" at bounding box center [1015, 206] width 58 height 33
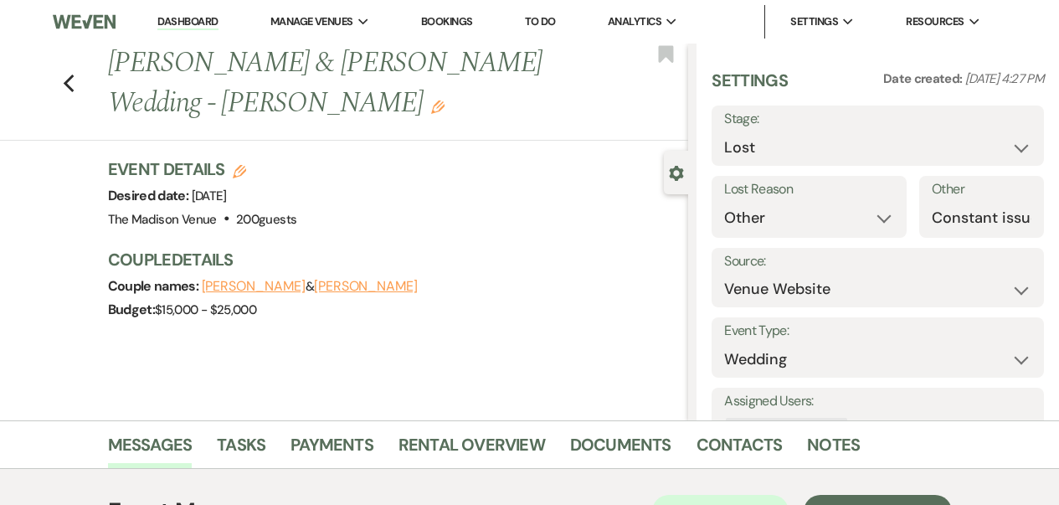
click at [62, 81] on div "Previous [PERSON_NAME] & [PERSON_NAME] Wedding - [PERSON_NAME] Edit Bookmark" at bounding box center [340, 92] width 697 height 97
click at [69, 82] on icon "Previous" at bounding box center [69, 84] width 13 height 20
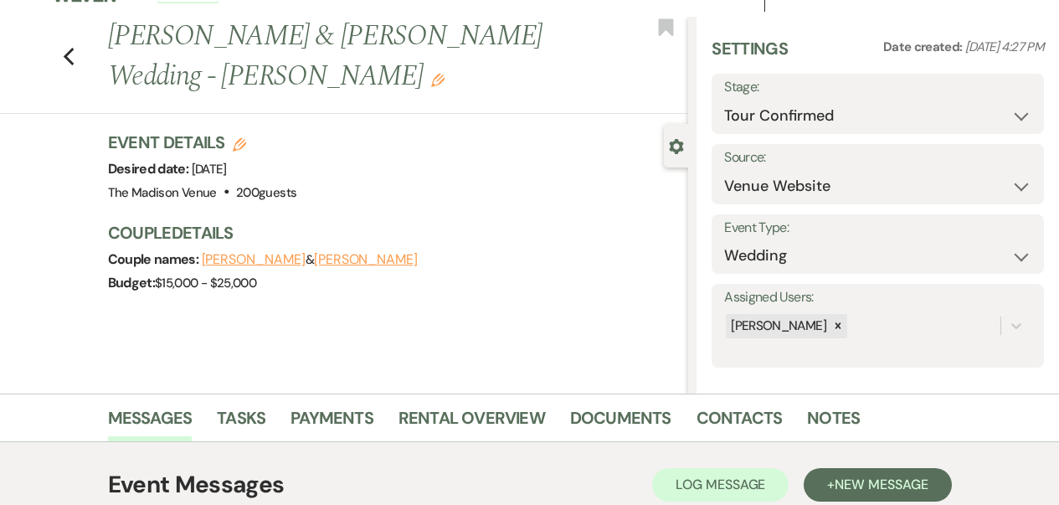
scroll to position [14, 0]
